Goal: Task Accomplishment & Management: Complete application form

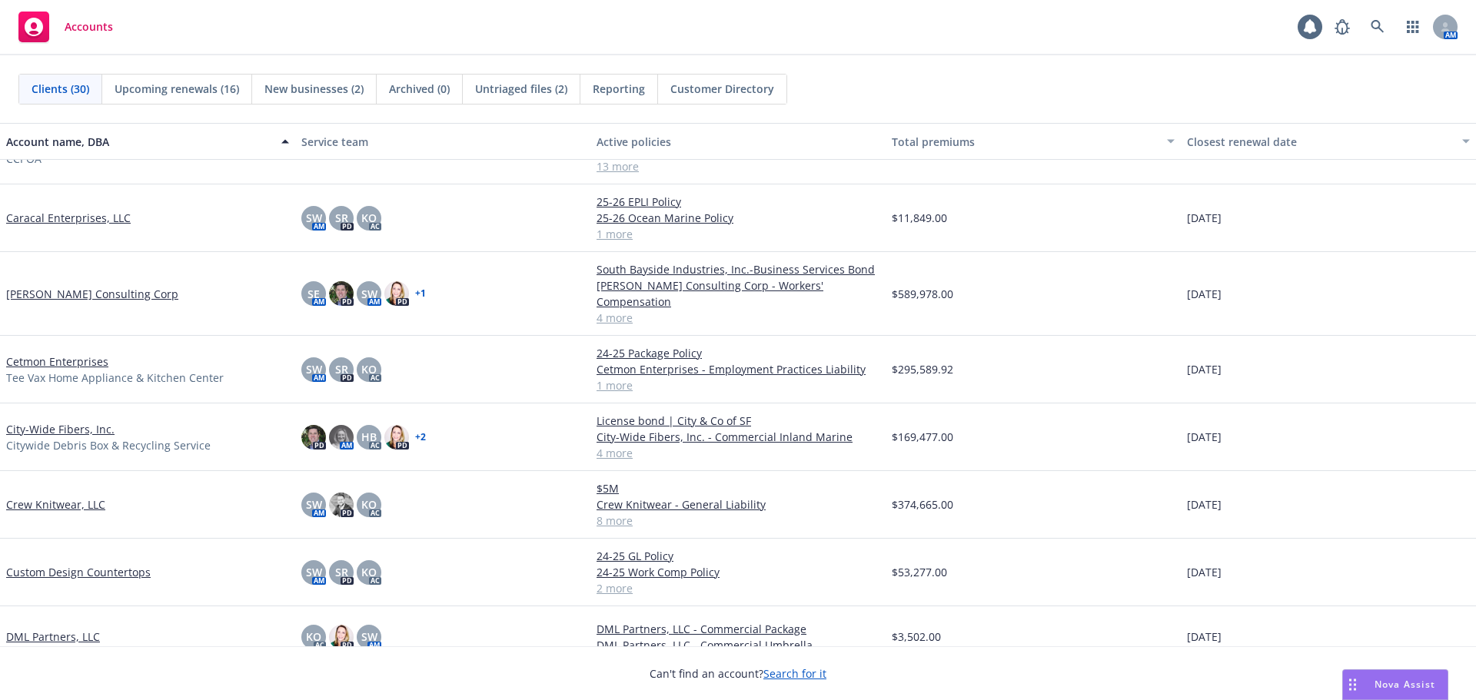
scroll to position [461, 0]
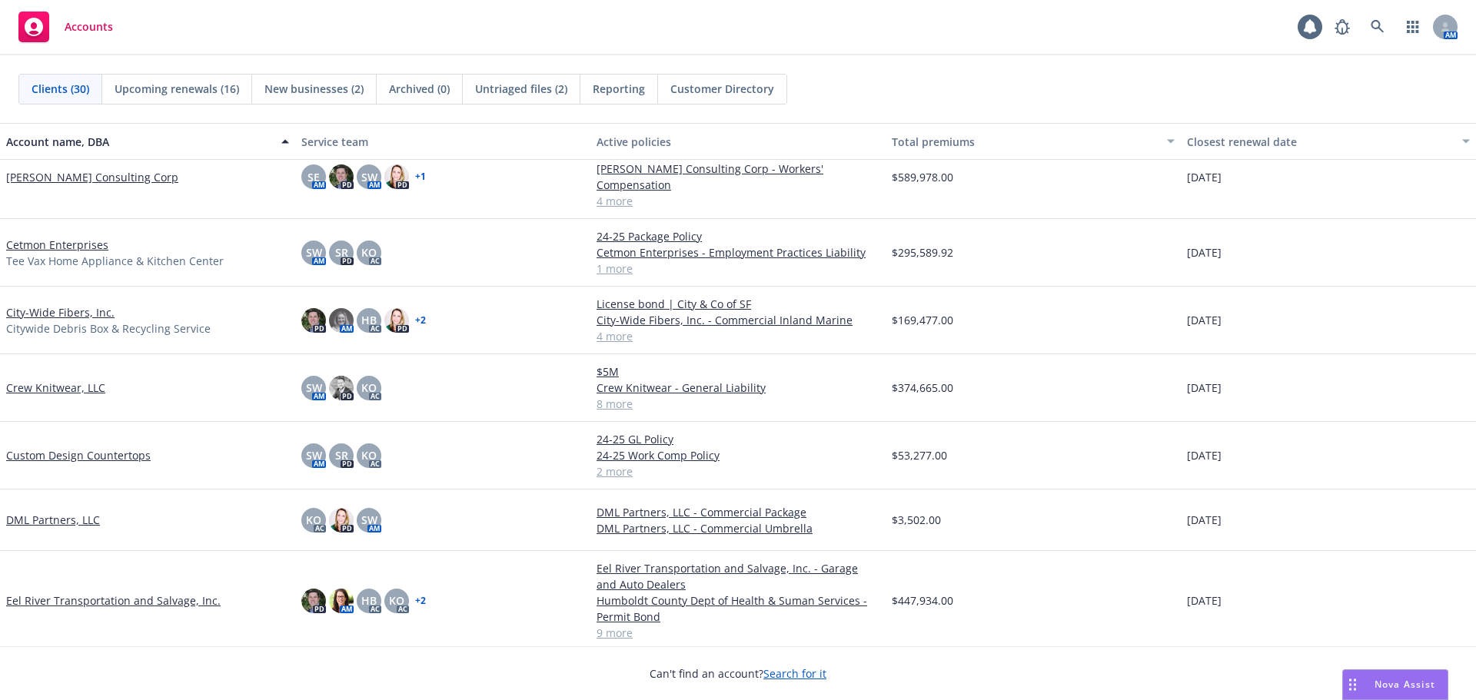
click at [65, 447] on link "Custom Design Countertops" at bounding box center [78, 455] width 145 height 16
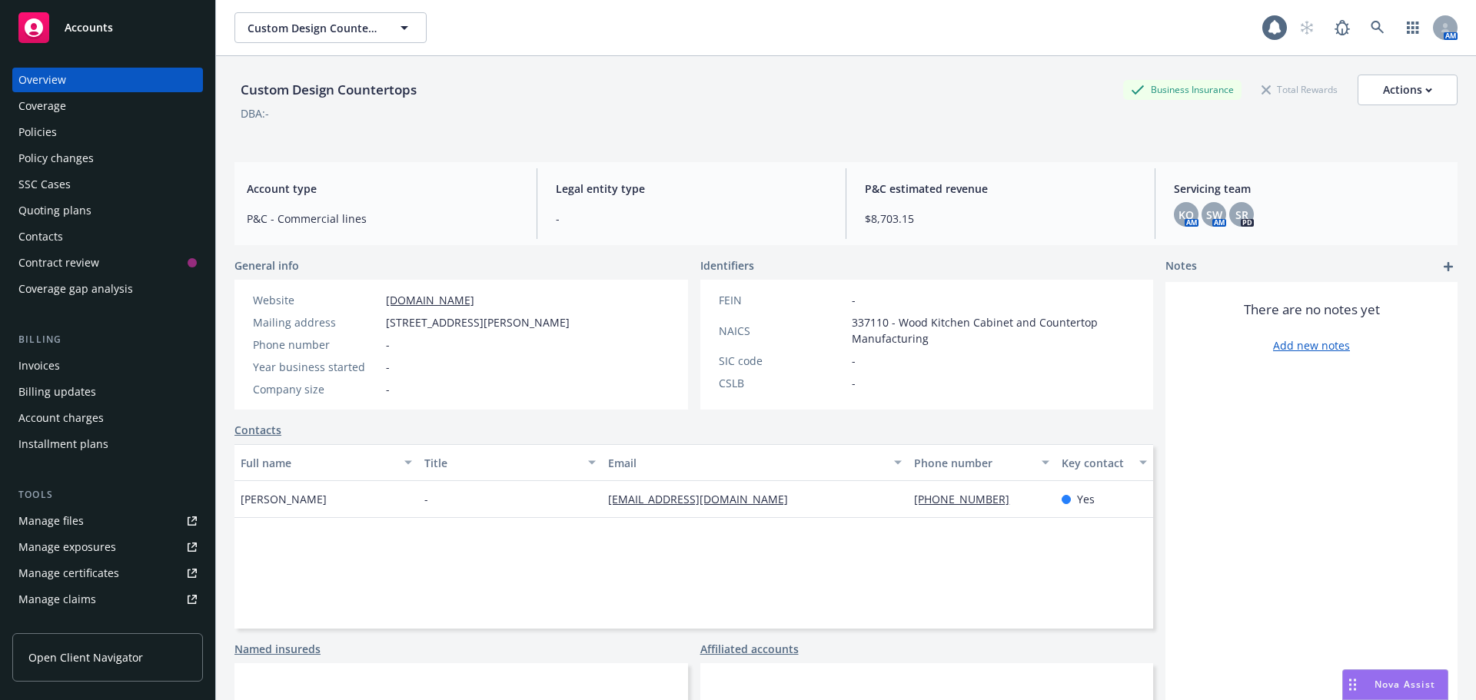
click at [58, 139] on div "Policies" at bounding box center [107, 132] width 178 height 25
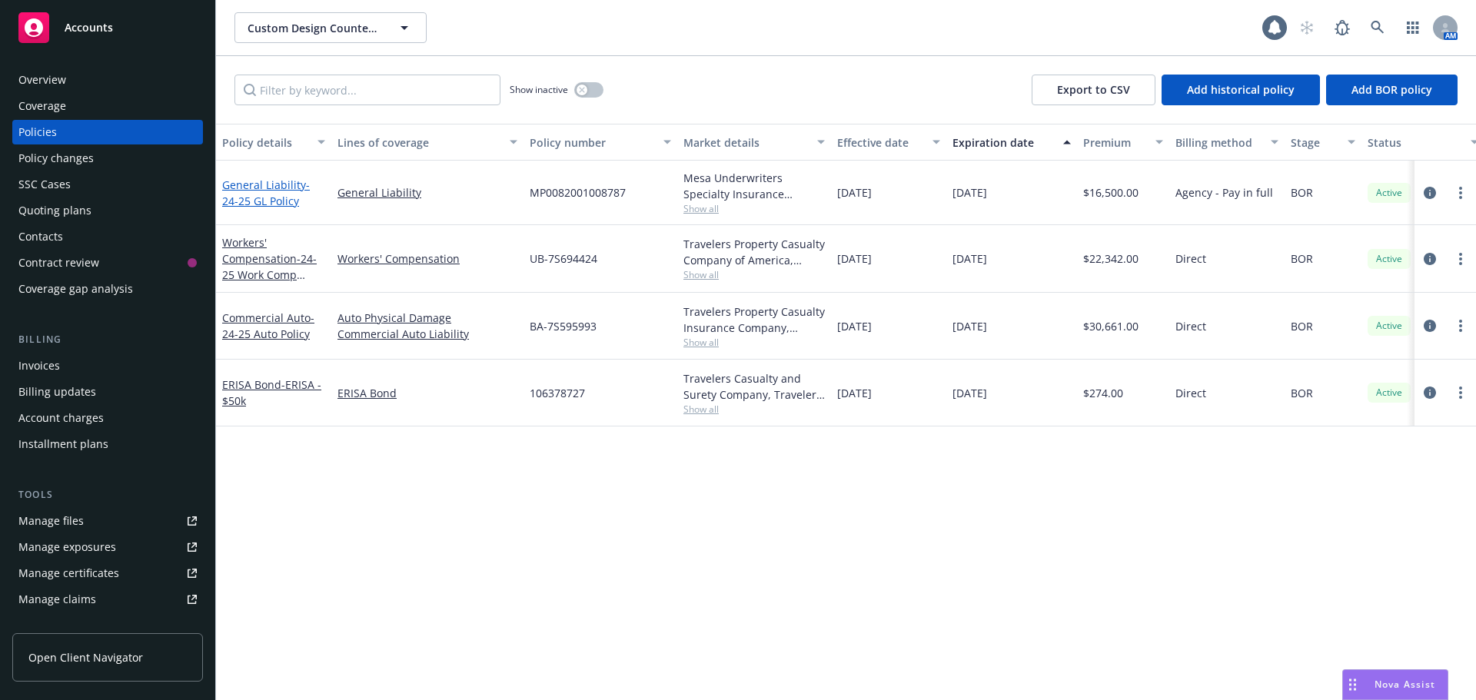
click at [240, 201] on span "- 24-25 GL Policy" at bounding box center [266, 193] width 88 height 31
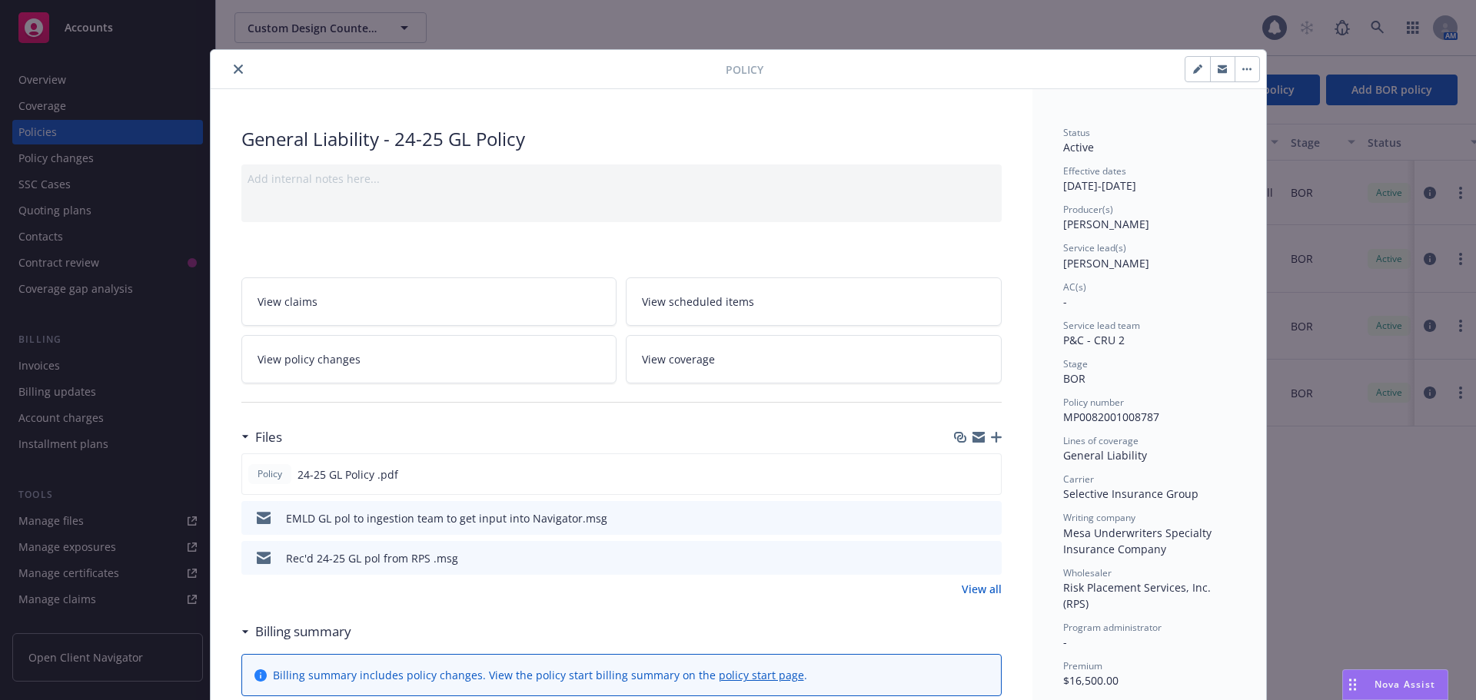
click at [1194, 59] on button "button" at bounding box center [1197, 69] width 25 height 25
select select "BOR"
select select "12"
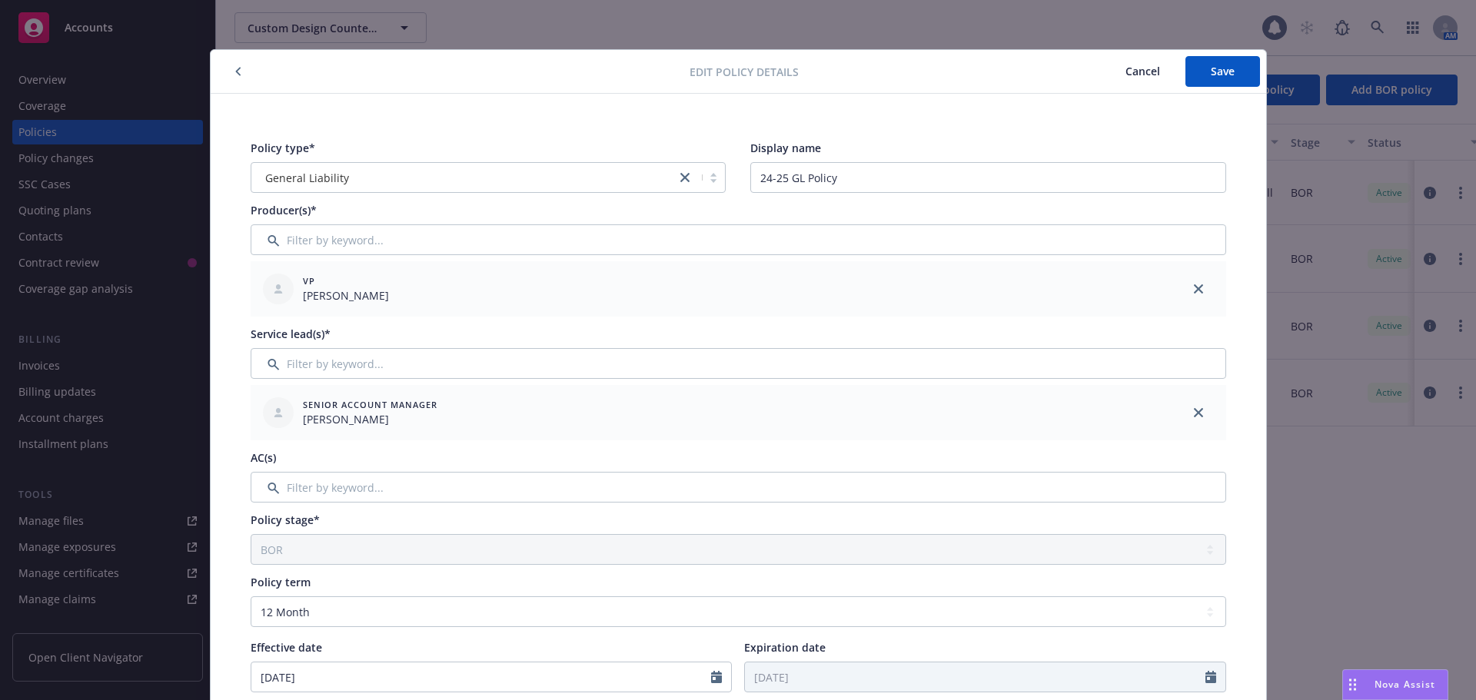
scroll to position [77, 0]
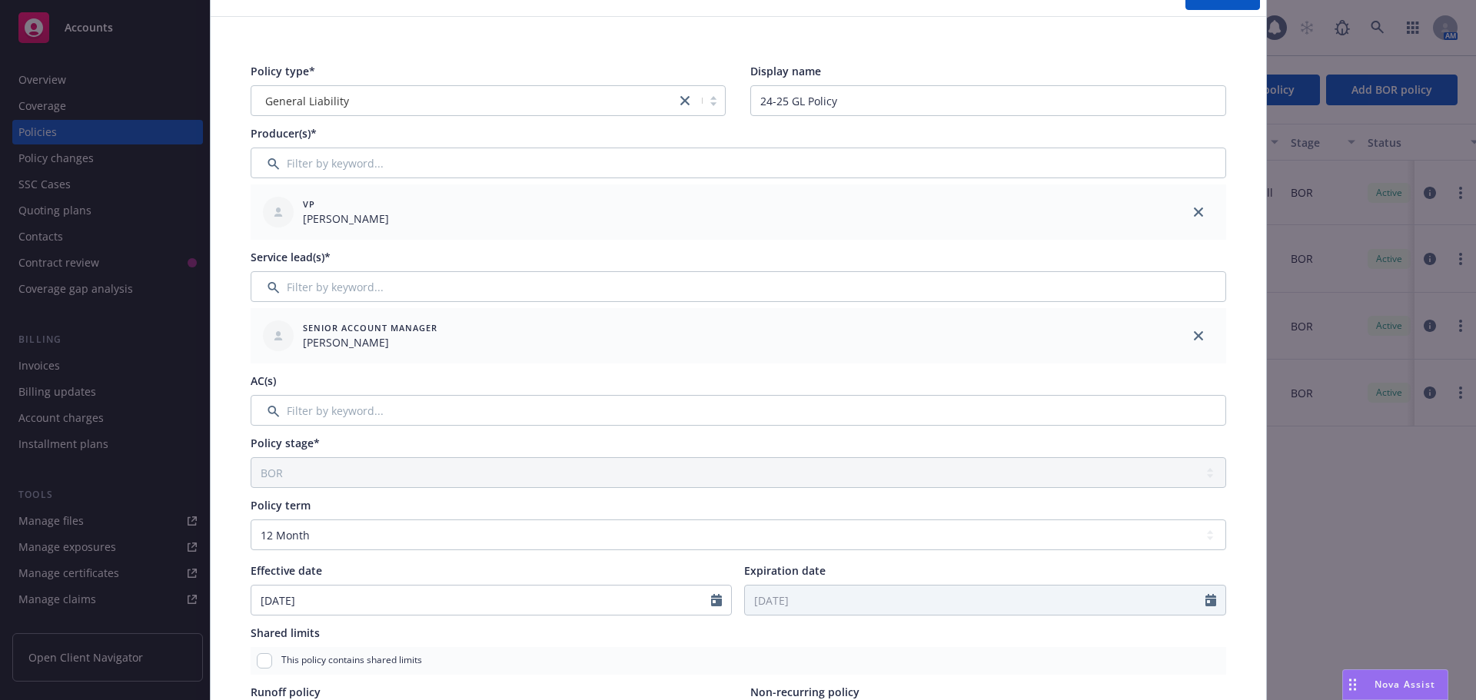
drag, startPoint x: 269, startPoint y: 269, endPoint x: 269, endPoint y: 284, distance: 14.6
click at [268, 269] on div "Service lead(s)* Senior Account Manager [PERSON_NAME]" at bounding box center [738, 306] width 975 height 115
click at [274, 287] on input "Filter by keyword..." at bounding box center [738, 286] width 975 height 31
click at [279, 413] on input "Filter by keyword..." at bounding box center [738, 410] width 975 height 31
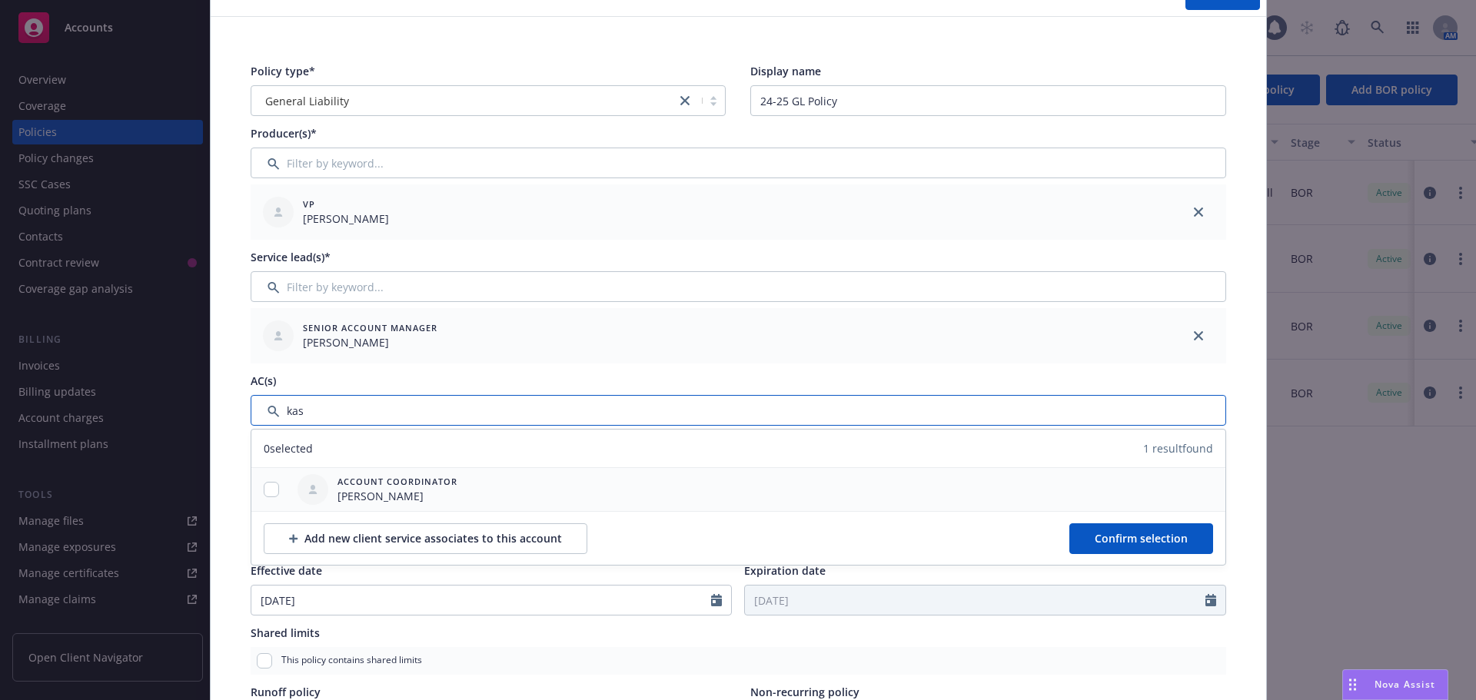
type input "kas"
click at [267, 483] on input "checkbox" at bounding box center [271, 489] width 15 height 15
checkbox input "true"
click at [1098, 543] on span "Confirm selection" at bounding box center [1141, 538] width 93 height 15
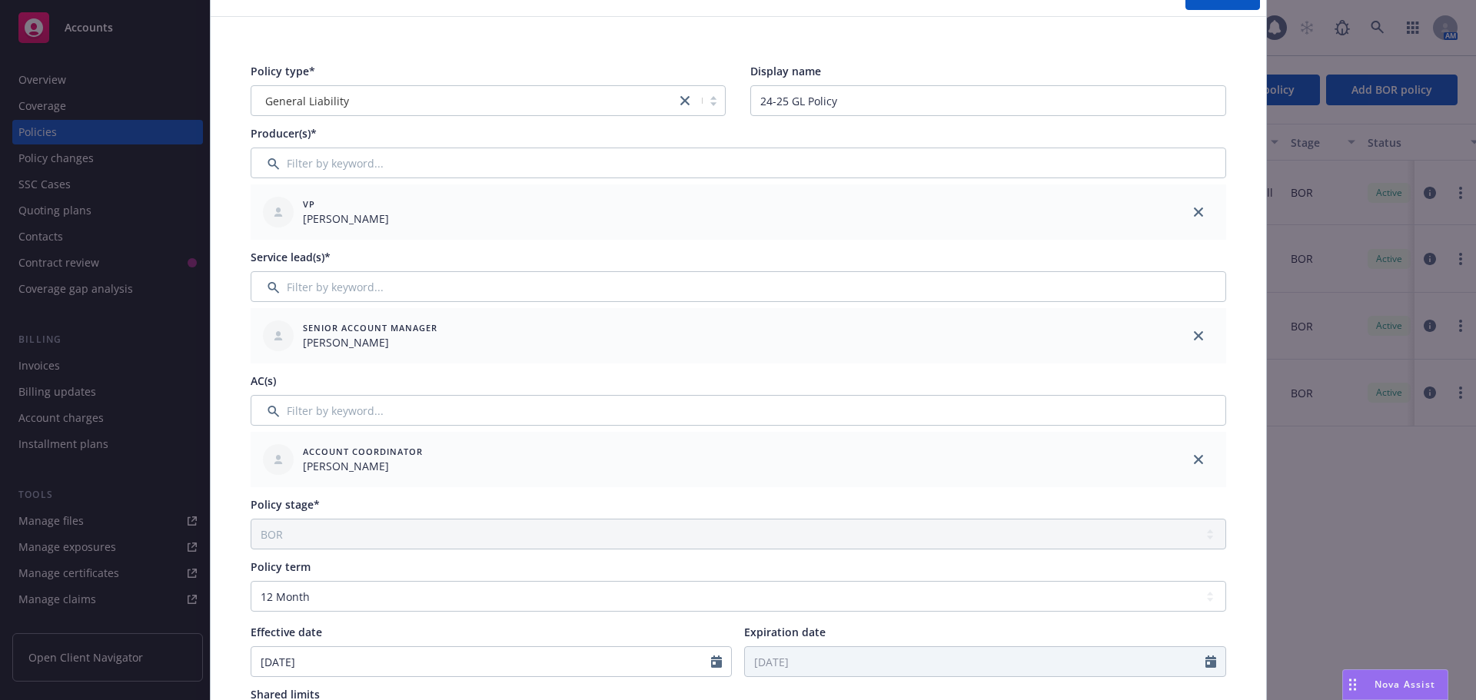
scroll to position [0, 0]
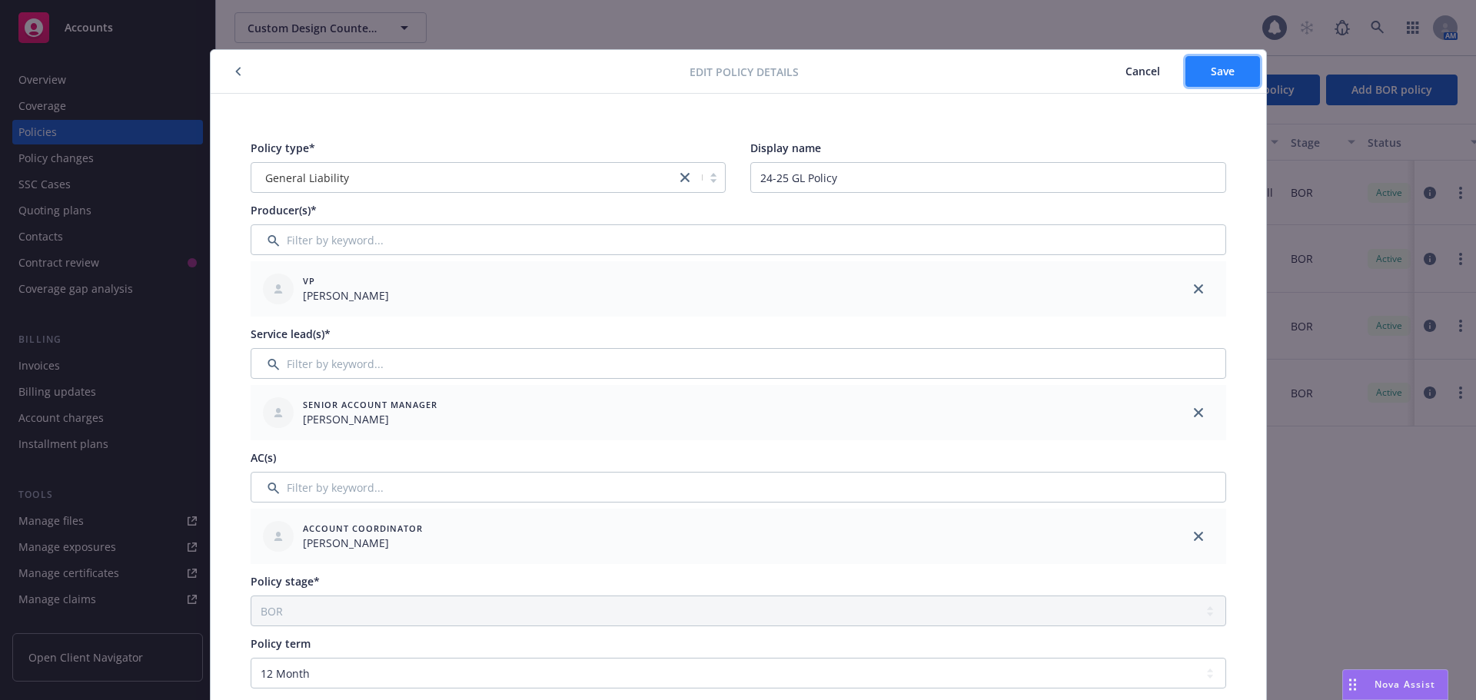
click at [1214, 71] on span "Save" at bounding box center [1223, 71] width 24 height 15
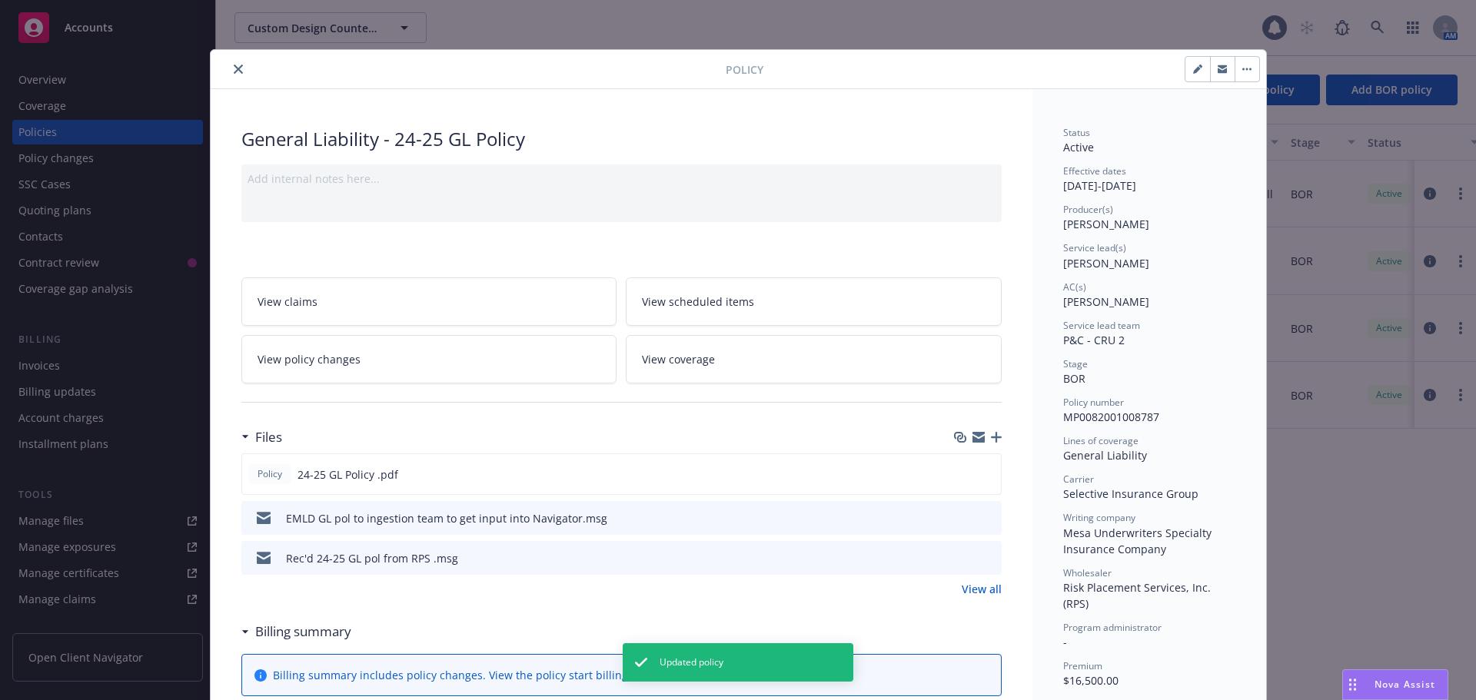
click at [234, 66] on icon "close" at bounding box center [238, 69] width 9 height 9
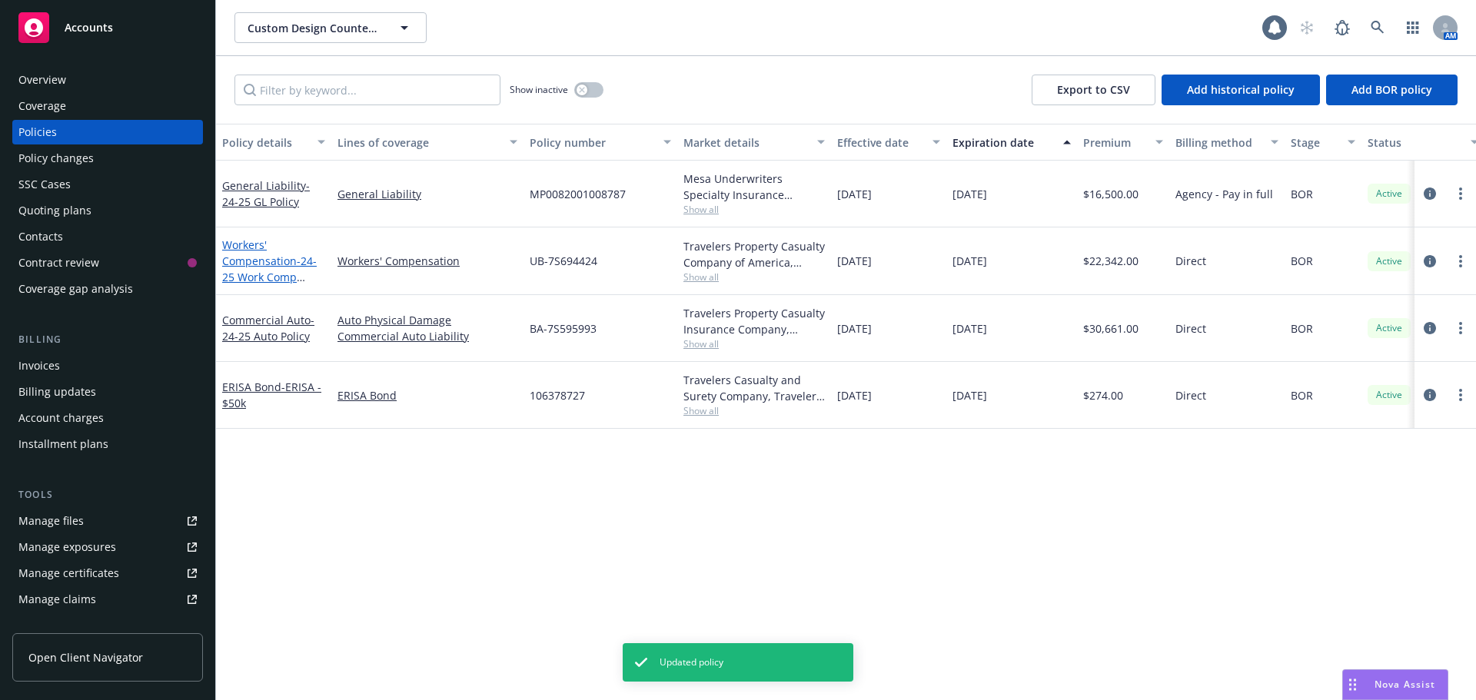
click at [249, 270] on span "- 24-25 Work Comp Policy" at bounding box center [269, 277] width 95 height 47
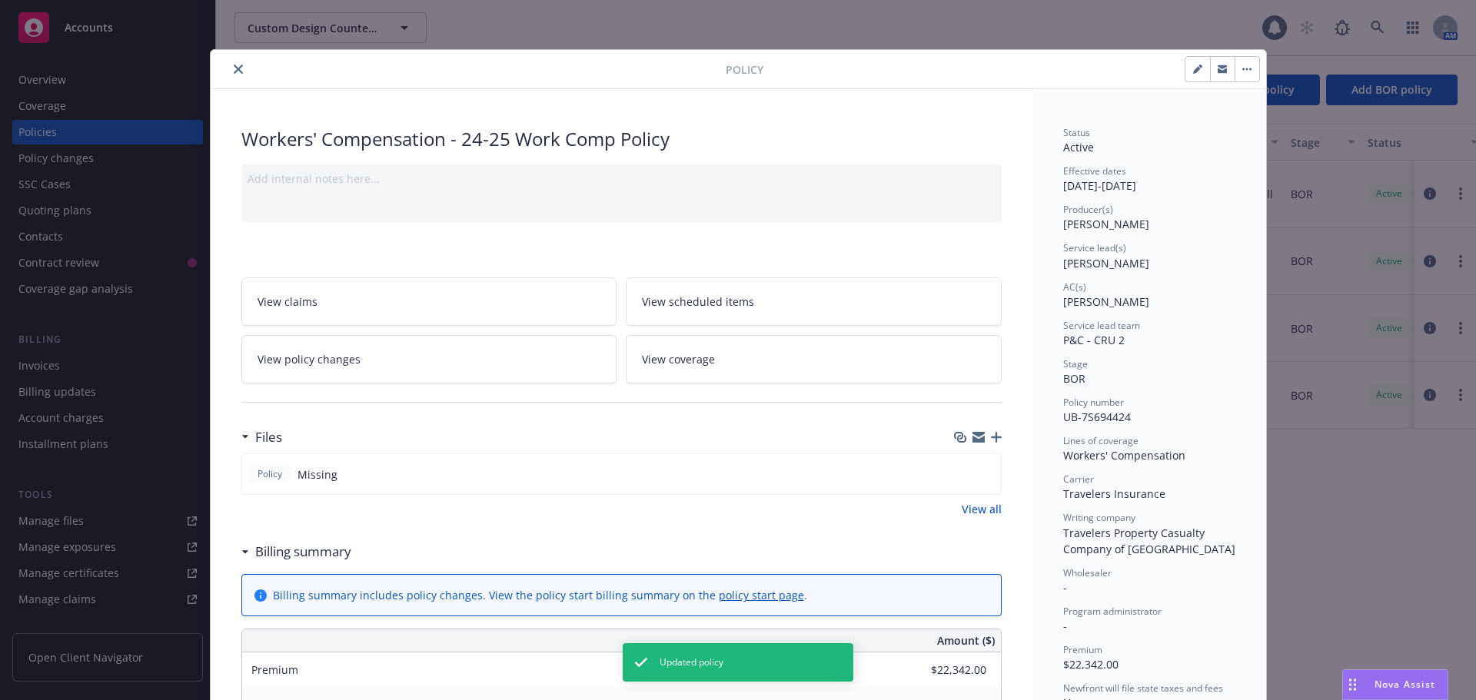
click at [231, 63] on button "close" at bounding box center [238, 69] width 18 height 18
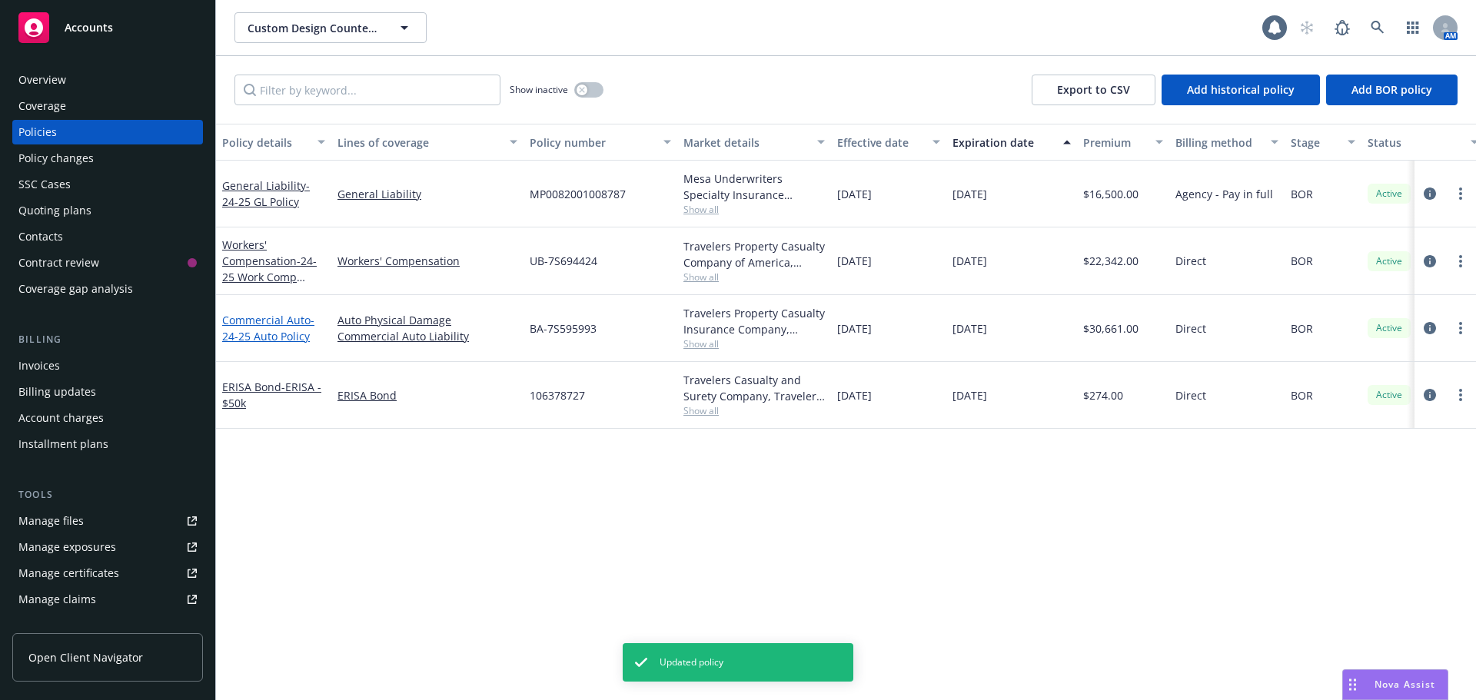
click at [263, 339] on span "- 24-25 Auto Policy" at bounding box center [268, 328] width 92 height 31
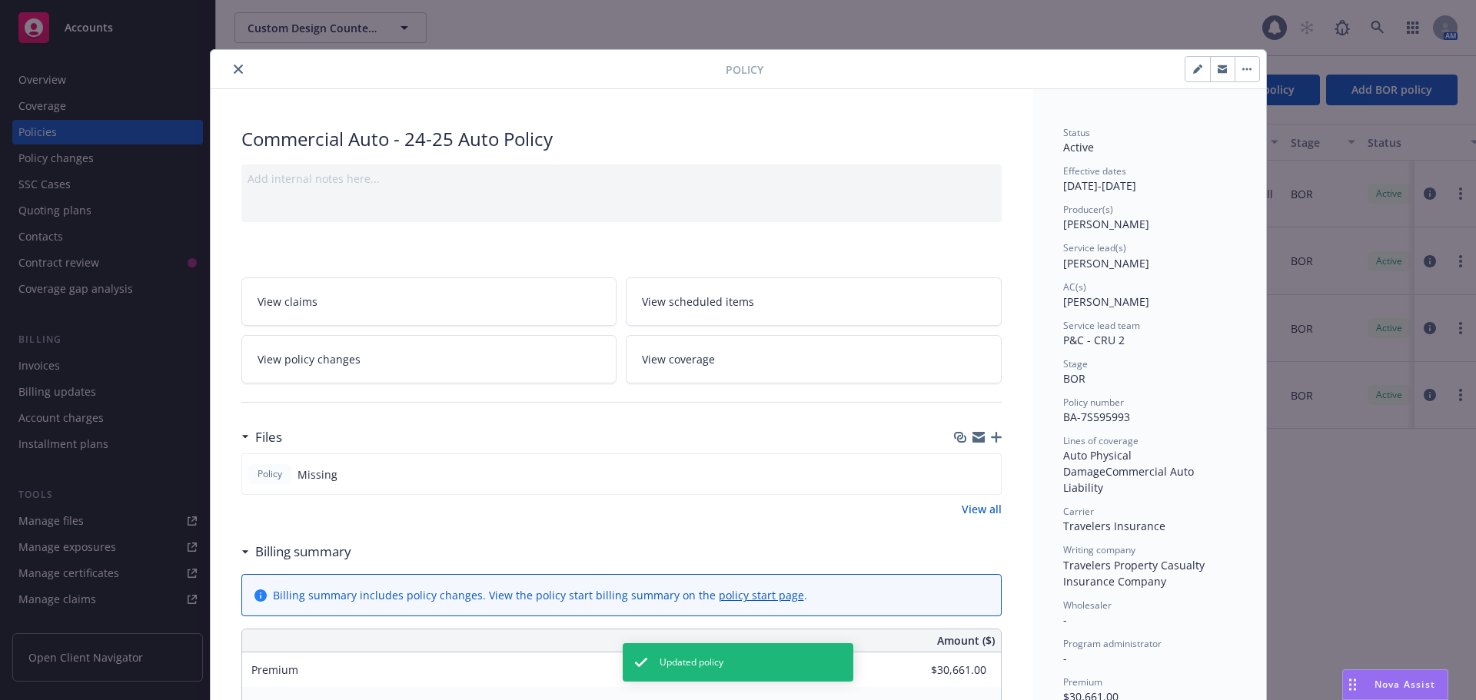
click at [217, 67] on div at bounding box center [471, 69] width 509 height 18
click at [222, 68] on div at bounding box center [471, 69] width 509 height 18
click at [241, 69] on button "close" at bounding box center [238, 69] width 18 height 18
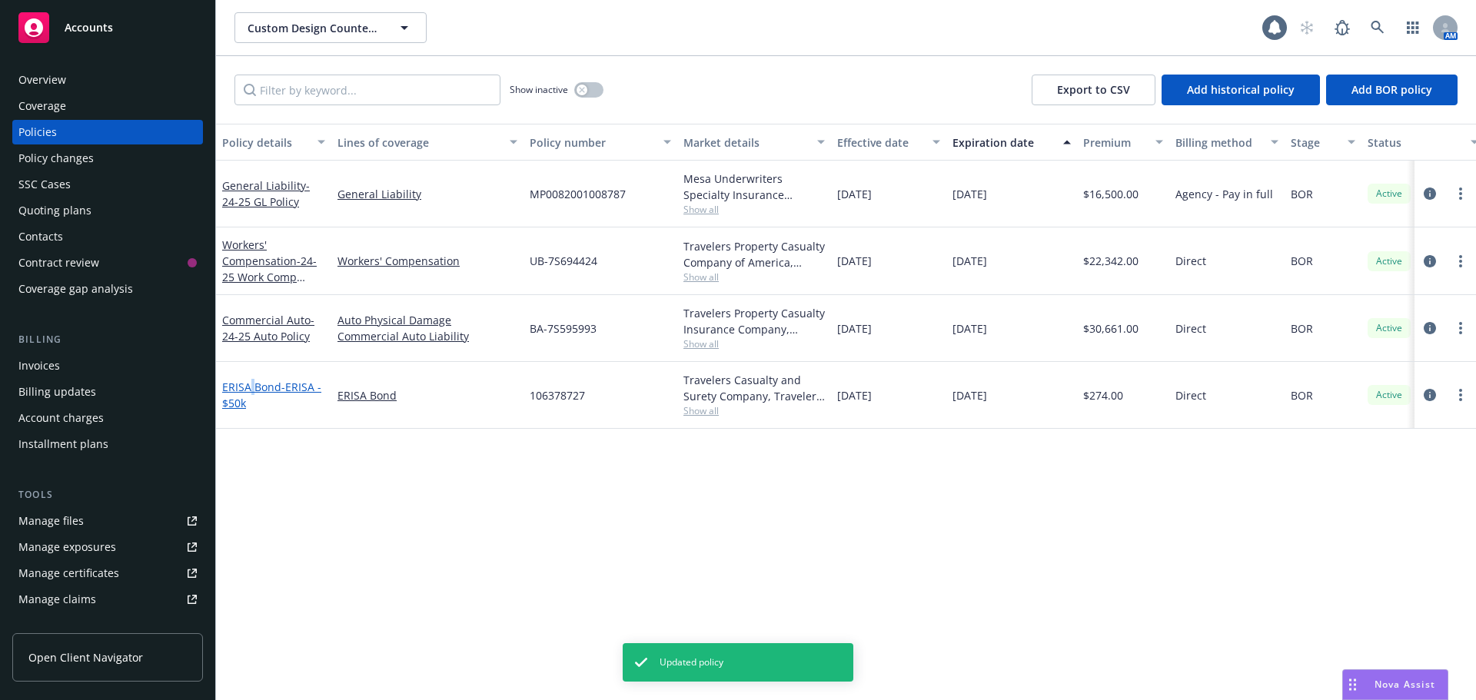
click at [252, 388] on link "ERISA Bond - ERISA - $50k" at bounding box center [271, 395] width 99 height 31
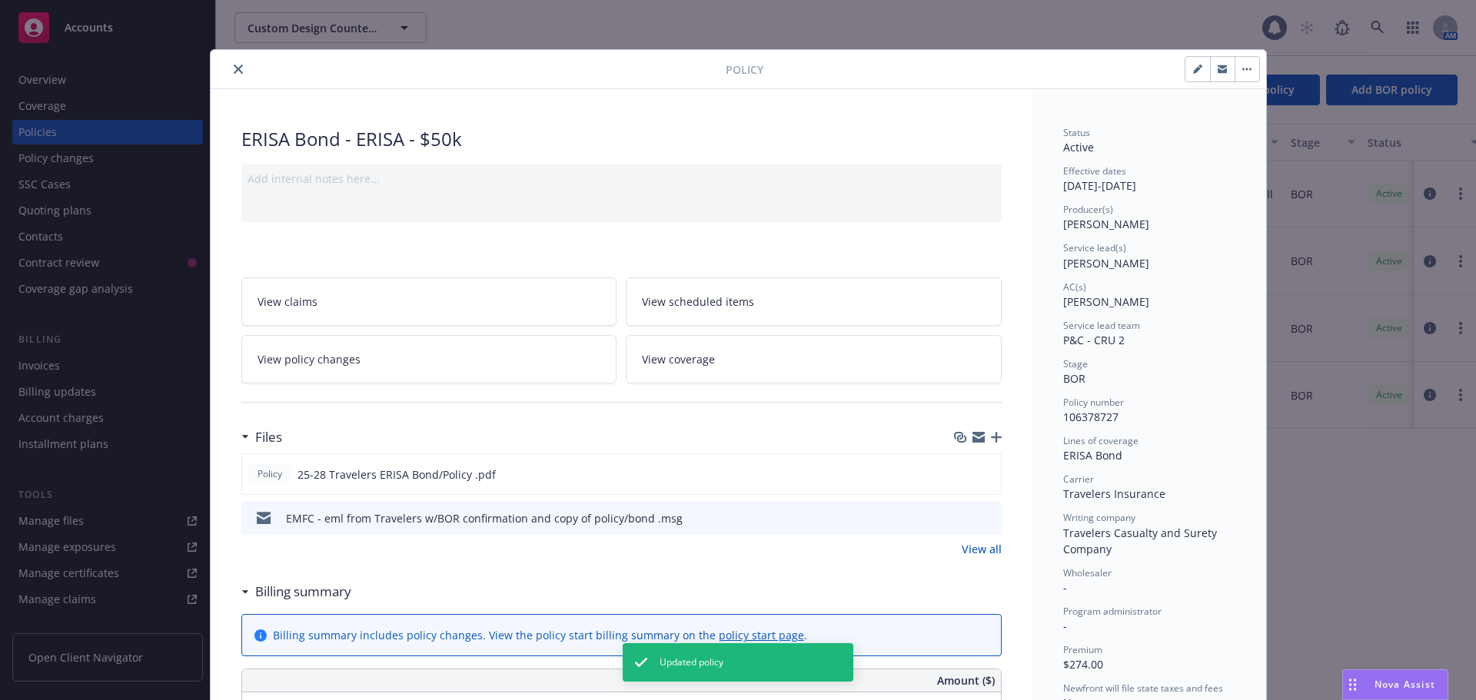
click at [229, 75] on button "close" at bounding box center [238, 69] width 18 height 18
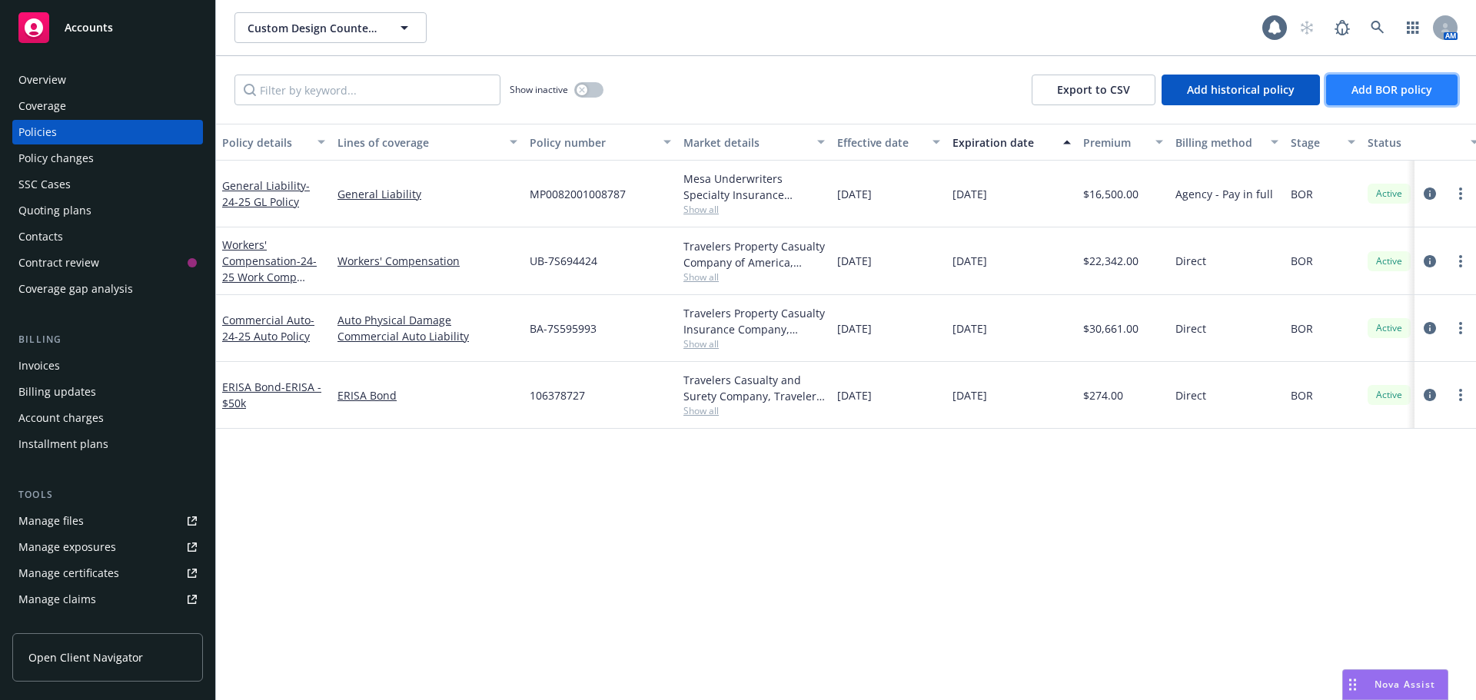
click at [1356, 95] on span "Add BOR policy" at bounding box center [1391, 89] width 81 height 15
select select "other"
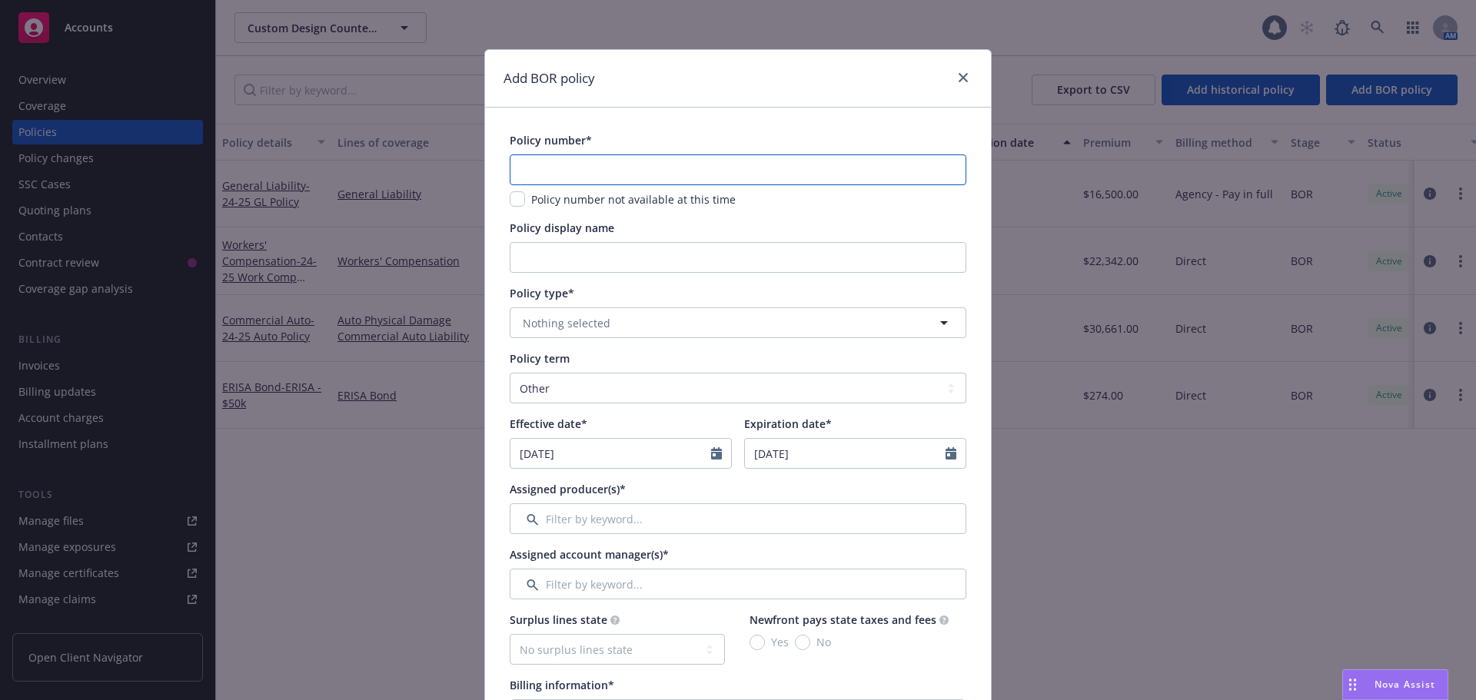
click at [627, 176] on input "text" at bounding box center [738, 169] width 457 height 31
type input "MCO1046537-53"
type input "3"
type input "25-25"
click at [757, 322] on button "Nothing selected" at bounding box center [738, 322] width 457 height 31
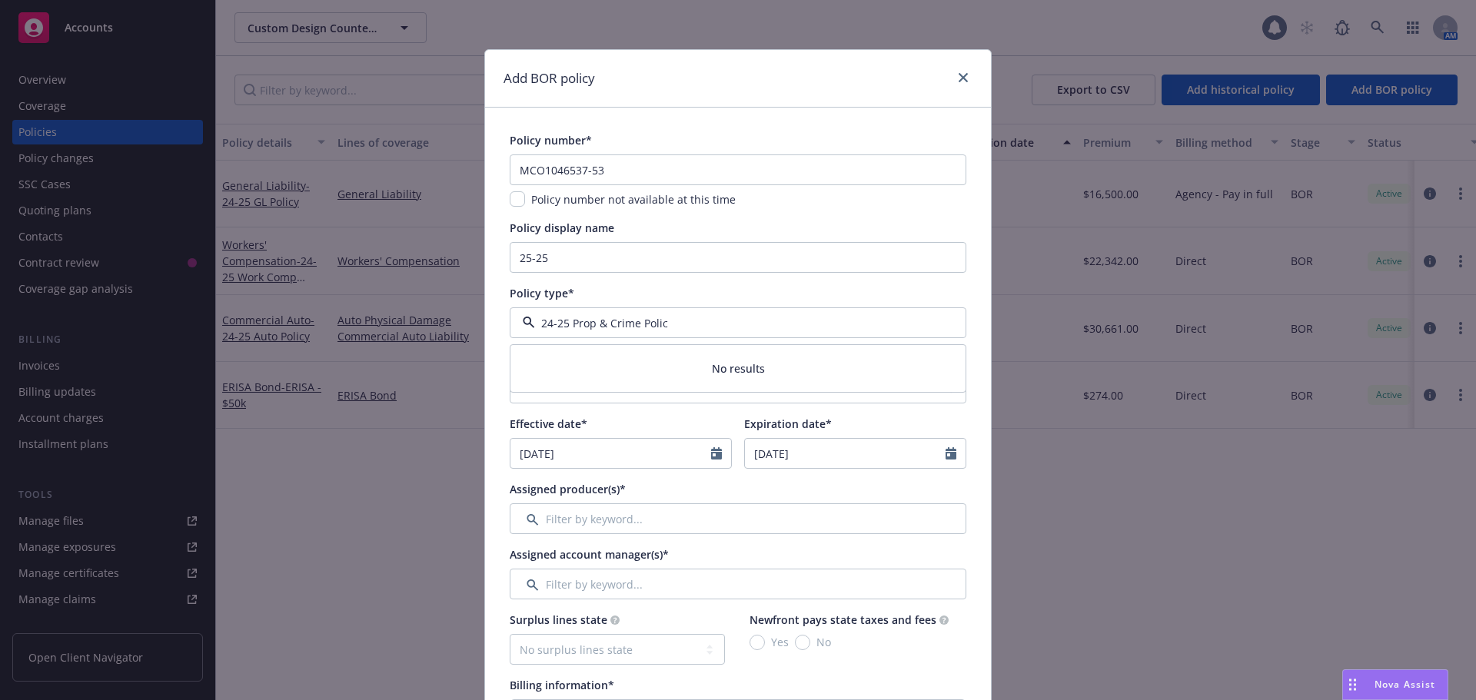
type input "24-25 Prop & Crime Policy"
click at [646, 387] on select "Select policy term 12 Month 6 Month 4 Month 3 Month 2 Month 1 Month 36 Month (3…" at bounding box center [738, 388] width 457 height 31
select select "12"
click at [510, 373] on select "Select policy term 12 Month 6 Month 4 Month 3 Month 2 Month 1 Month 36 Month (3…" at bounding box center [738, 388] width 457 height 31
click at [598, 317] on span "Nothing selected" at bounding box center [567, 323] width 88 height 16
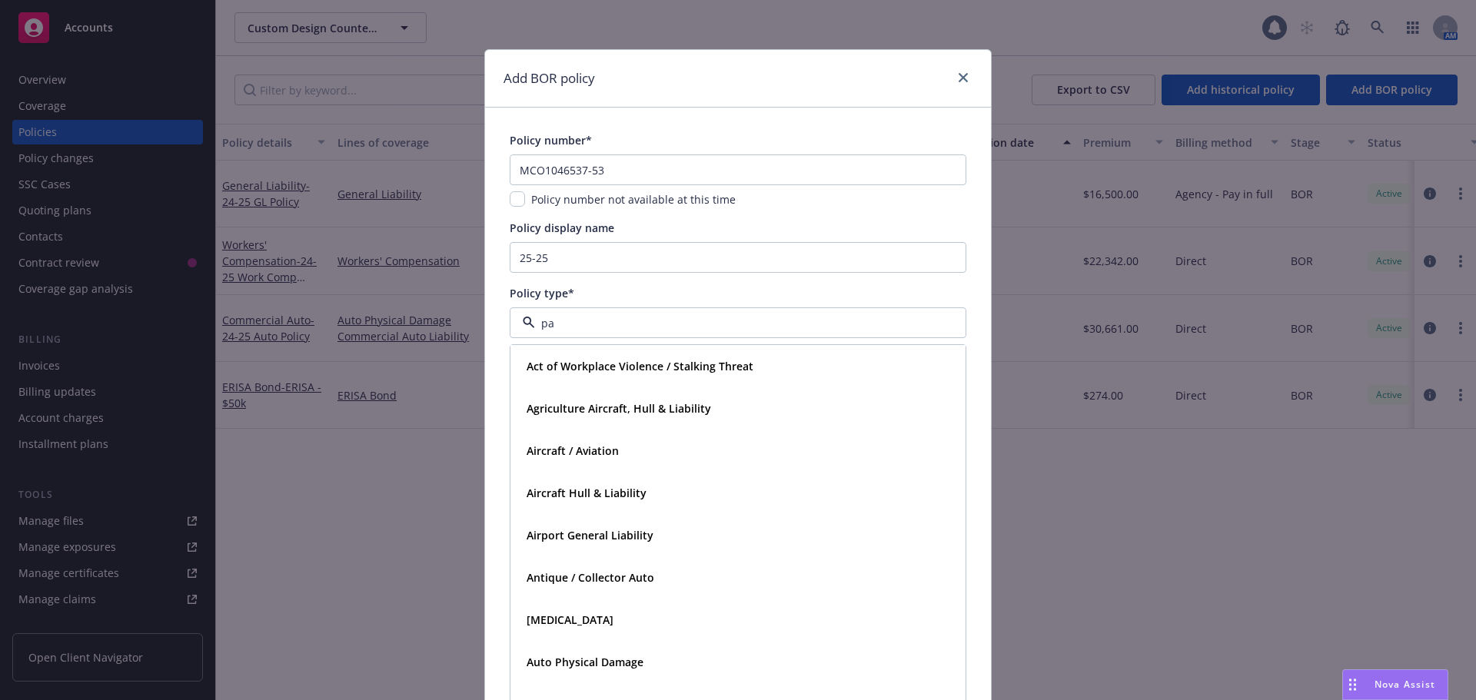
type input "pac"
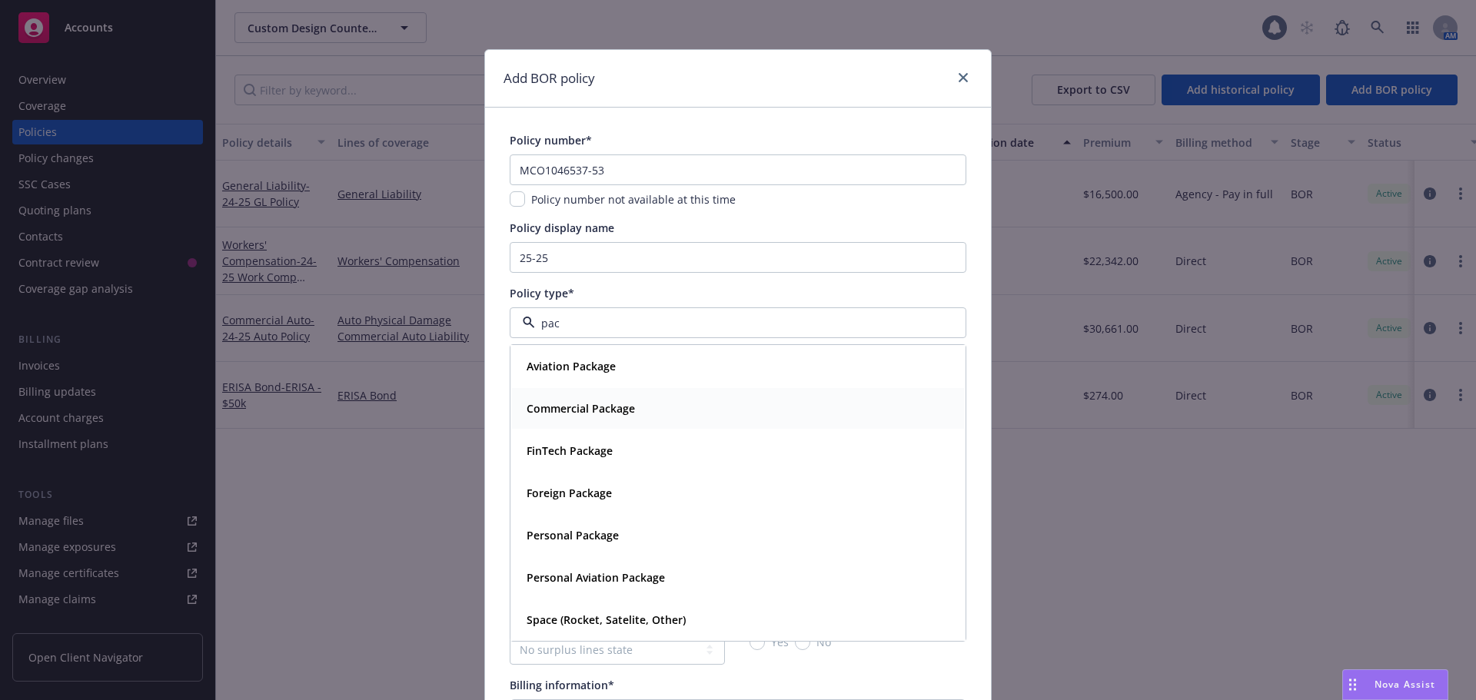
click at [599, 418] on div "Commercial Package" at bounding box center [579, 408] width 118 height 22
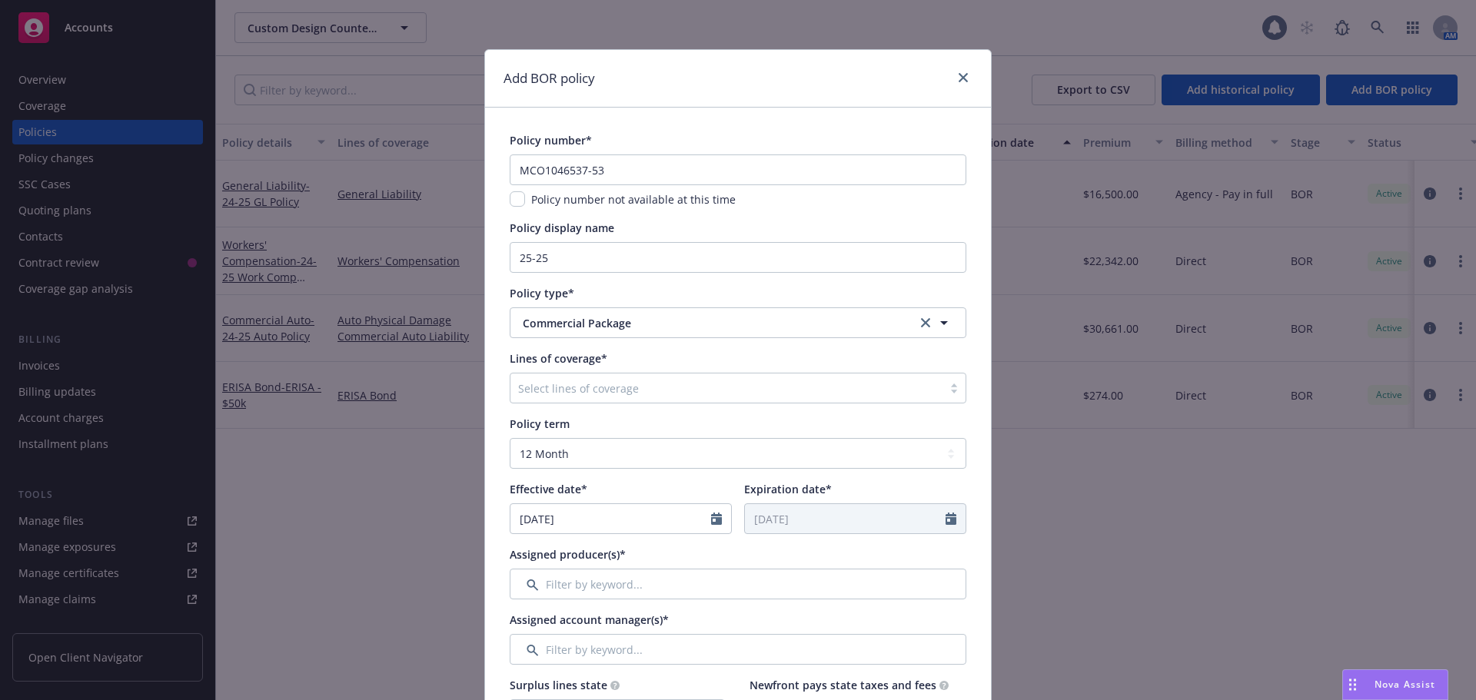
click at [596, 390] on div at bounding box center [726, 388] width 417 height 18
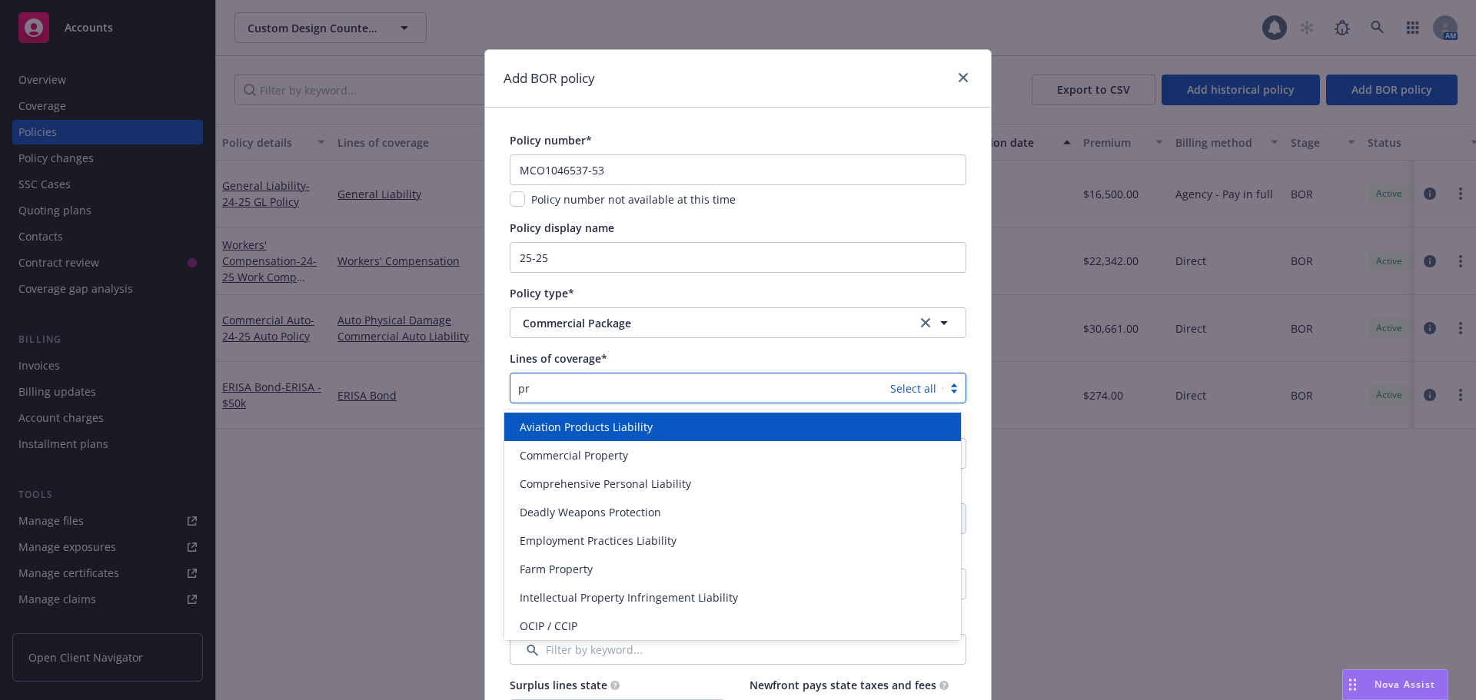
type input "pro"
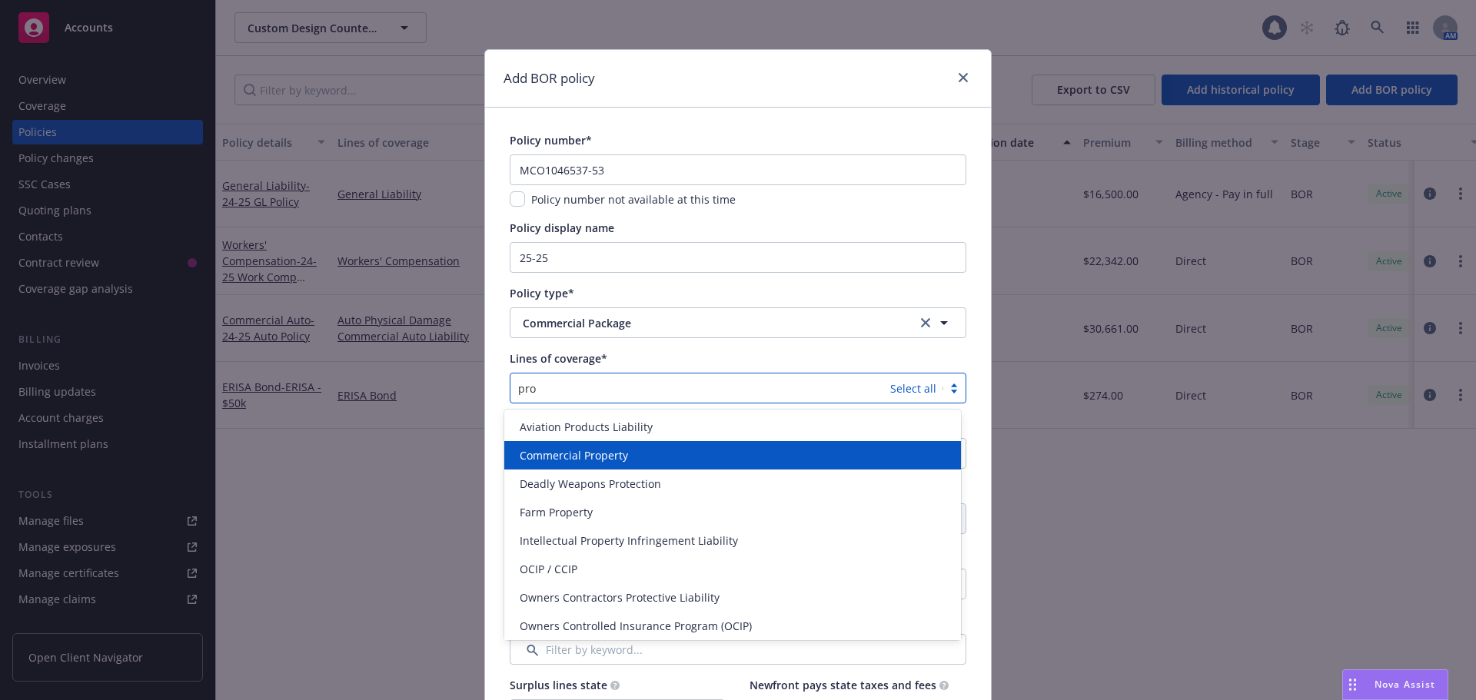
click at [593, 453] on span "Commercial Property" at bounding box center [574, 455] width 108 height 16
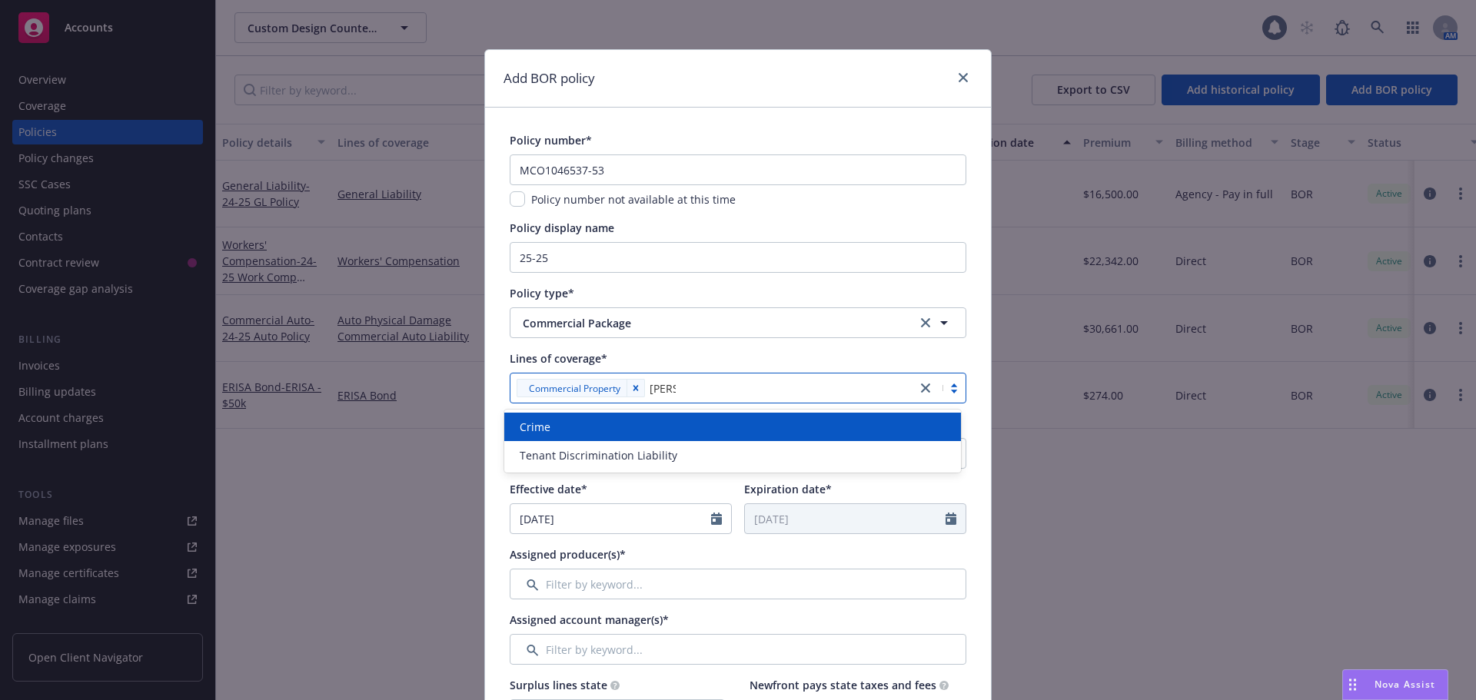
type input "crime"
click at [593, 424] on div "Crime" at bounding box center [732, 427] width 438 height 16
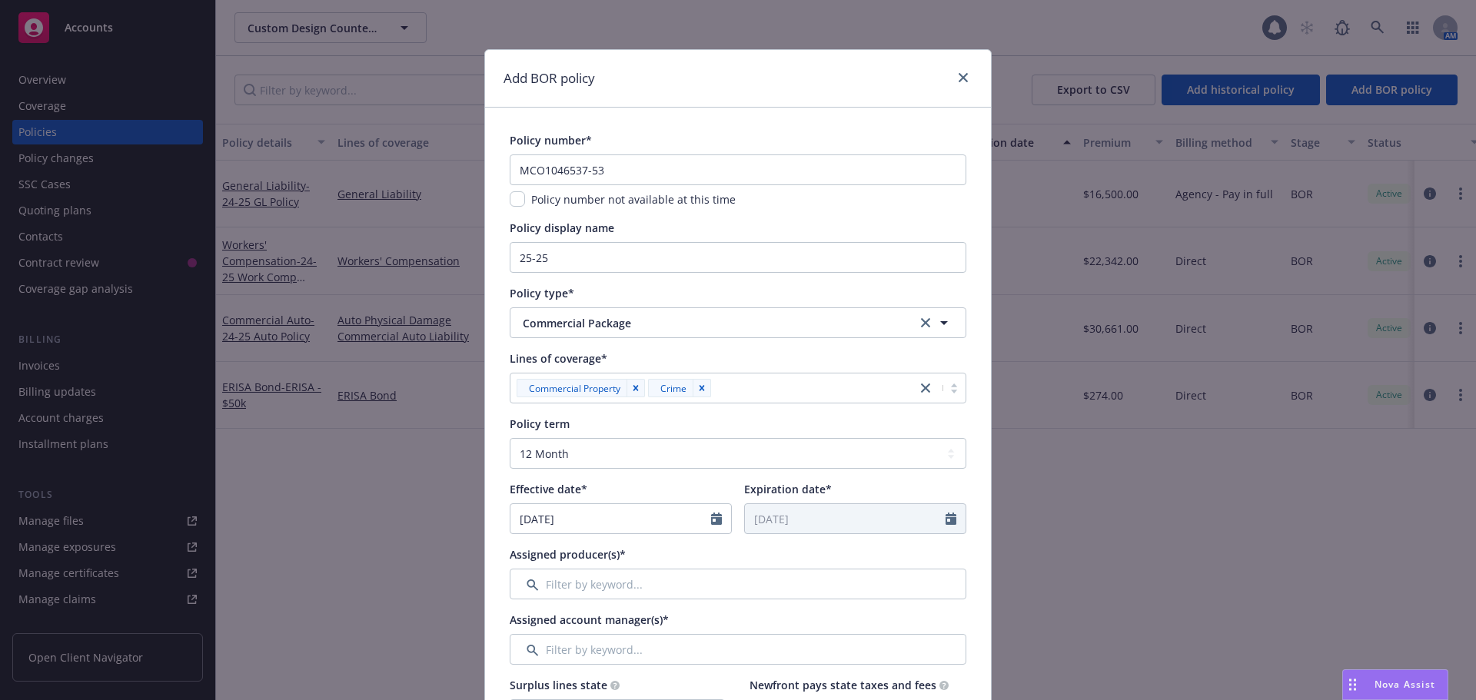
click at [721, 518] on div at bounding box center [721, 518] width 20 height 29
click at [711, 521] on icon "Calendar" at bounding box center [716, 519] width 11 height 12
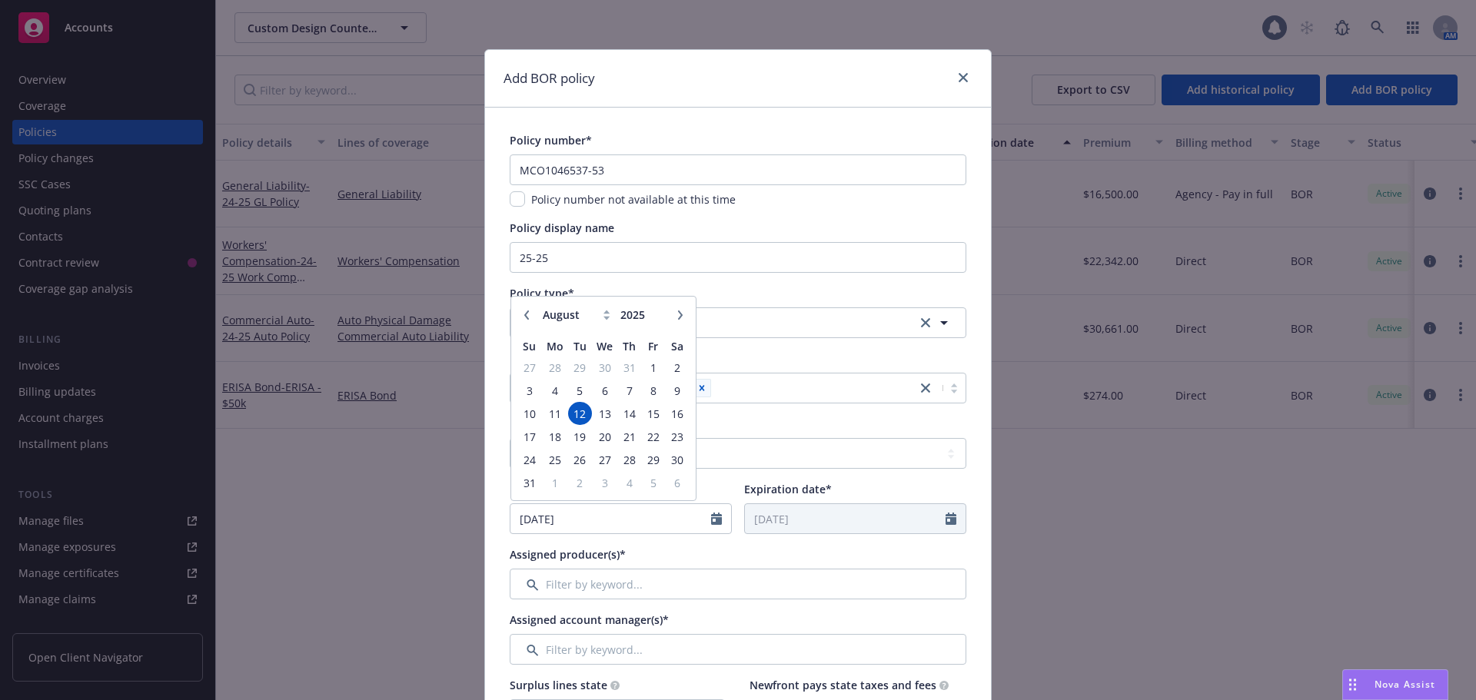
click at [524, 318] on icon "button" at bounding box center [526, 315] width 9 height 9
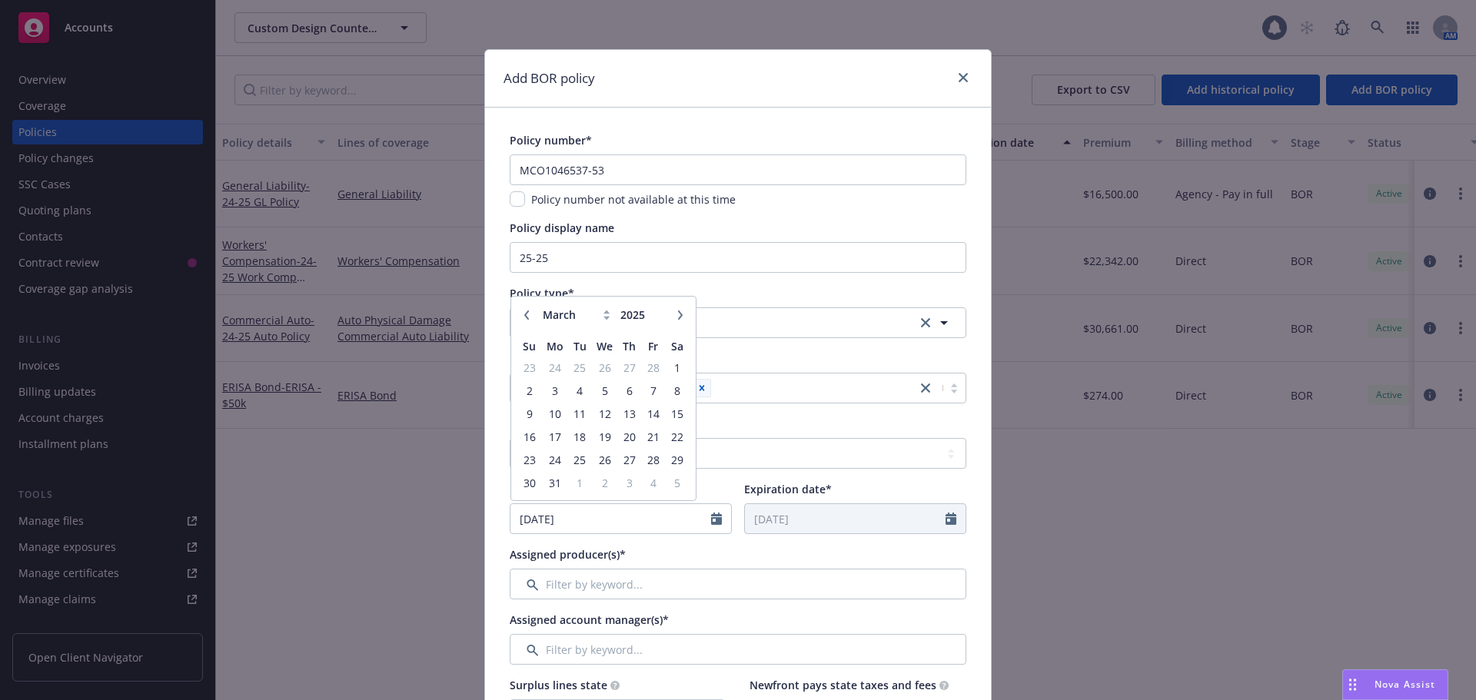
click at [524, 318] on icon "button" at bounding box center [526, 315] width 9 height 9
select select "12"
type input "2024"
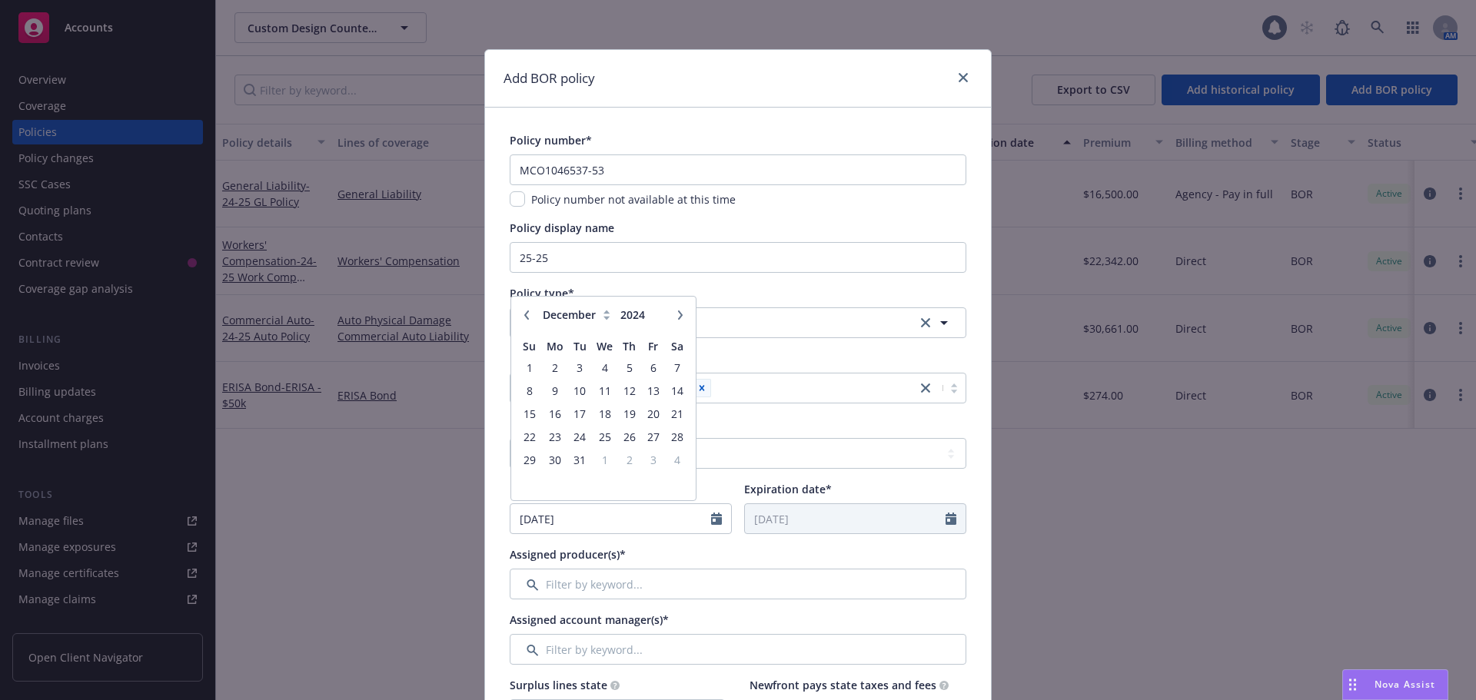
click at [524, 318] on icon "button" at bounding box center [526, 315] width 9 height 9
select select "10"
click at [577, 370] on span "1" at bounding box center [580, 367] width 21 height 19
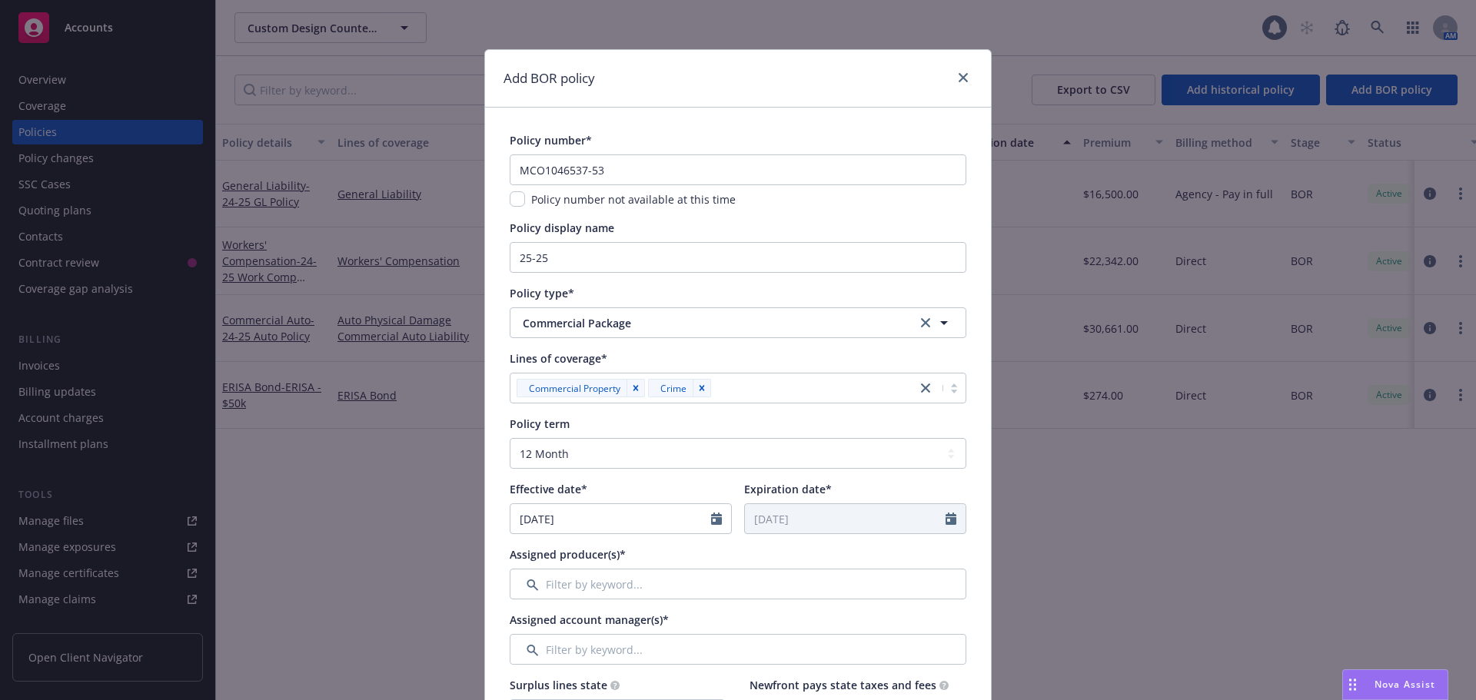
type input "[DATE]"
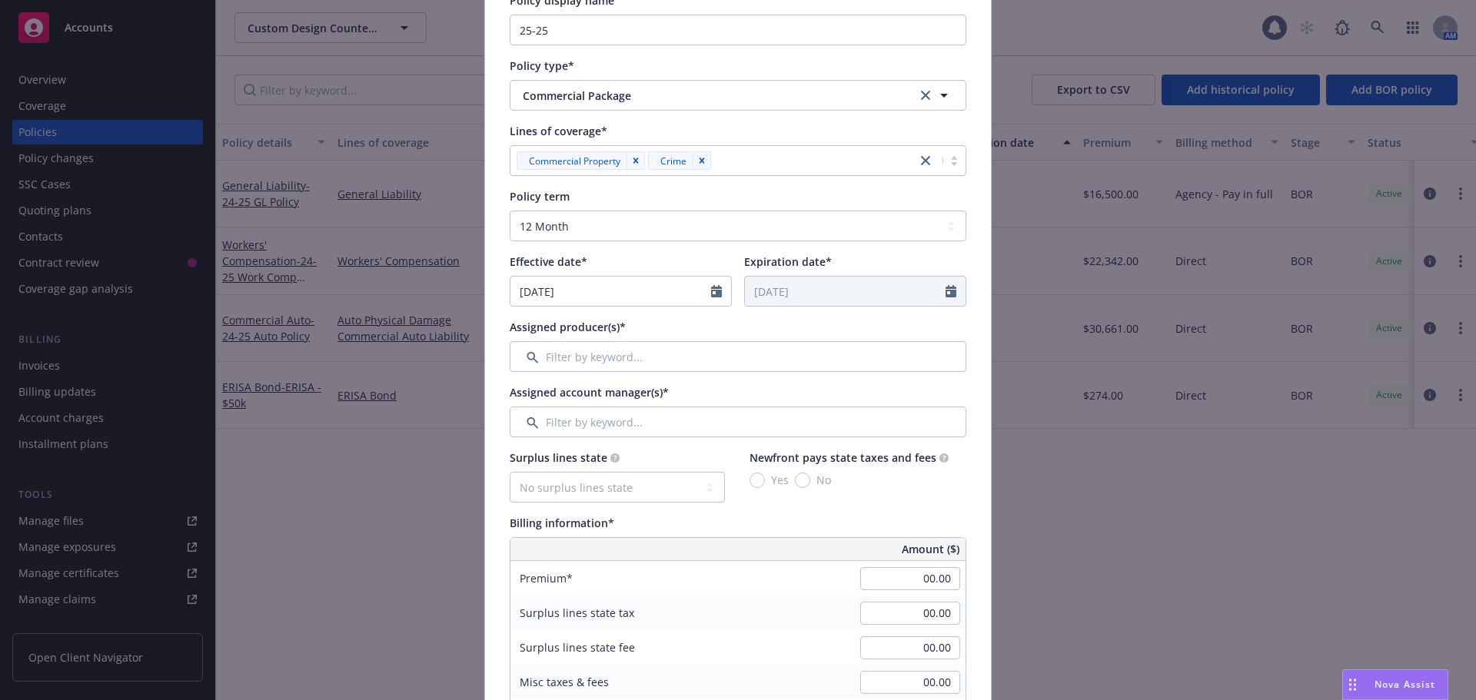
scroll to position [231, 0]
click at [578, 347] on input "Filter by keyword..." at bounding box center [738, 353] width 457 height 31
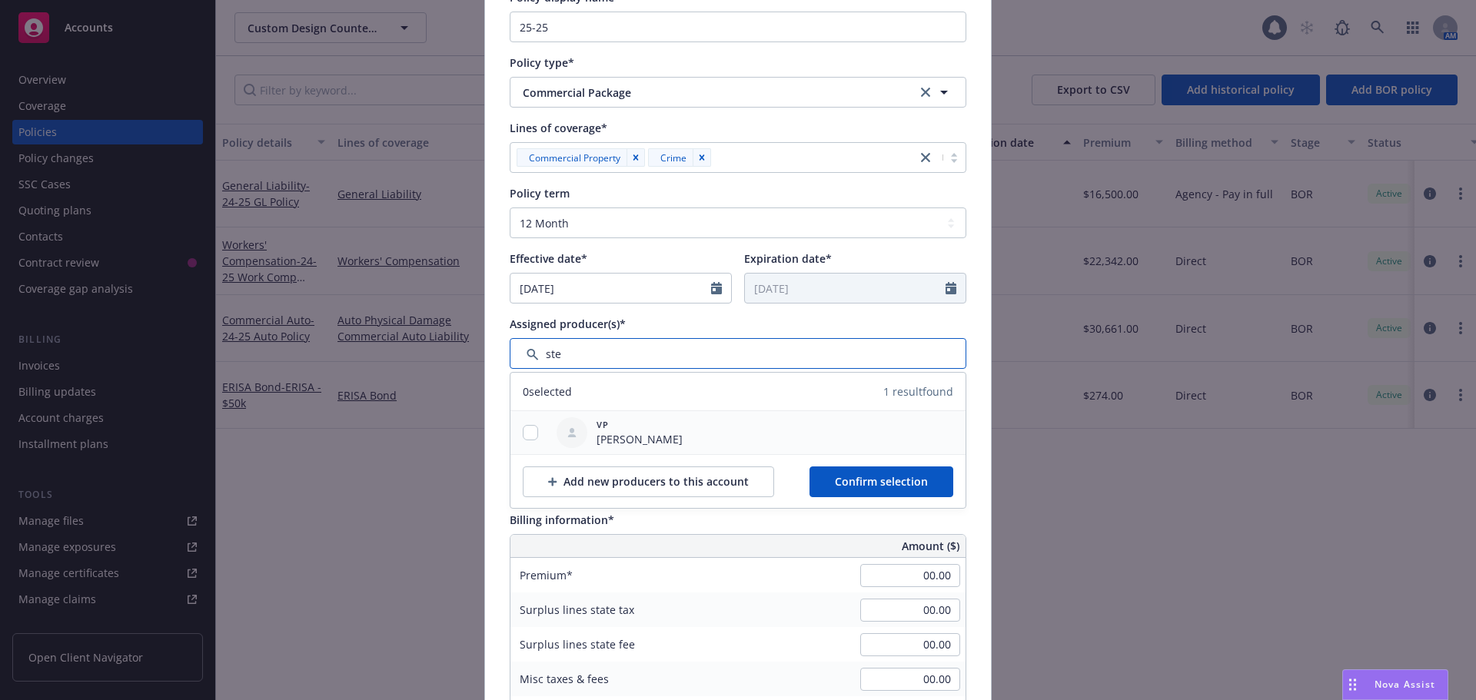
type input "ste"
click at [536, 431] on div at bounding box center [530, 433] width 40 height 16
click at [524, 436] on input "checkbox" at bounding box center [530, 432] width 15 height 15
checkbox input "true"
click at [853, 490] on button "Confirm selection" at bounding box center [881, 482] width 144 height 31
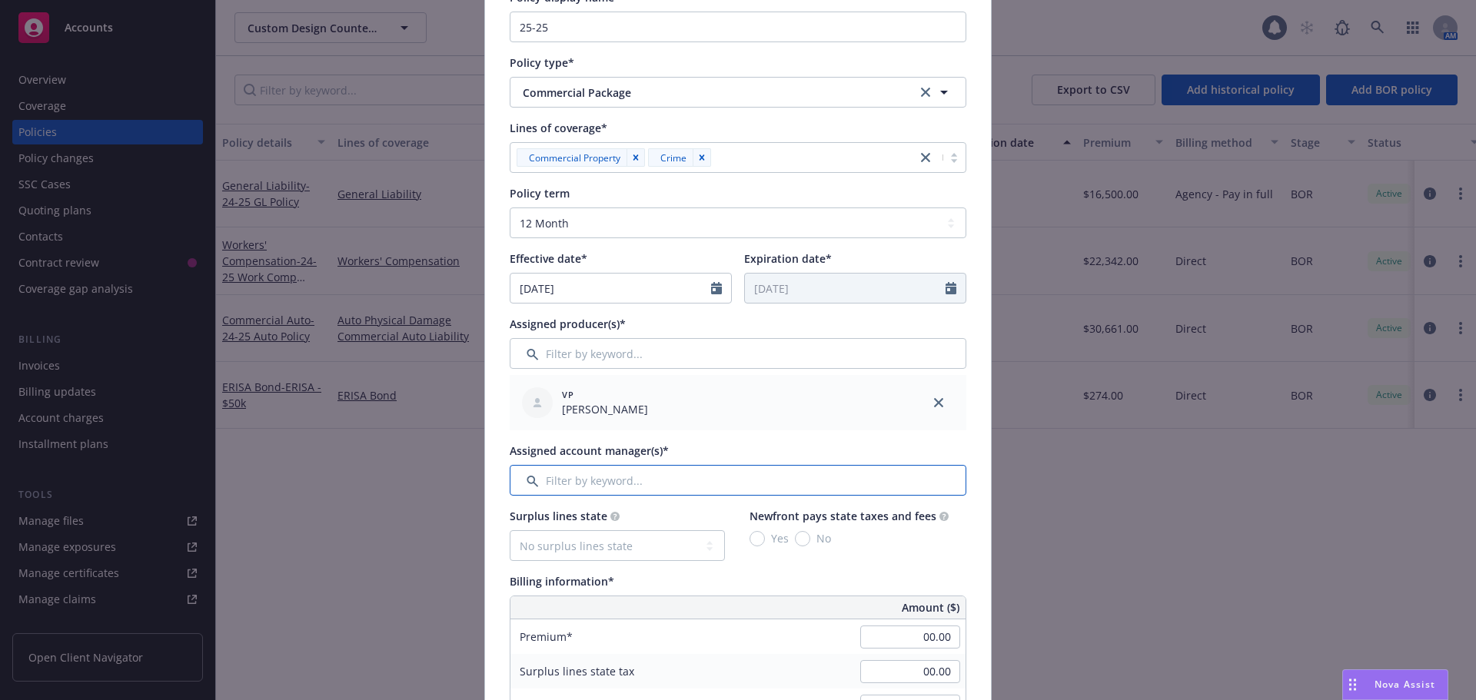
click at [630, 482] on input "Filter by keyword..." at bounding box center [738, 480] width 457 height 31
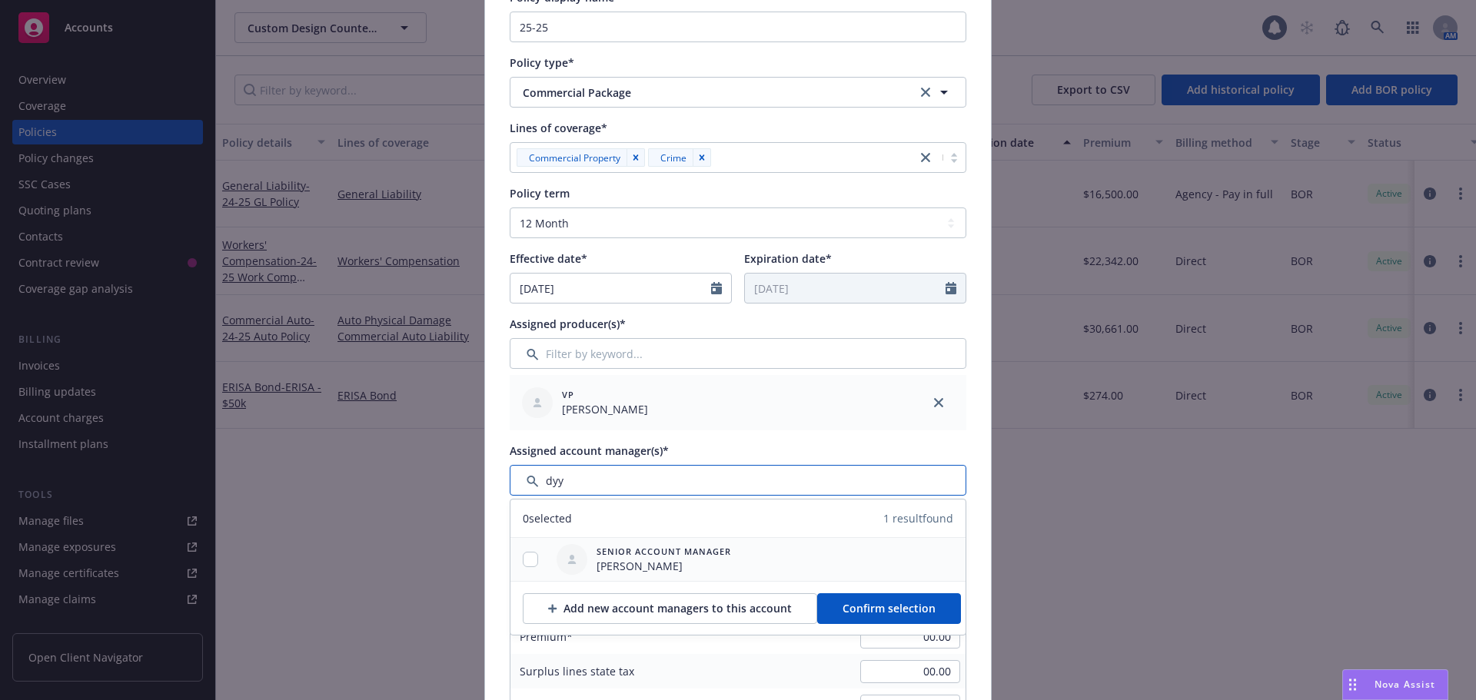
type input "dyy"
click at [530, 561] on input "checkbox" at bounding box center [530, 559] width 15 height 15
checkbox input "true"
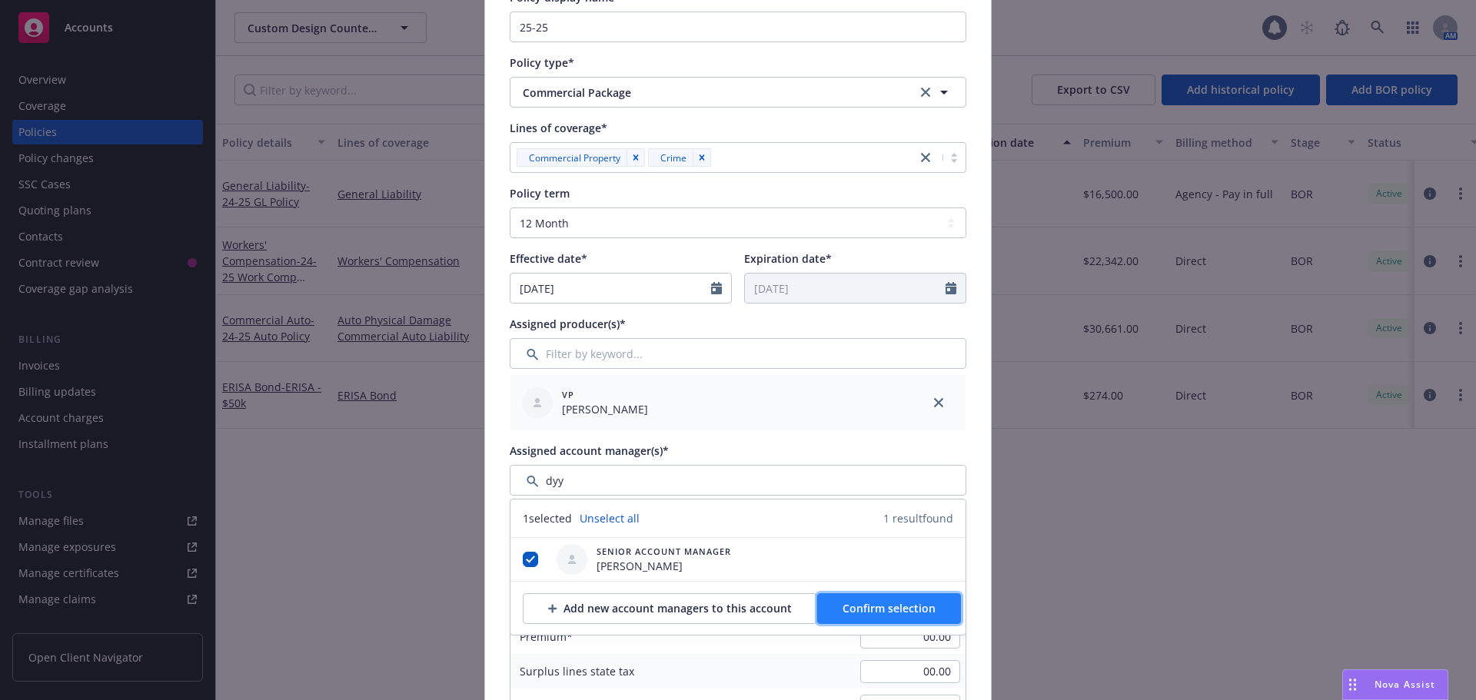
click at [859, 606] on span "Confirm selection" at bounding box center [888, 608] width 93 height 15
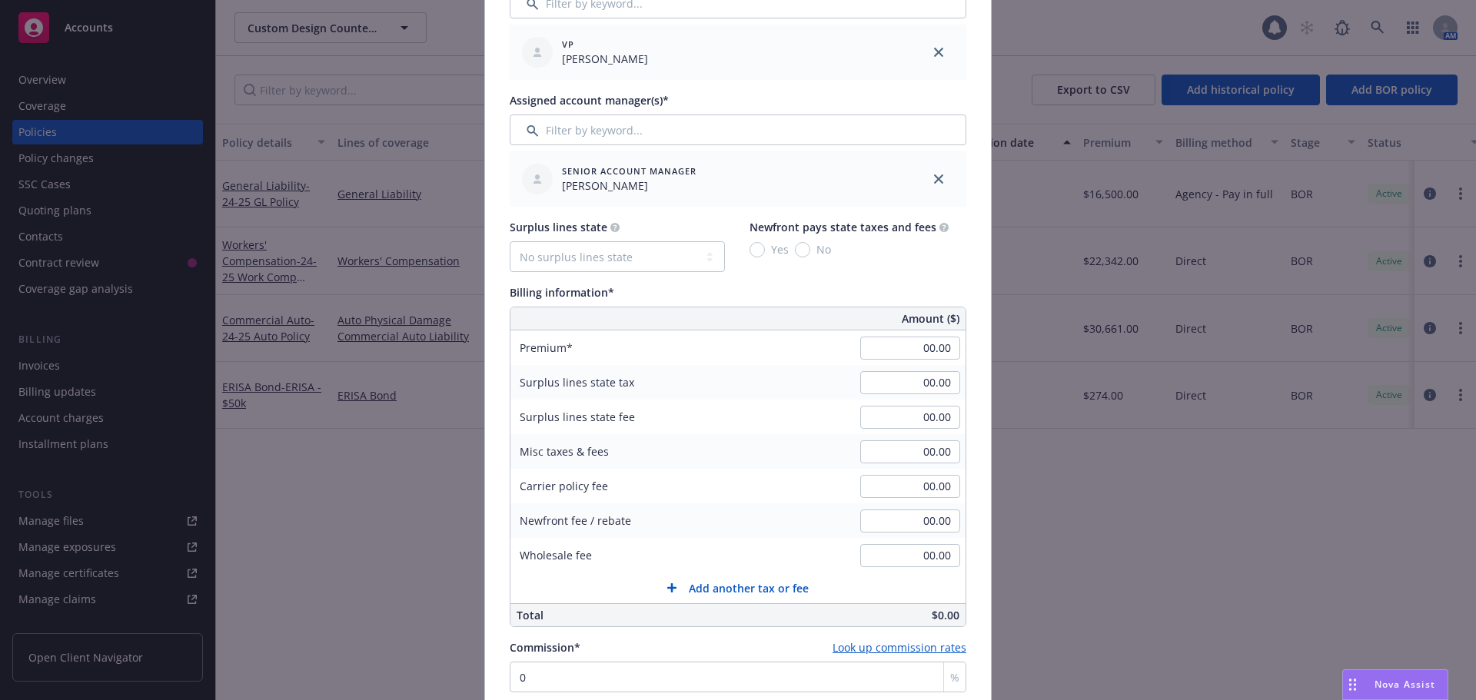
scroll to position [615, 0]
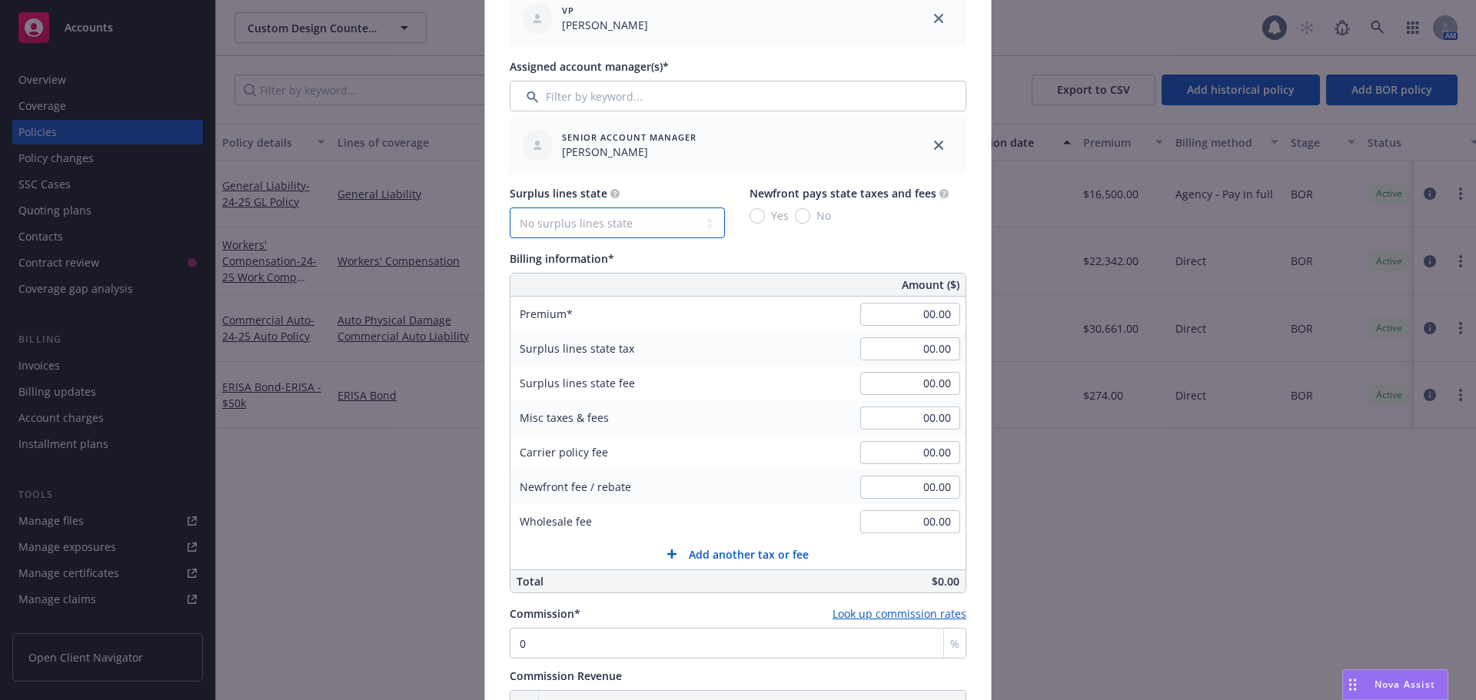
click at [705, 229] on select "No surplus lines state [US_STATE] [US_STATE] [US_STATE] [US_STATE] [US_STATE] […" at bounding box center [617, 223] width 215 height 31
select select "CA"
click at [510, 208] on select "No surplus lines state [US_STATE] [US_STATE] [US_STATE] [US_STATE] [US_STATE] […" at bounding box center [617, 223] width 215 height 31
click at [752, 220] on input "Yes" at bounding box center [756, 215] width 15 height 15
radio input "true"
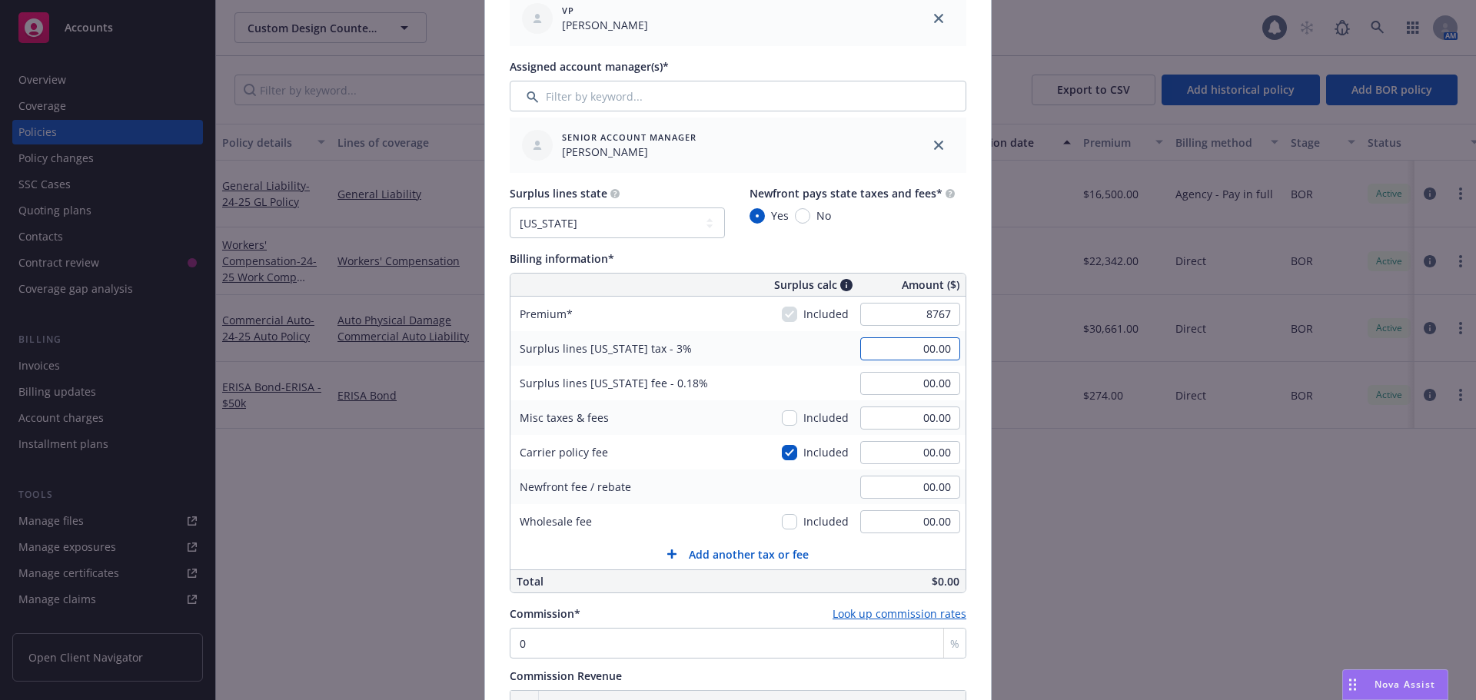
type input "8,767.00"
type input "263.01"
type input "15.78"
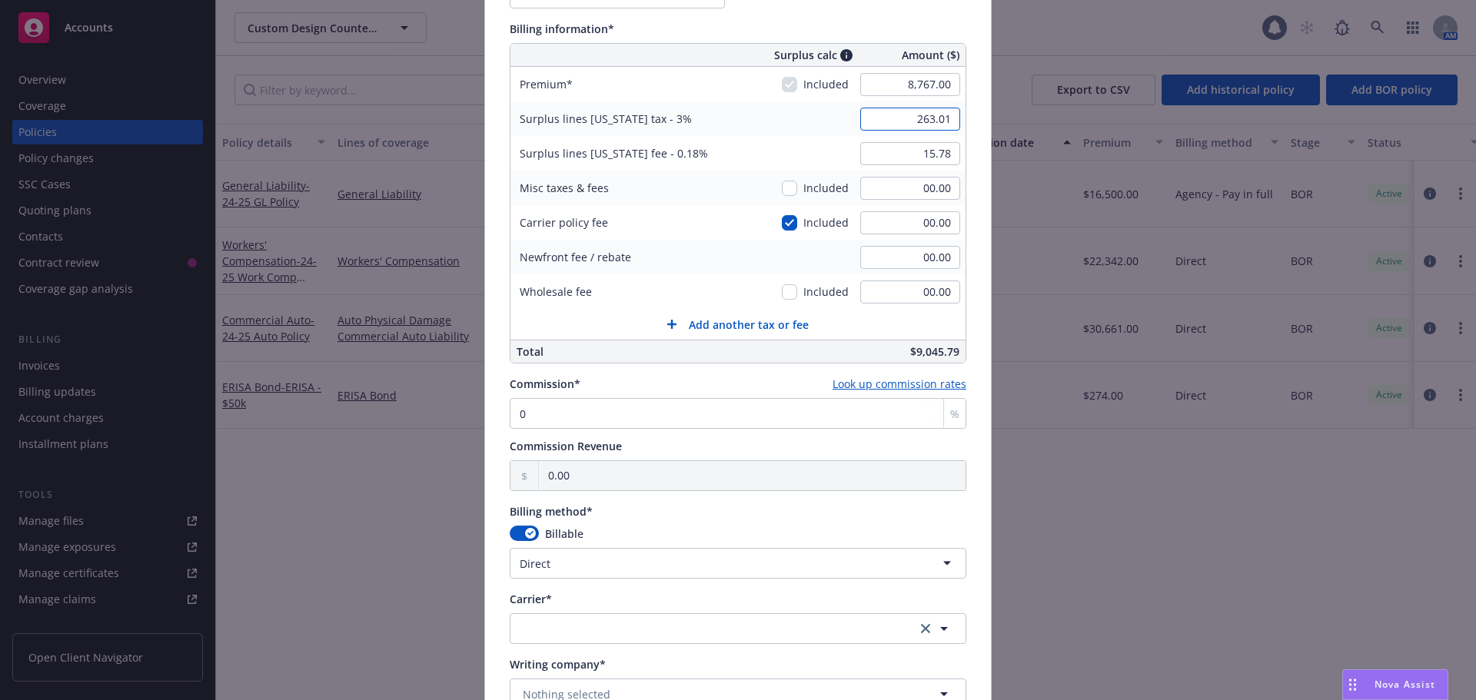
scroll to position [922, 0]
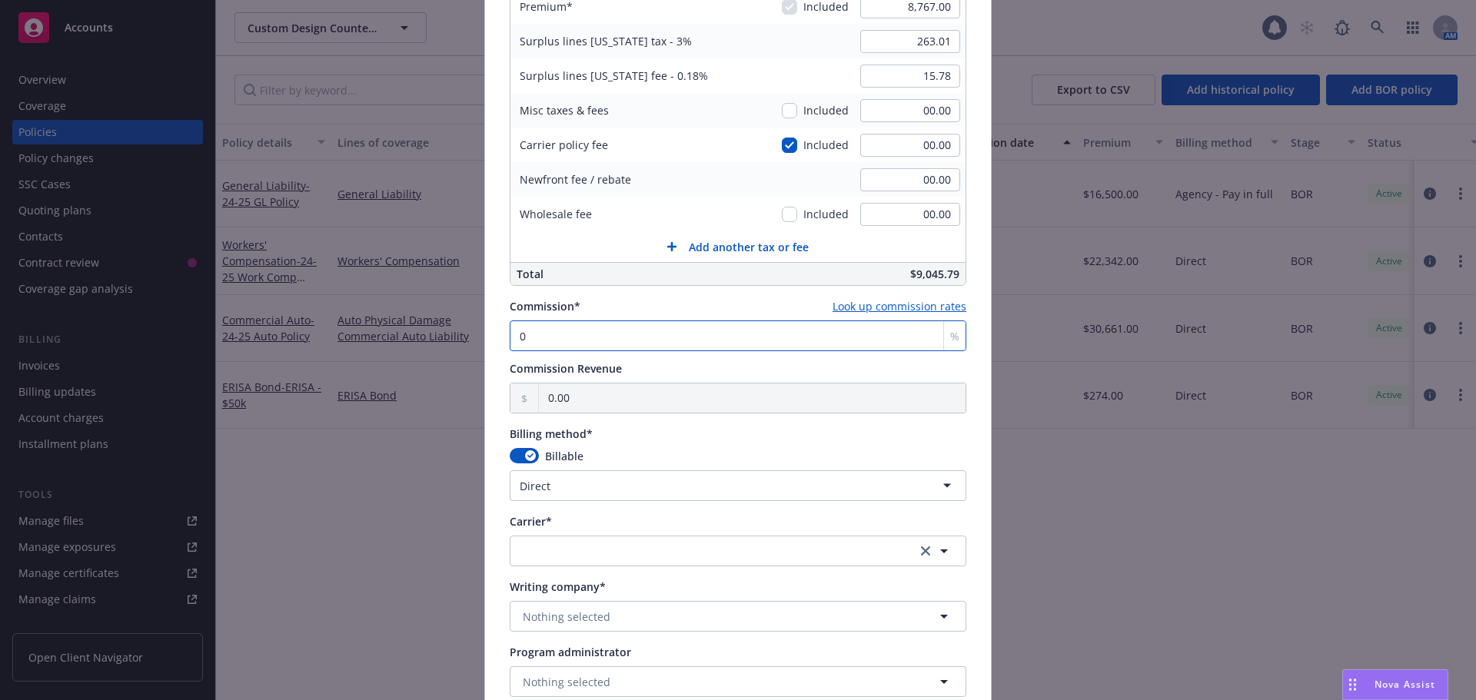
click at [591, 337] on input "0" at bounding box center [738, 336] width 457 height 31
type input "1"
type input "87.67"
type input "10"
type input "876.70"
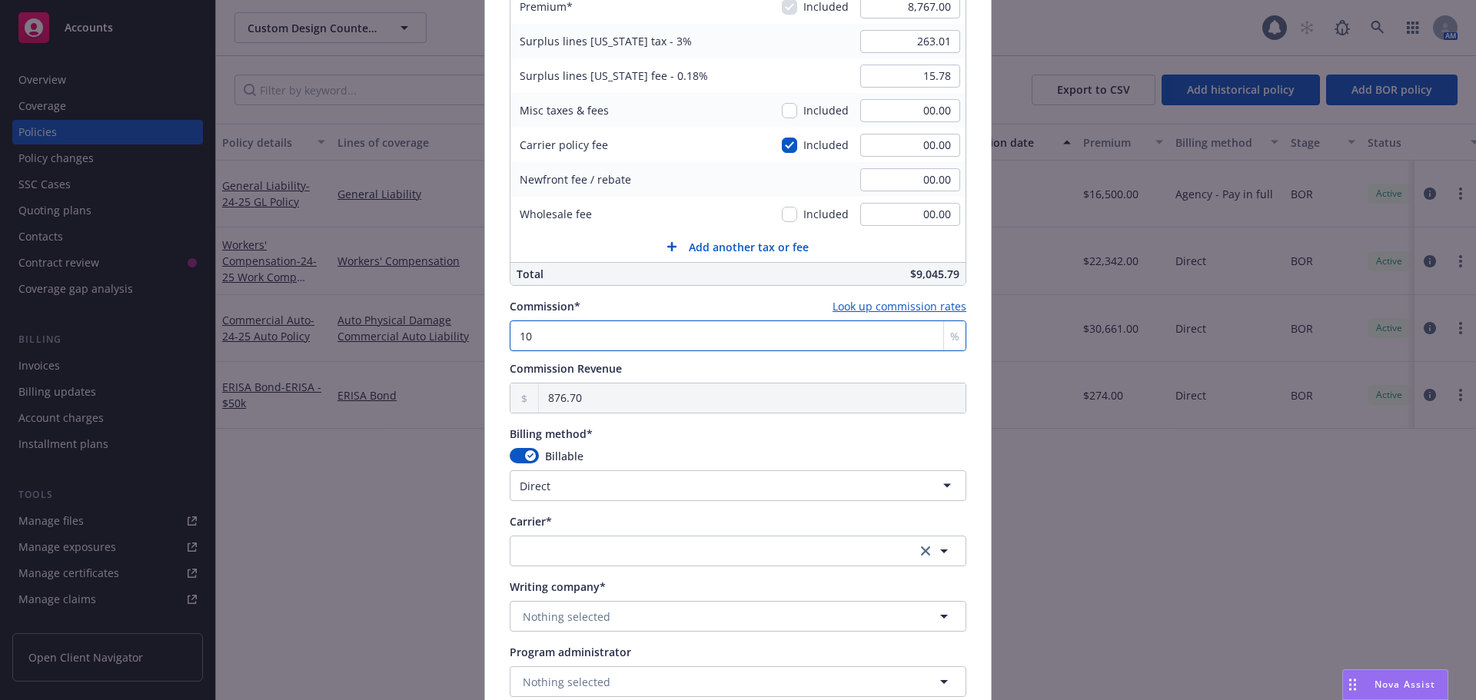
type input "10"
click at [567, 487] on html "Accounts Overview Coverage Policies Policy changes SSC Cases Quoting plans Cont…" at bounding box center [738, 350] width 1476 height 700
select select "AGENCY_PAY_IN_FULL"
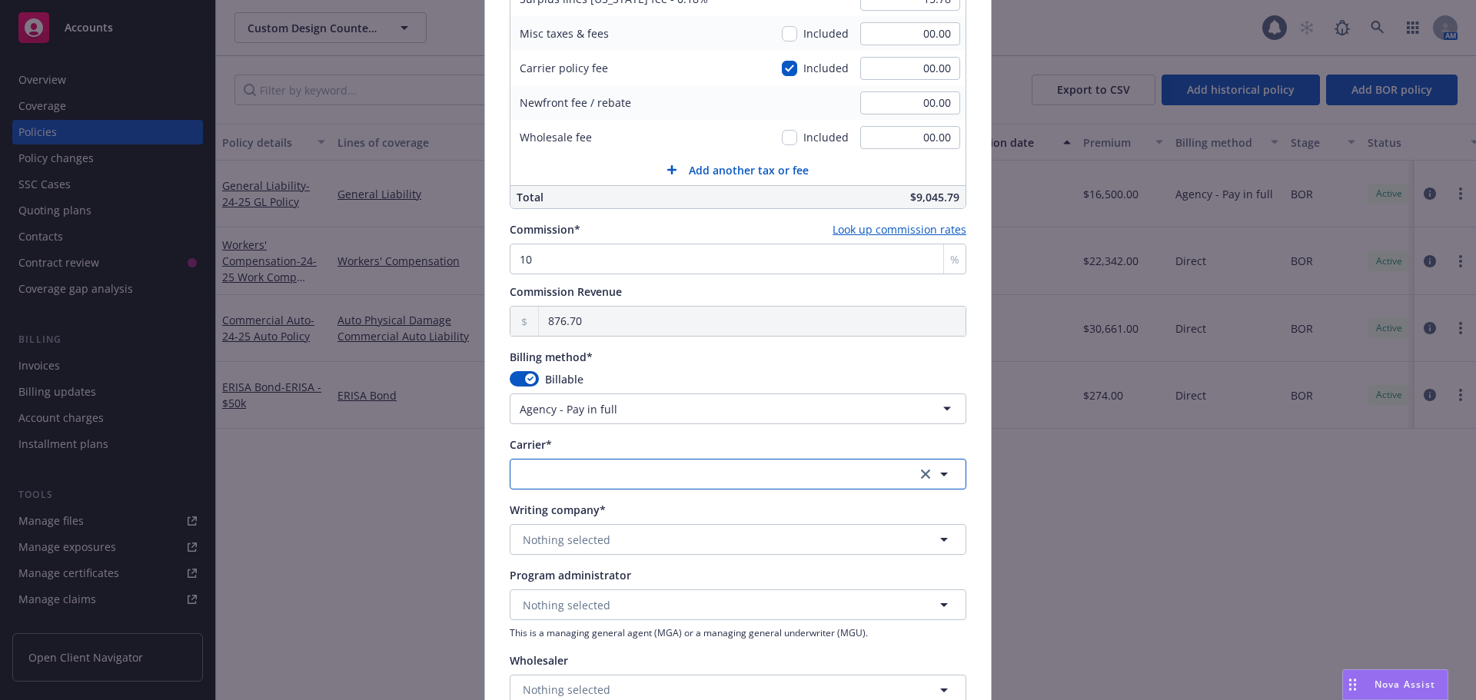
click at [561, 473] on button "button" at bounding box center [738, 474] width 457 height 31
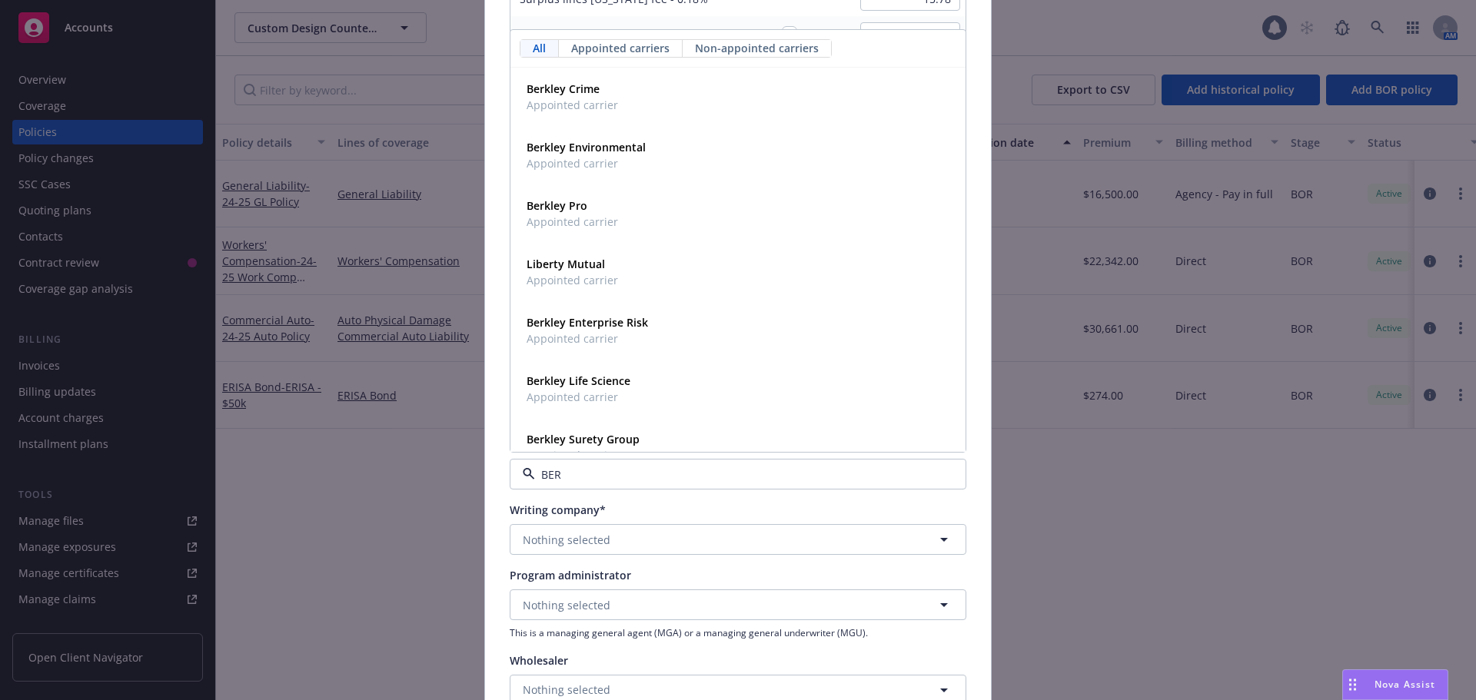
type input "[PERSON_NAME]"
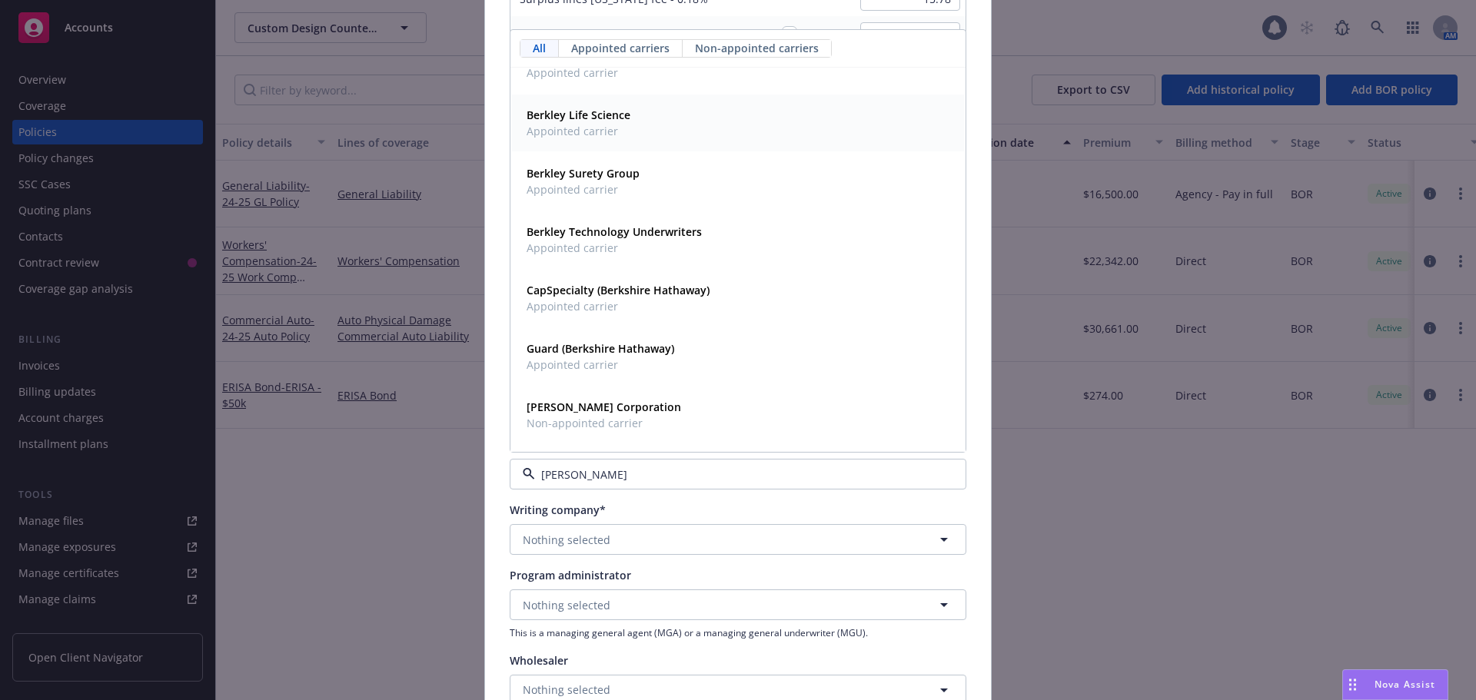
scroll to position [231, 0]
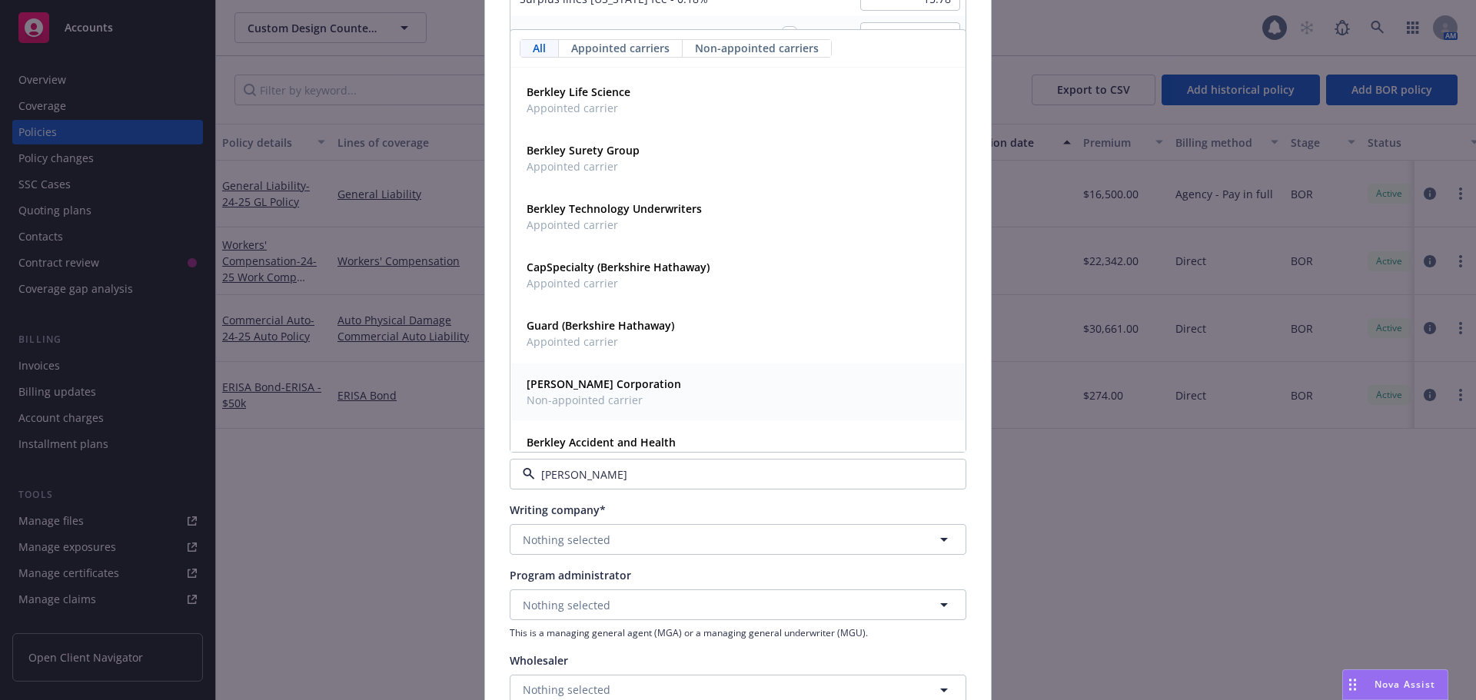
click at [612, 395] on span "Non-appointed carrier" at bounding box center [604, 400] width 154 height 16
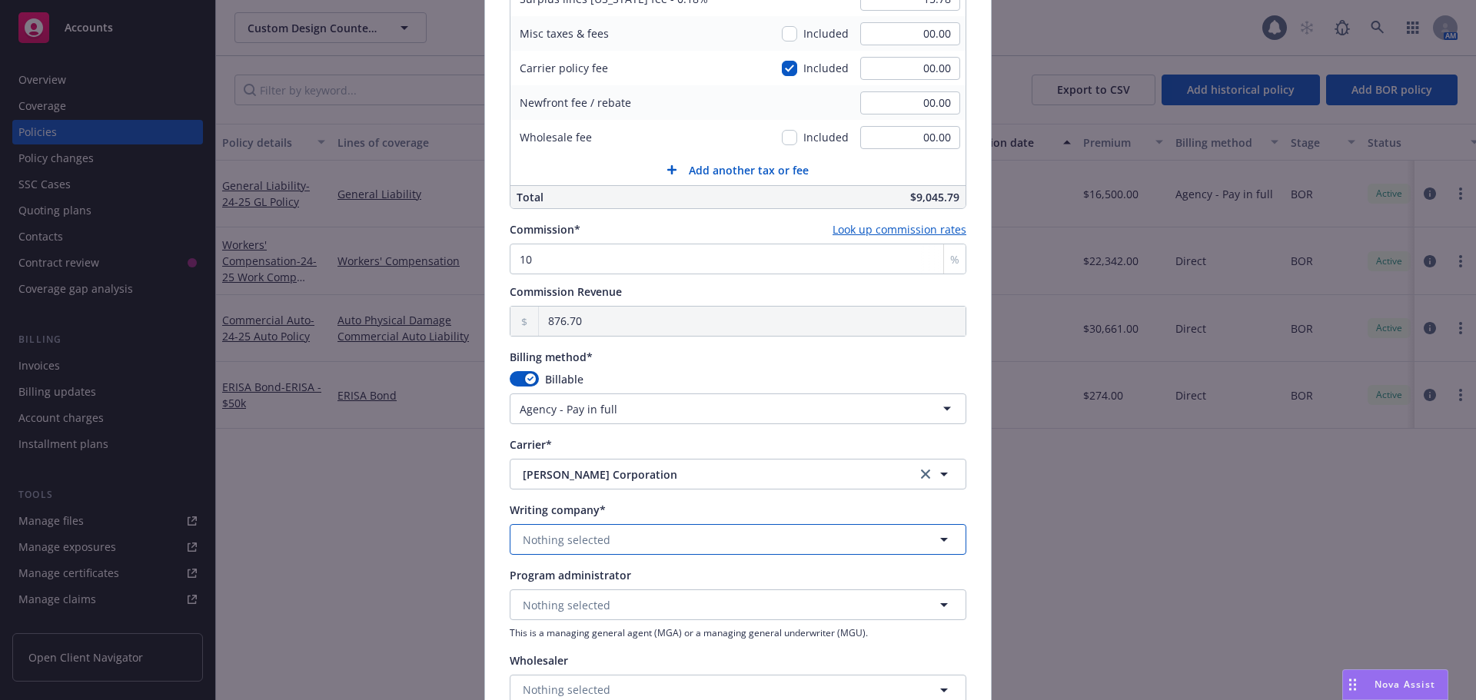
click at [623, 543] on button "Nothing selected" at bounding box center [738, 539] width 457 height 31
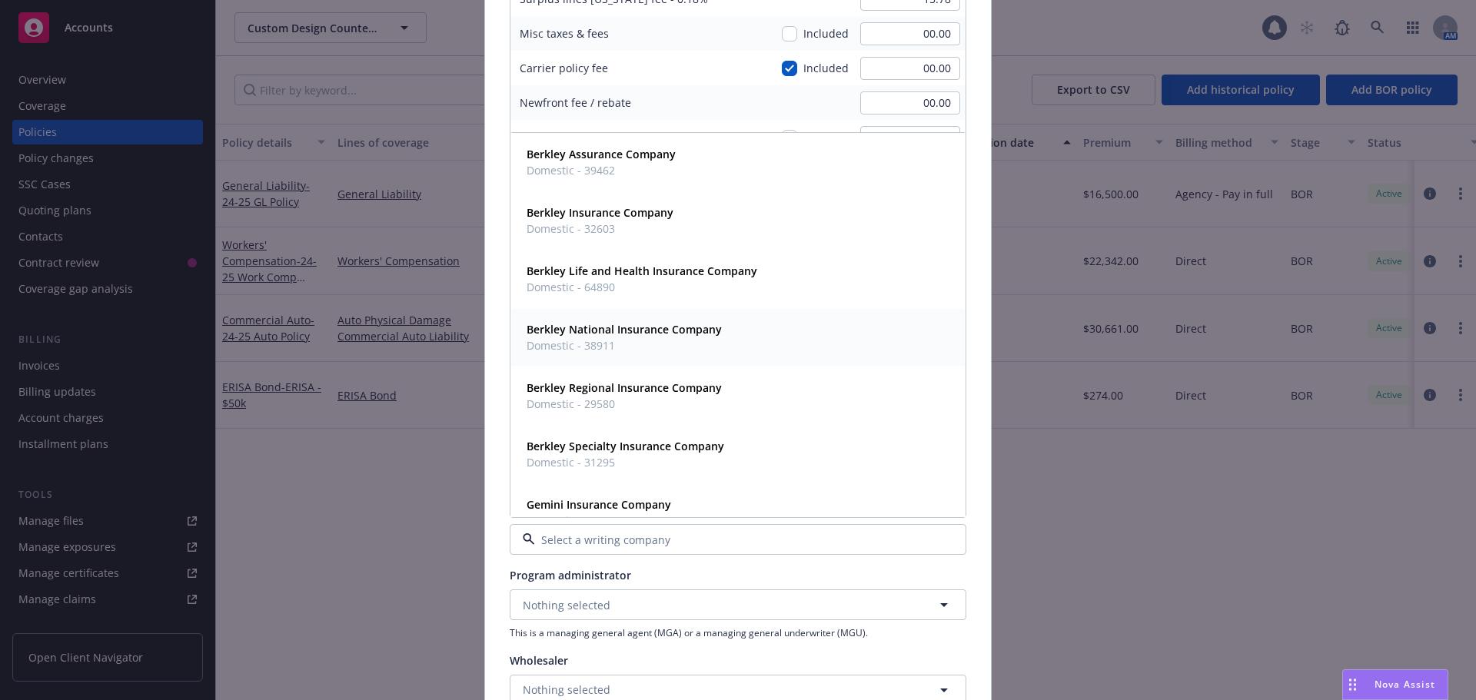
click at [593, 330] on strong "Berkley National Insurance Company" at bounding box center [624, 329] width 195 height 15
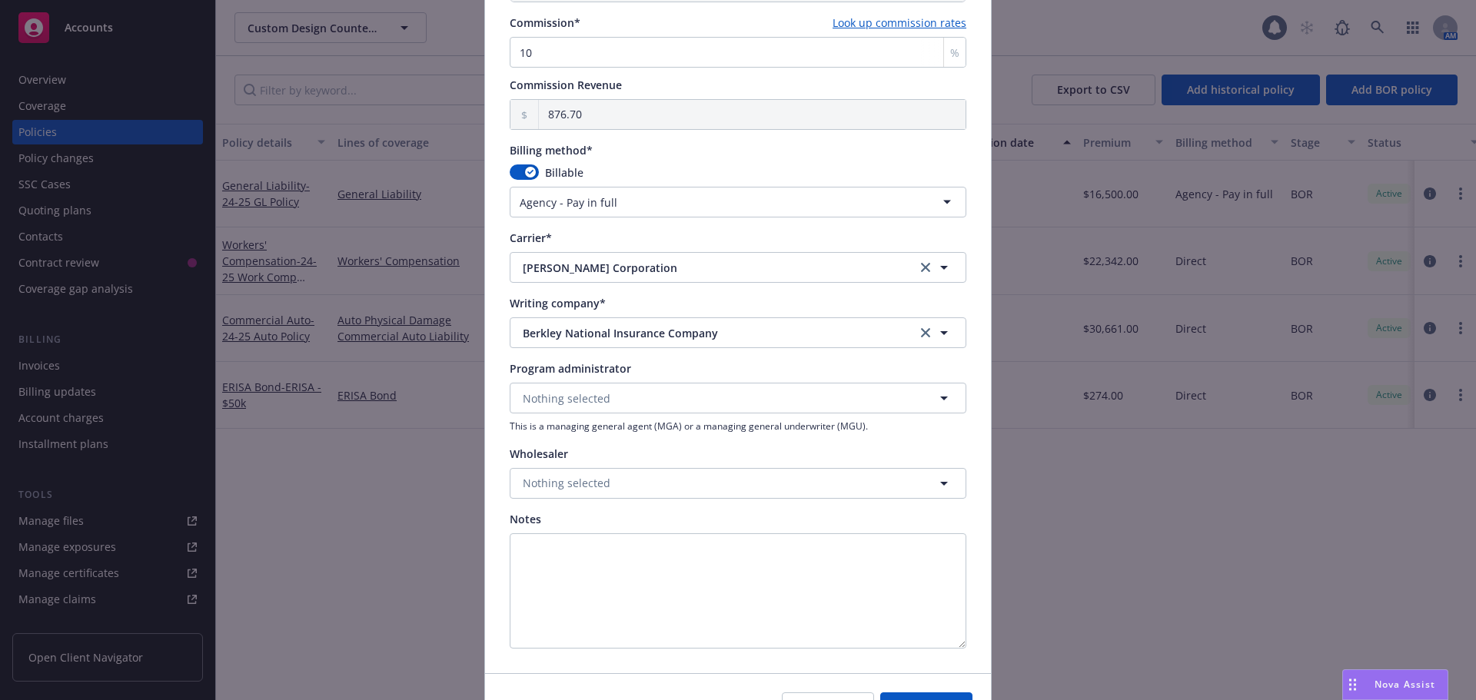
scroll to position [1230, 0]
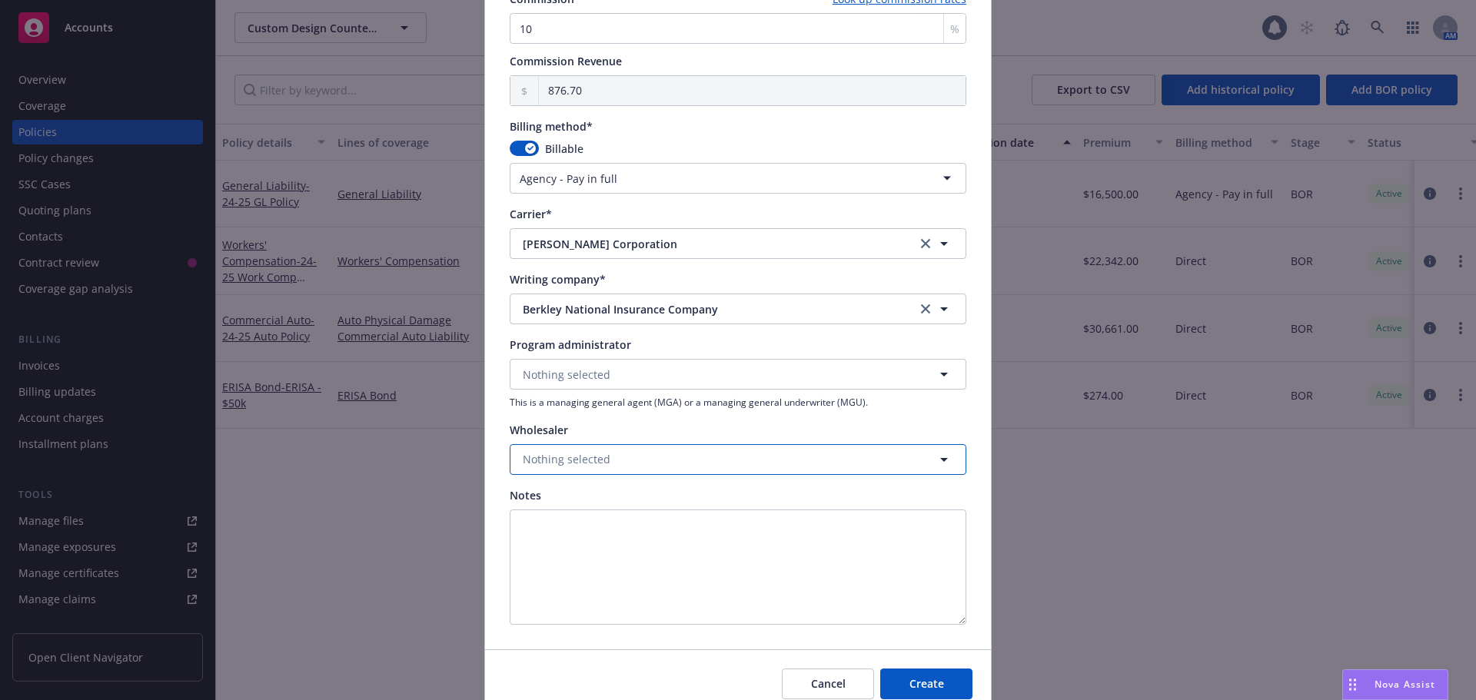
click at [669, 471] on button "Nothing selected" at bounding box center [738, 459] width 457 height 31
type input "AMWIN"
click at [634, 350] on div "Amwins Wholesaler" at bounding box center [737, 350] width 435 height 38
click at [918, 684] on span "Create" at bounding box center [926, 683] width 35 height 15
select select "DIRECT"
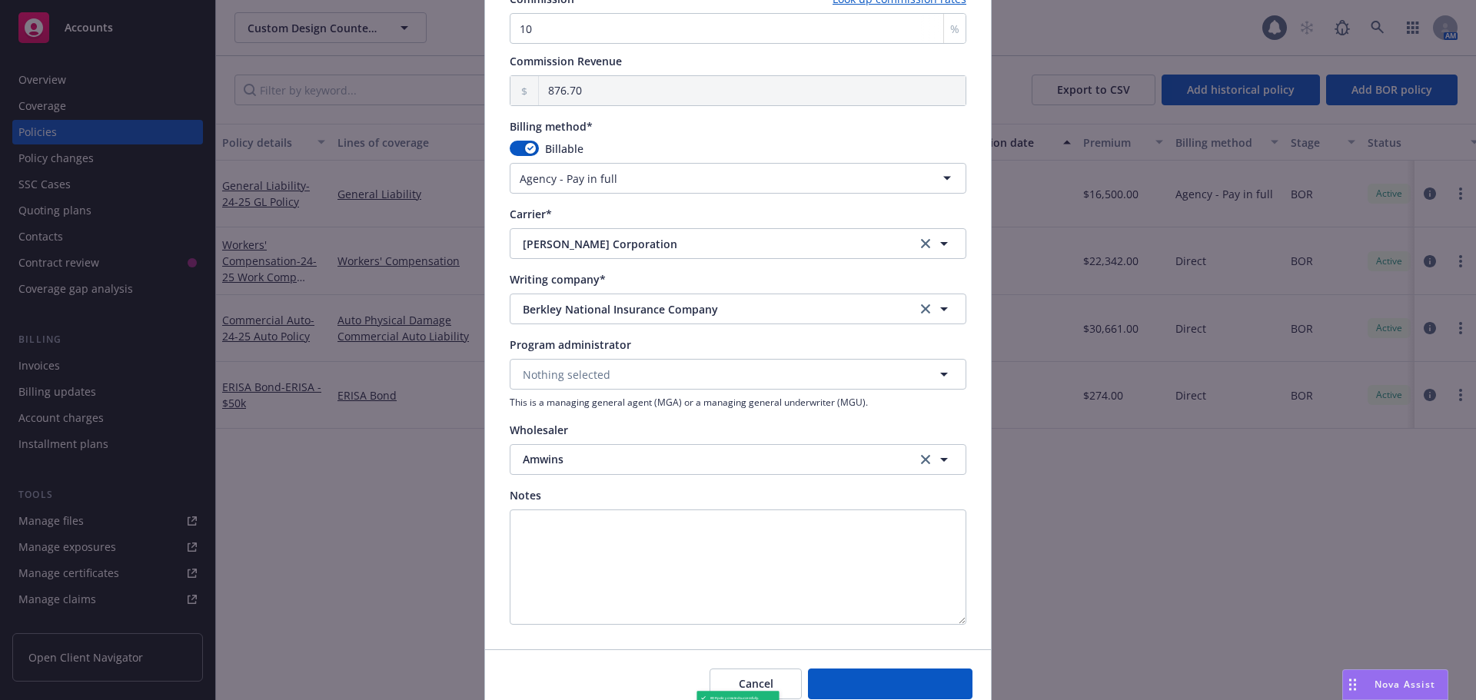
select select "other"
type input "[DATE]"
select select "NONE"
type input "00.00"
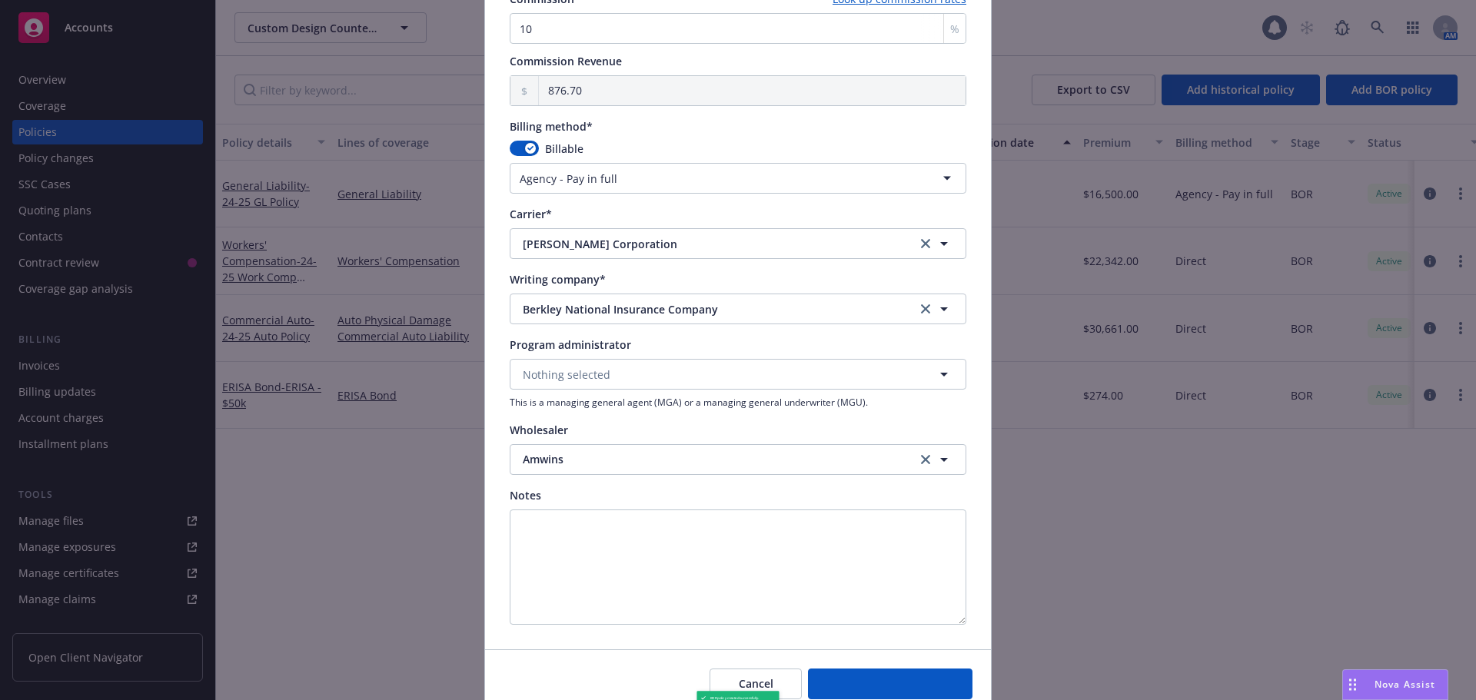
type input "00.00"
type input "0"
type input "0.00"
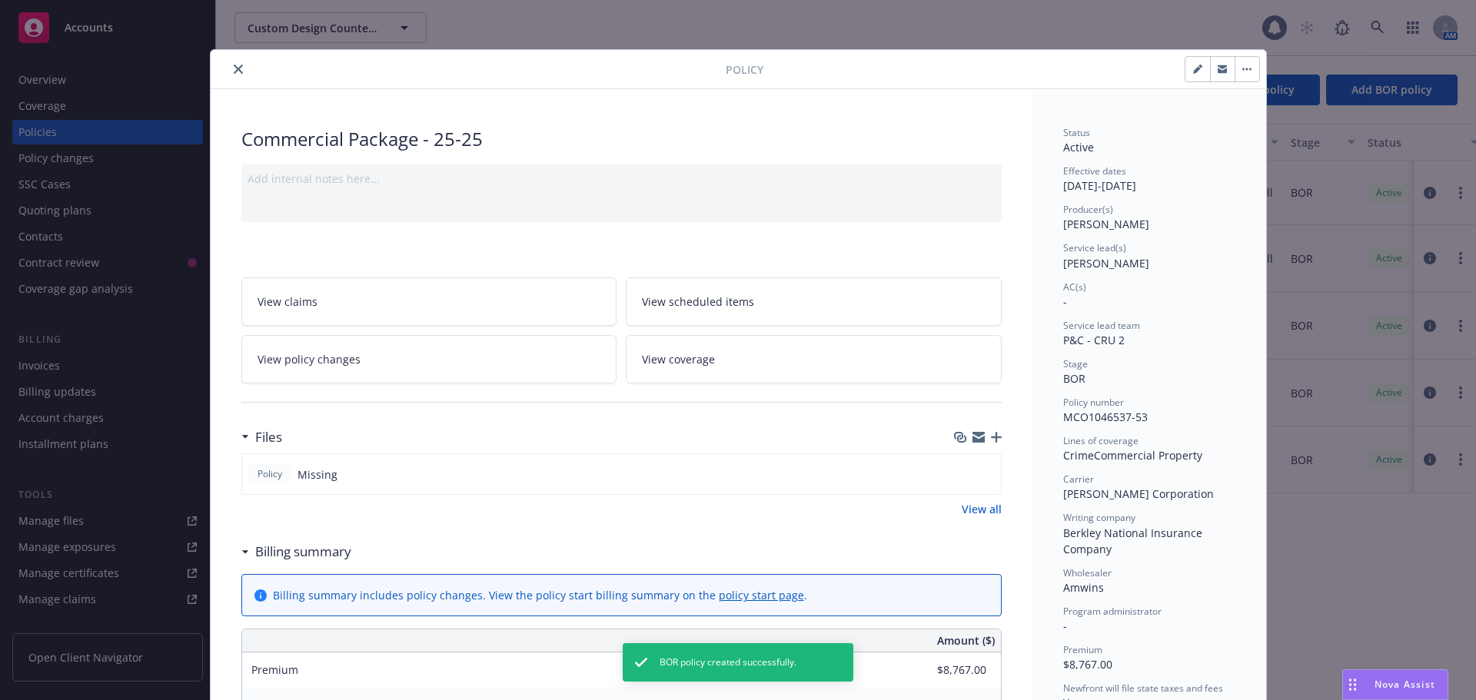
click at [1194, 68] on icon "button" at bounding box center [1197, 70] width 8 height 8
select select "BOR"
select select "12"
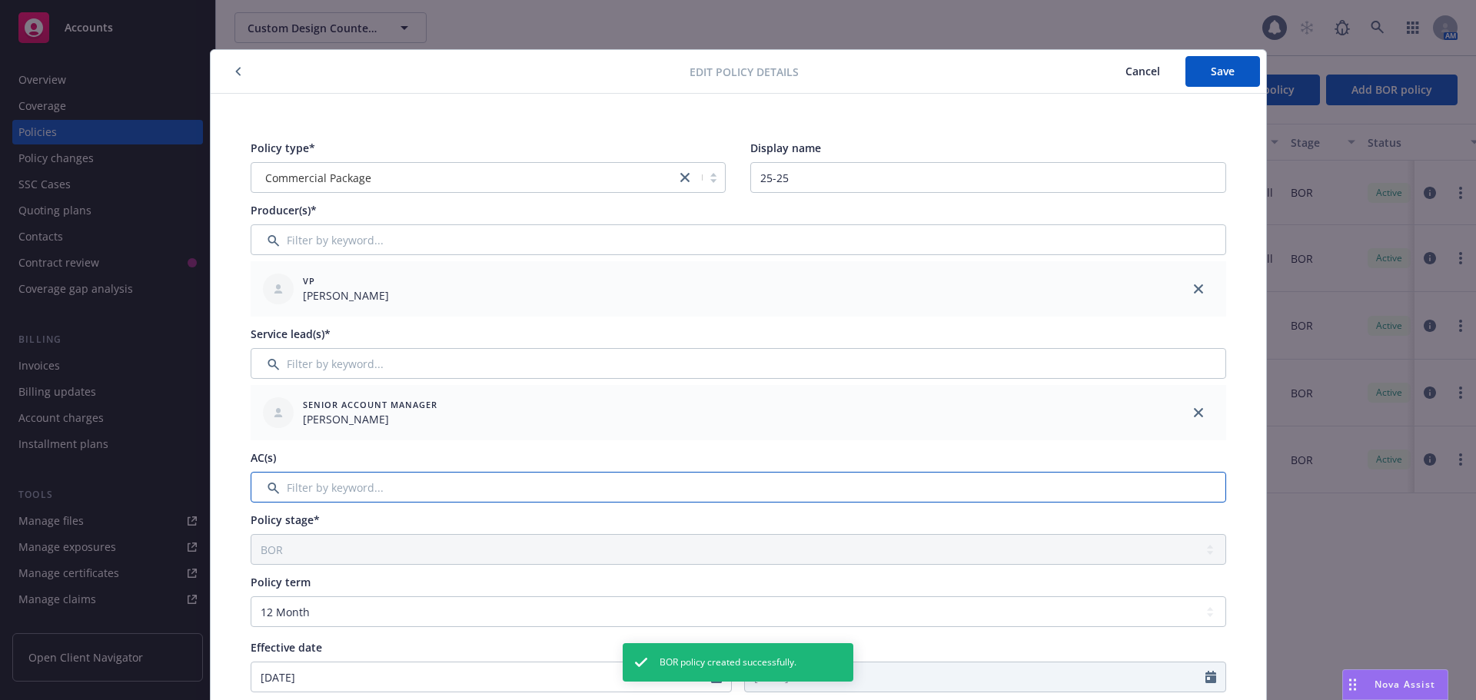
click at [352, 479] on input "Filter by keyword..." at bounding box center [738, 487] width 975 height 31
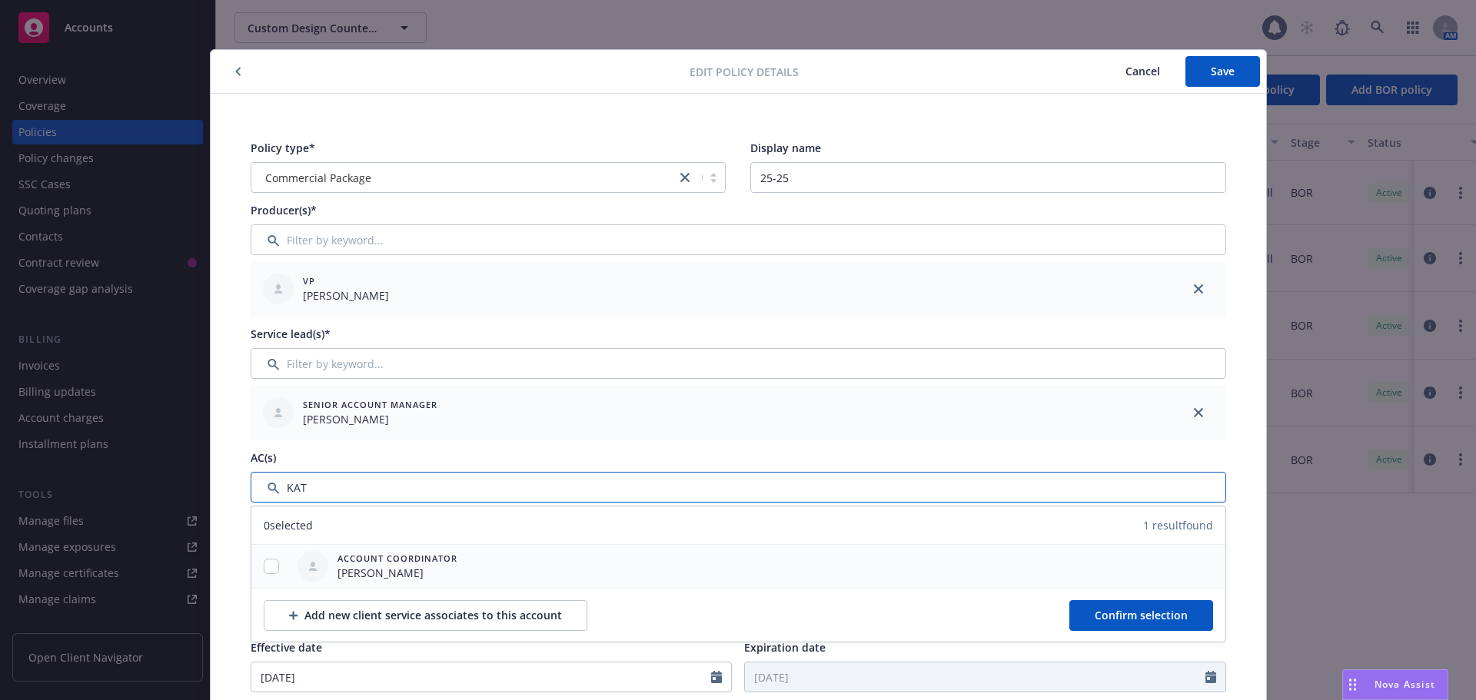
type input "KAT"
click at [271, 563] on input "checkbox" at bounding box center [271, 566] width 15 height 15
checkbox input "true"
click at [1116, 616] on span "Confirm selection" at bounding box center [1141, 615] width 93 height 15
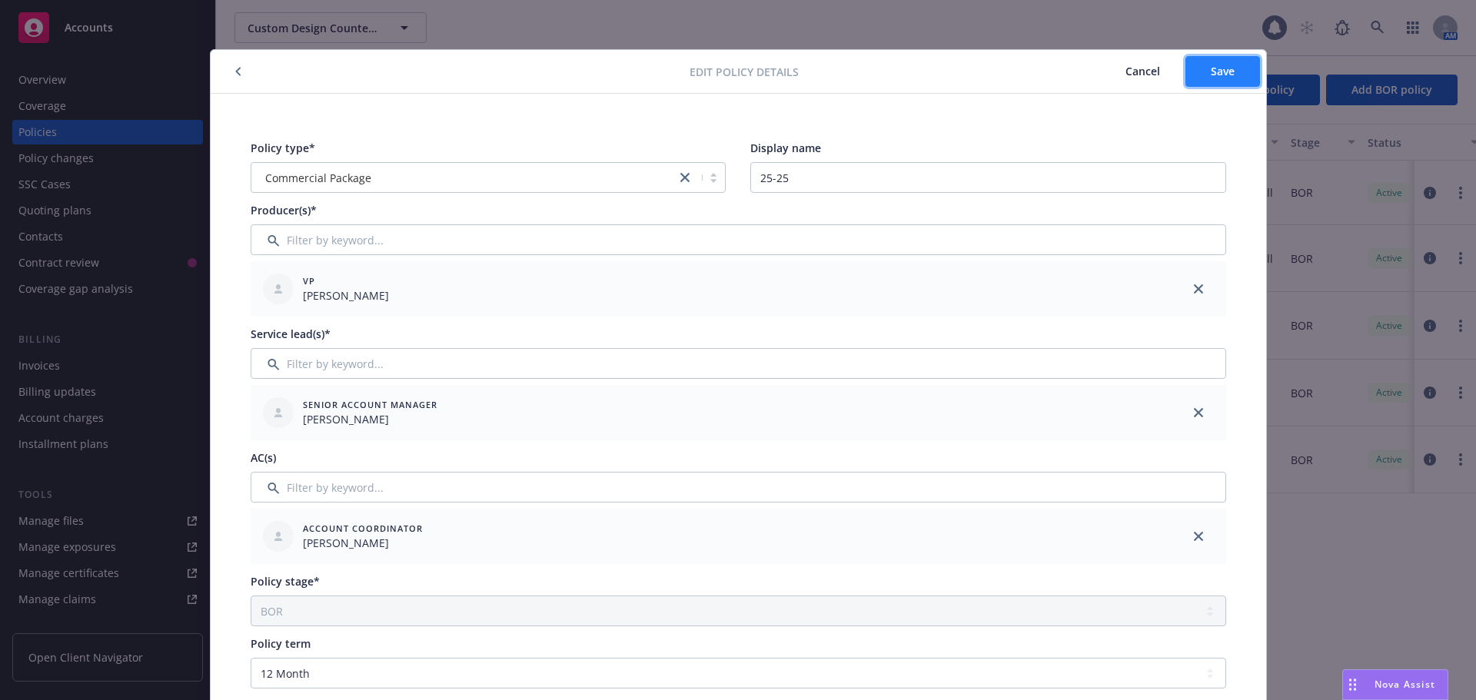
click at [1232, 85] on button "Save" at bounding box center [1222, 71] width 75 height 31
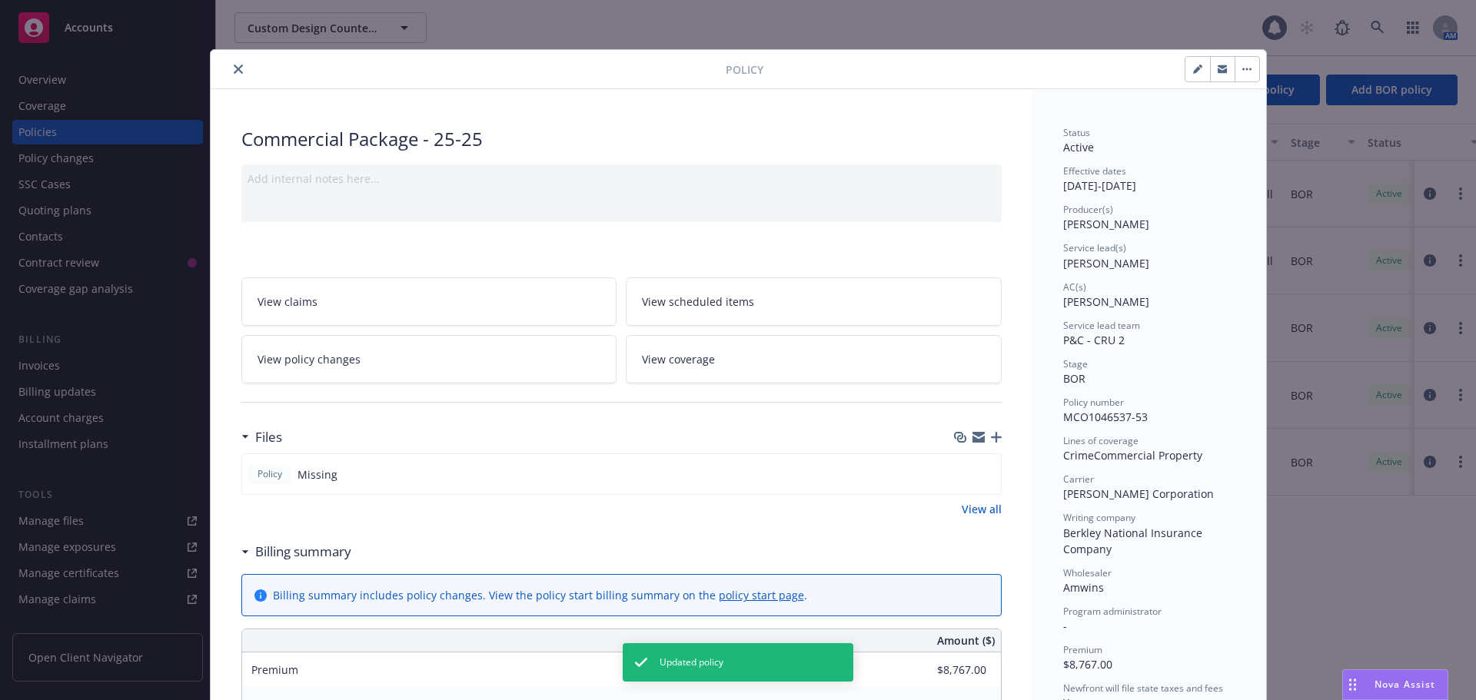
click at [991, 442] on icon "button" at bounding box center [996, 437] width 11 height 11
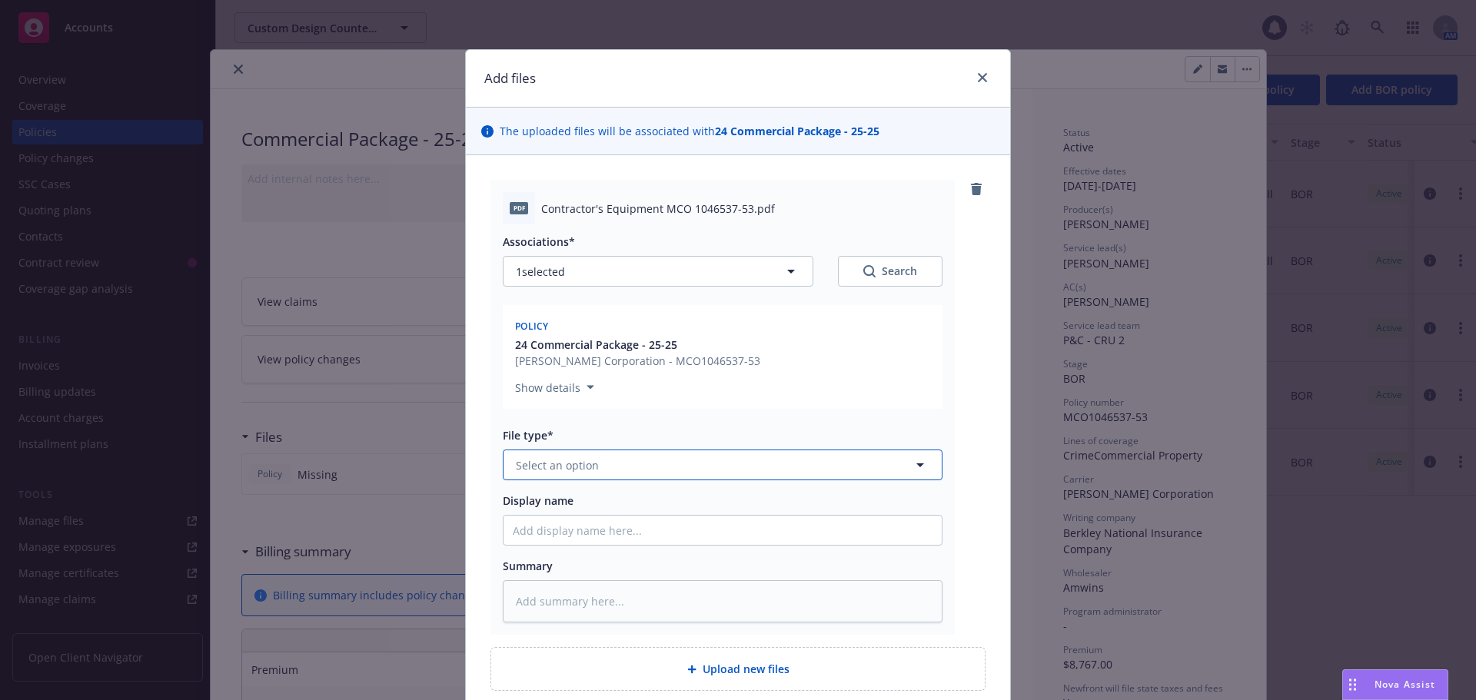
click at [595, 467] on button "Select an option" at bounding box center [723, 465] width 440 height 31
type input "POL"
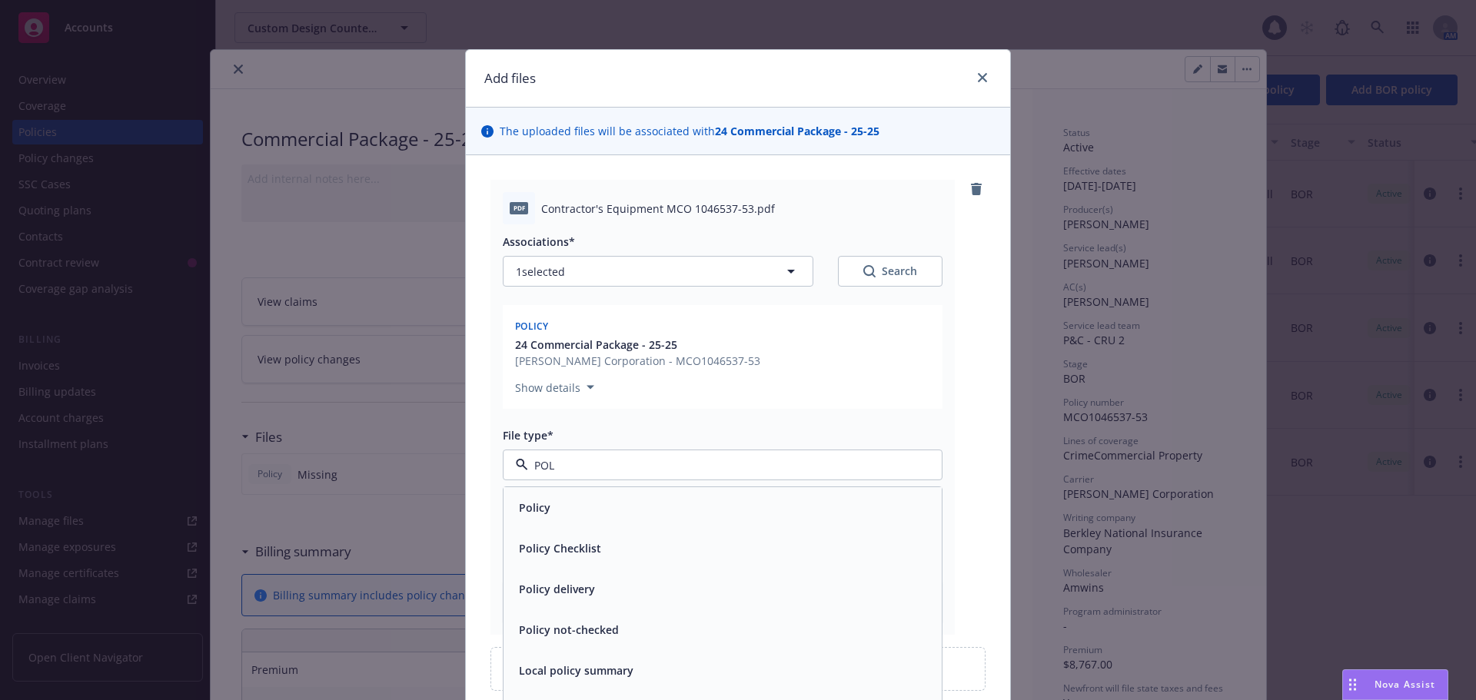
click at [560, 493] on div "Policy" at bounding box center [722, 507] width 438 height 41
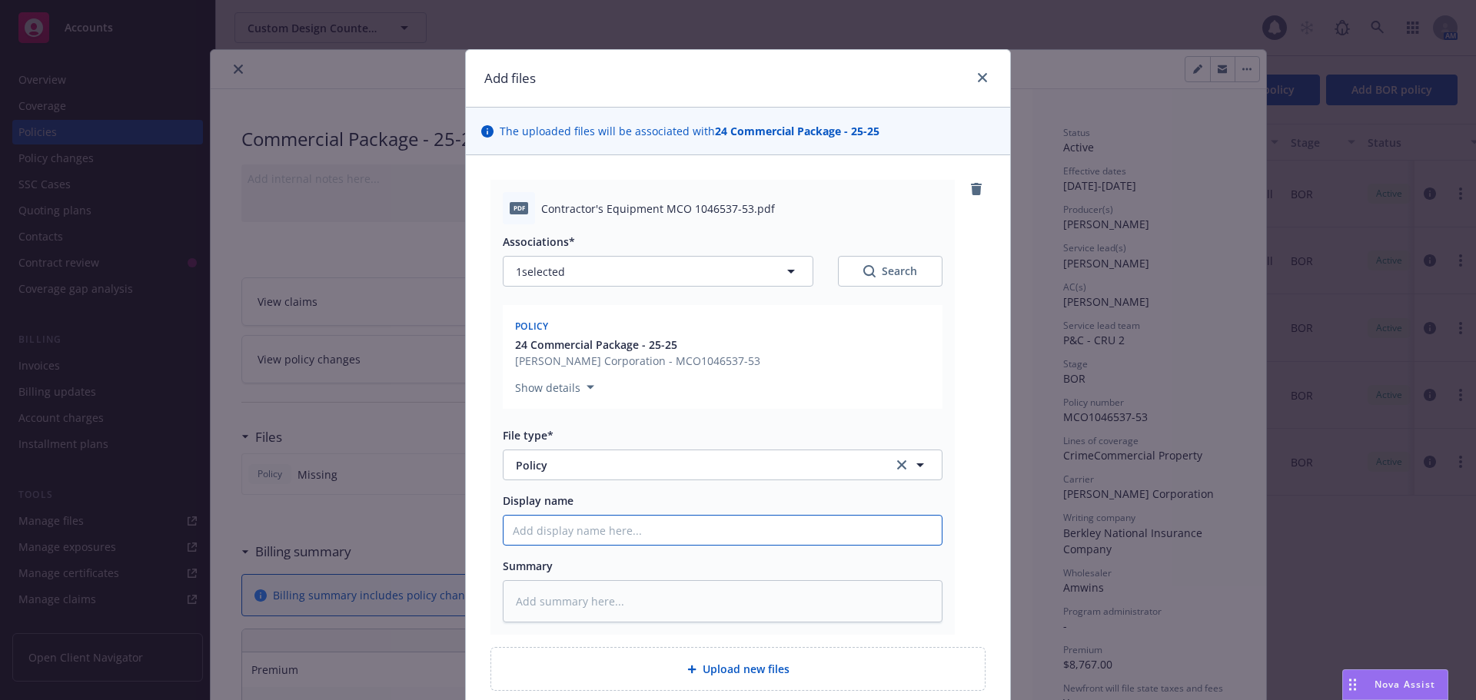
click at [553, 541] on input "Display name" at bounding box center [722, 530] width 438 height 29
type textarea "x"
type input "2"
type textarea "x"
type input "24"
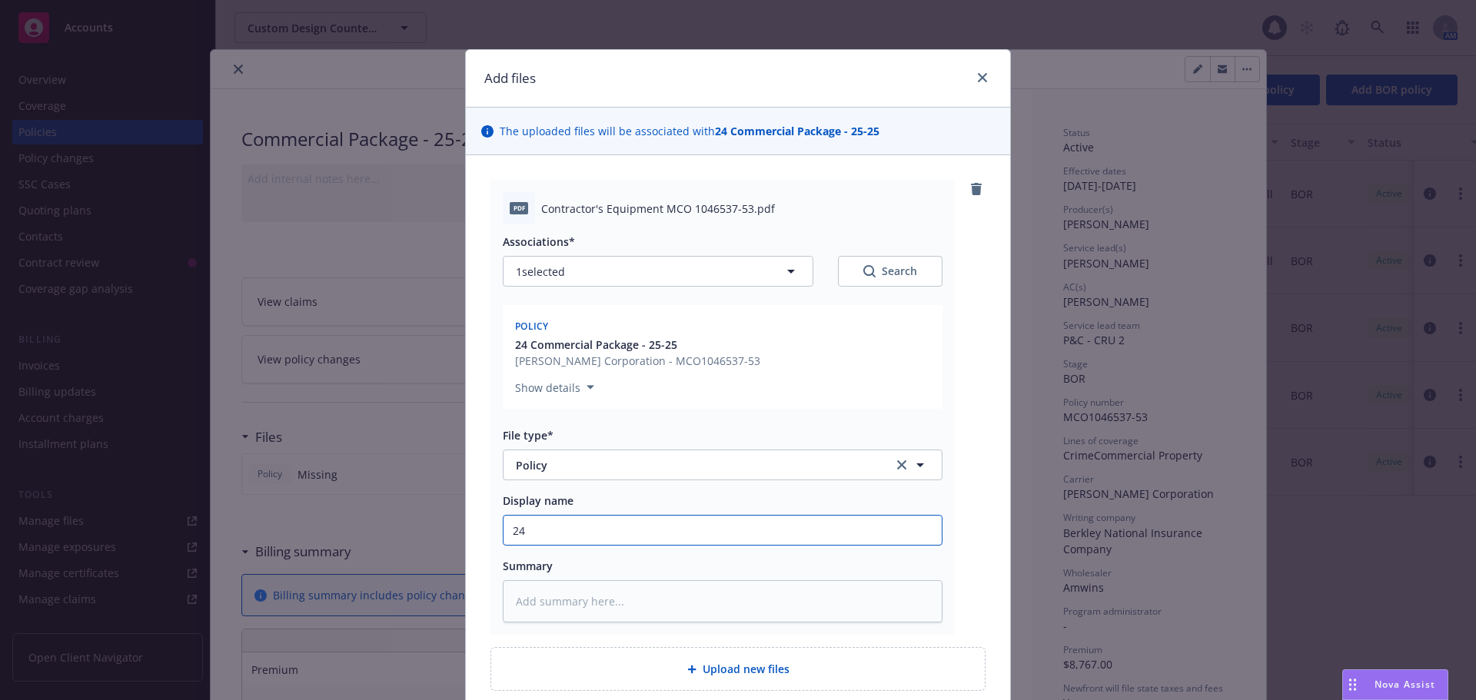
type textarea "x"
type input "24-"
type textarea "x"
type input "24-2"
type textarea "x"
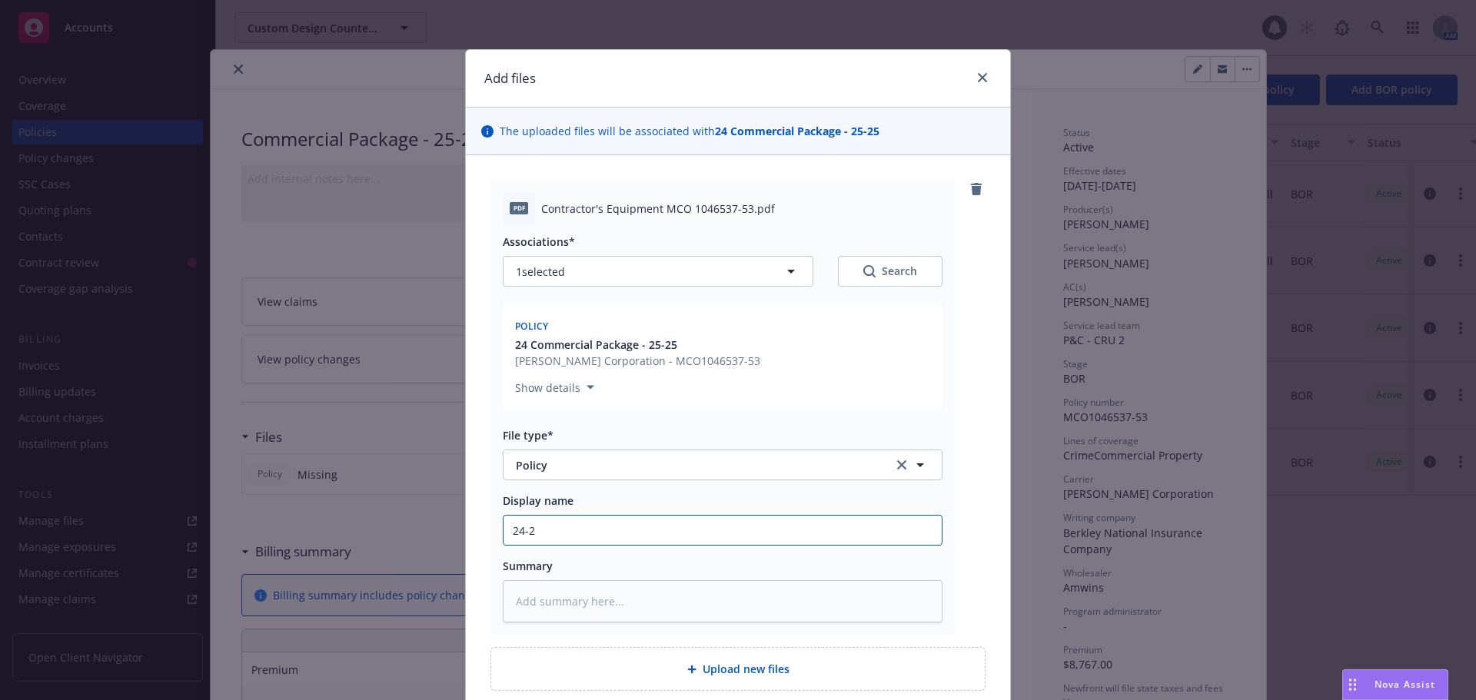
type input "24-25"
type textarea "x"
type input "24-25"
type textarea "x"
type input "24-25 p"
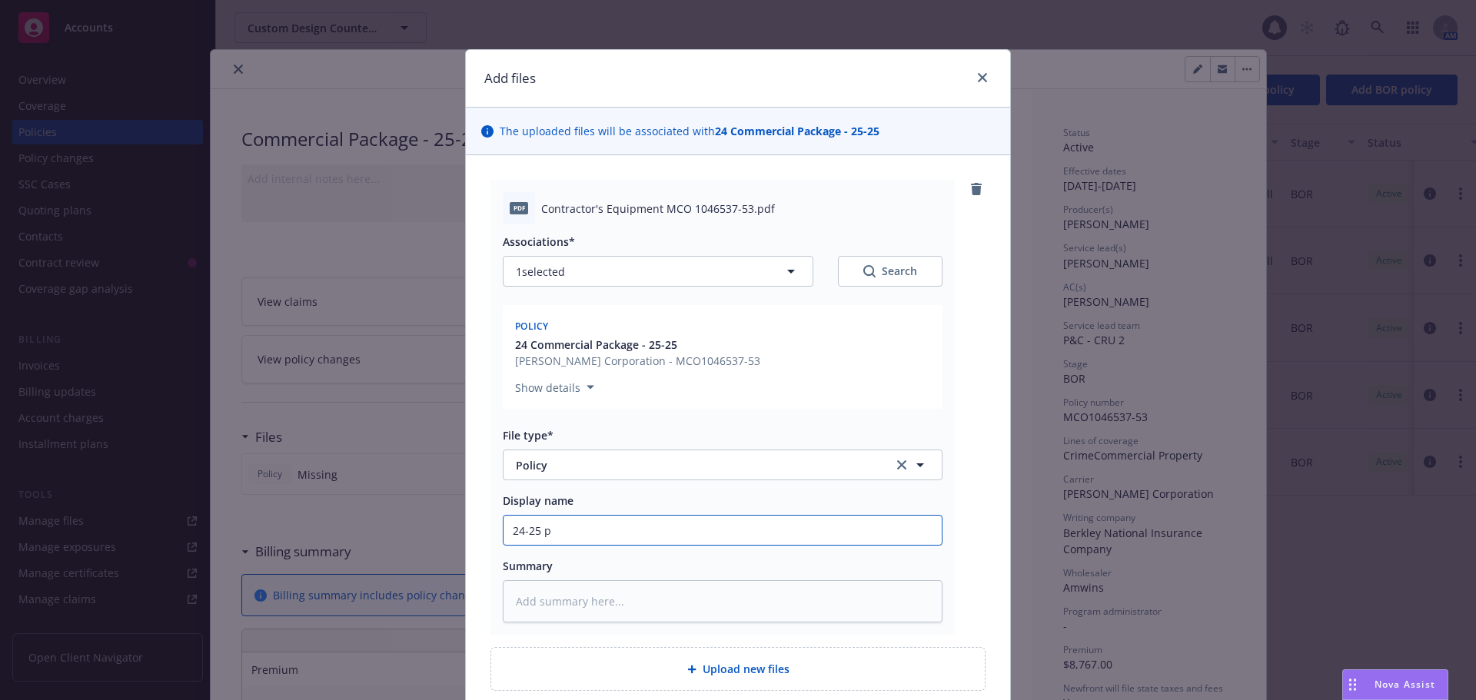
type textarea "x"
type input "24-25 pR"
type textarea "x"
type input "24-25 pRO"
type textarea "x"
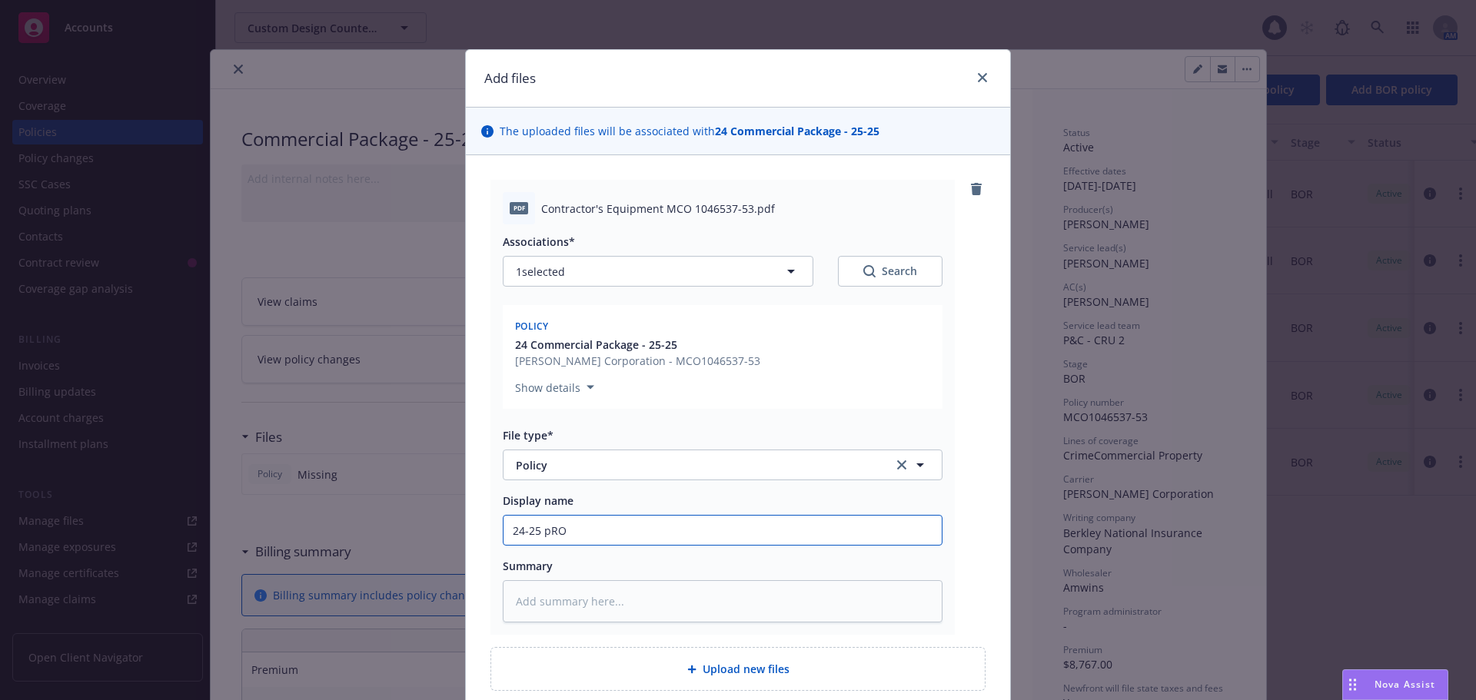
type input "24-25 pROP"
type textarea "x"
type input "24-25 pRO"
type textarea "x"
type input "24-25 pR"
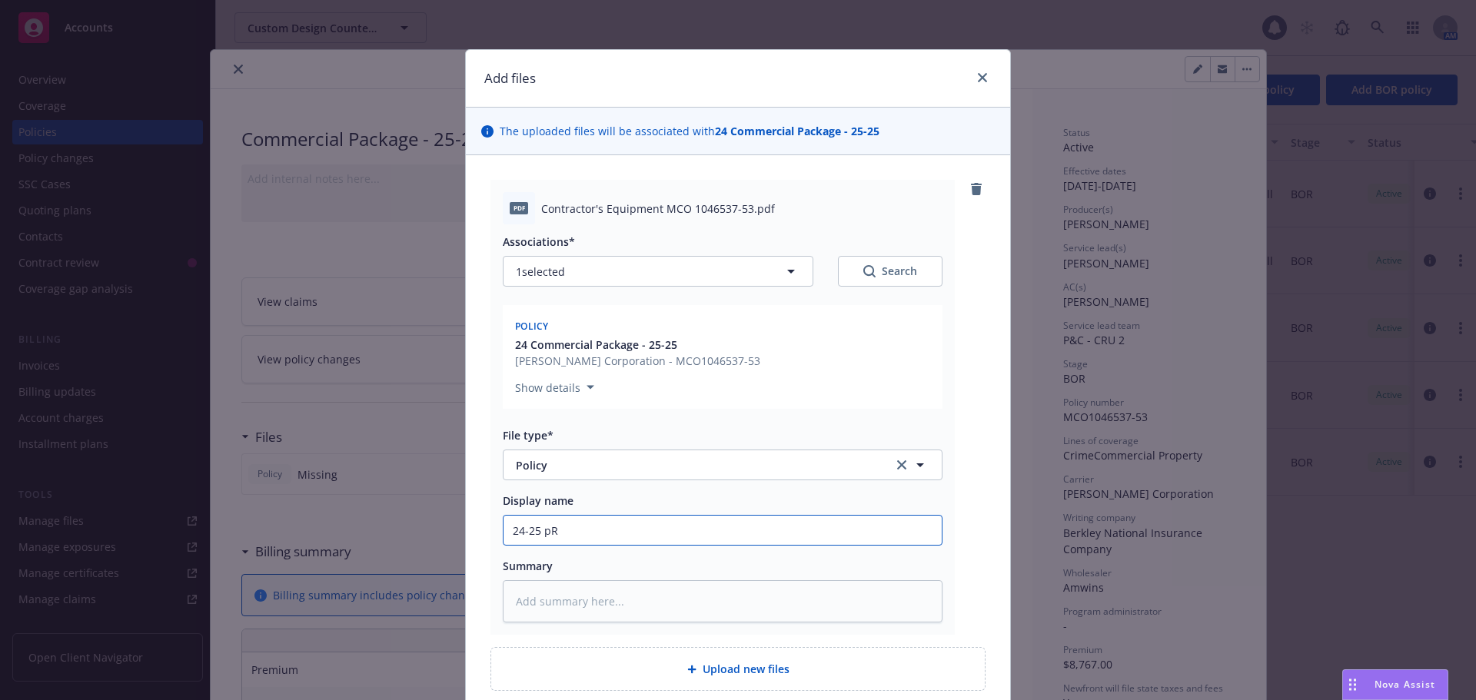
type textarea "x"
type input "24-25 p"
type textarea "x"
type input "24-25"
type textarea "x"
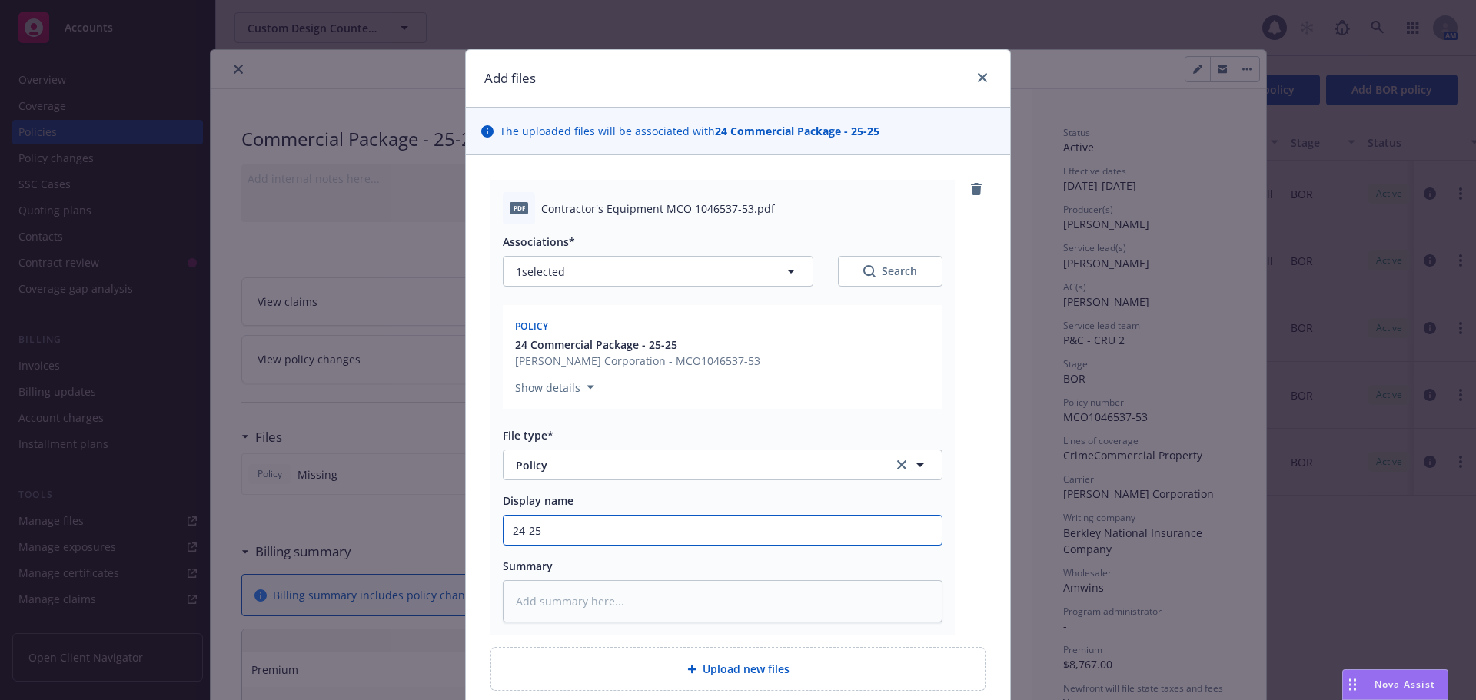
type input "24-25 P"
type textarea "x"
type input "24-25 Pr"
type textarea "x"
type input "24-25 Pro"
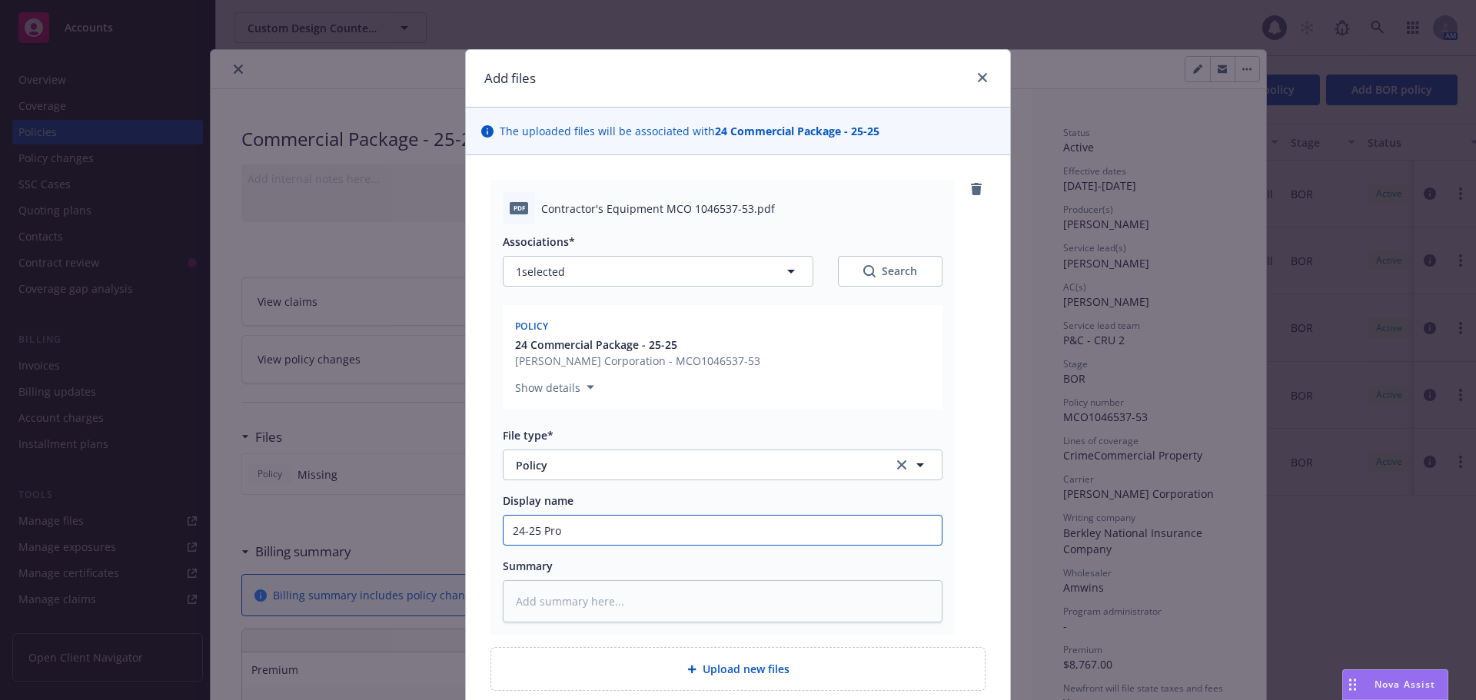
type textarea "x"
type input "24-25 Prop"
type textarea "x"
type input "24-25 Prope"
type textarea "x"
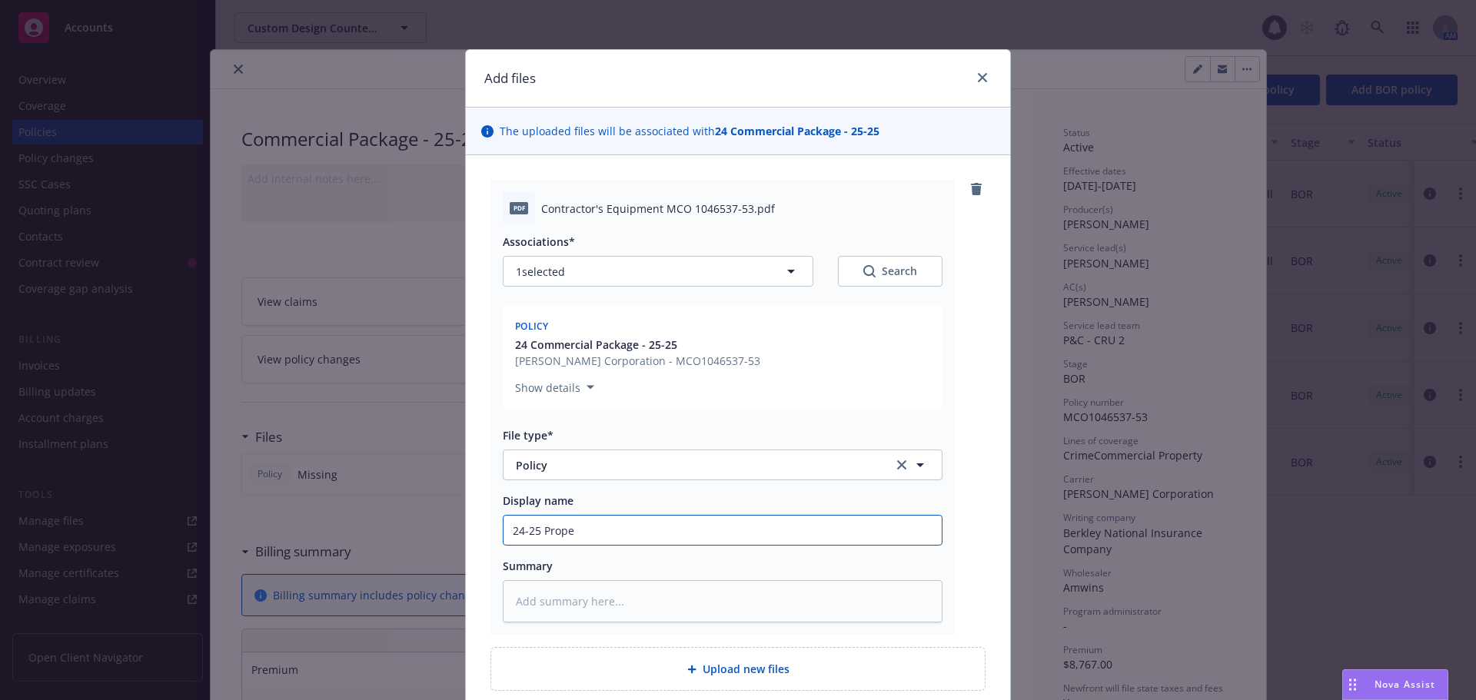
type input "24-25 Proper"
type textarea "x"
type input "24-25 Property"
type textarea "x"
type input "24-25 Property"
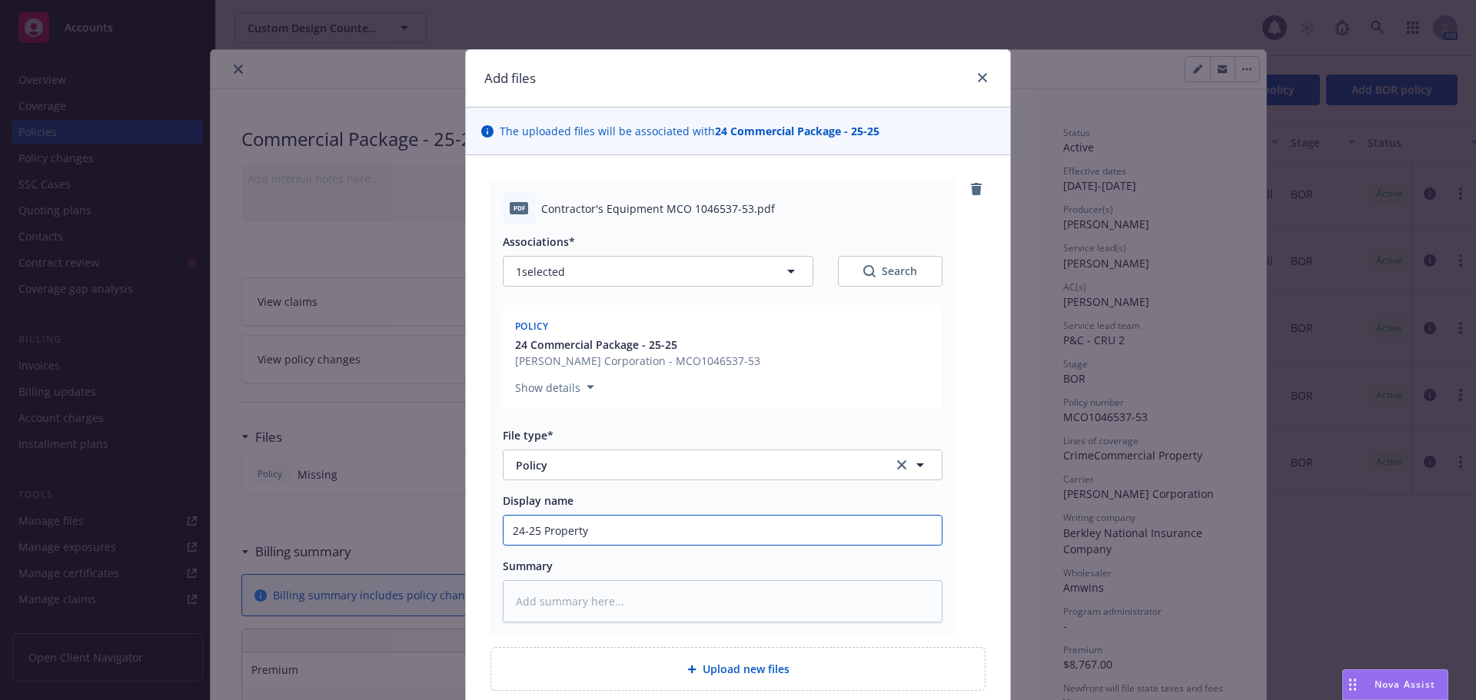
type textarea "x"
type input "24-25 Property &"
type textarea "x"
type input "24-25 Property &"
type textarea "x"
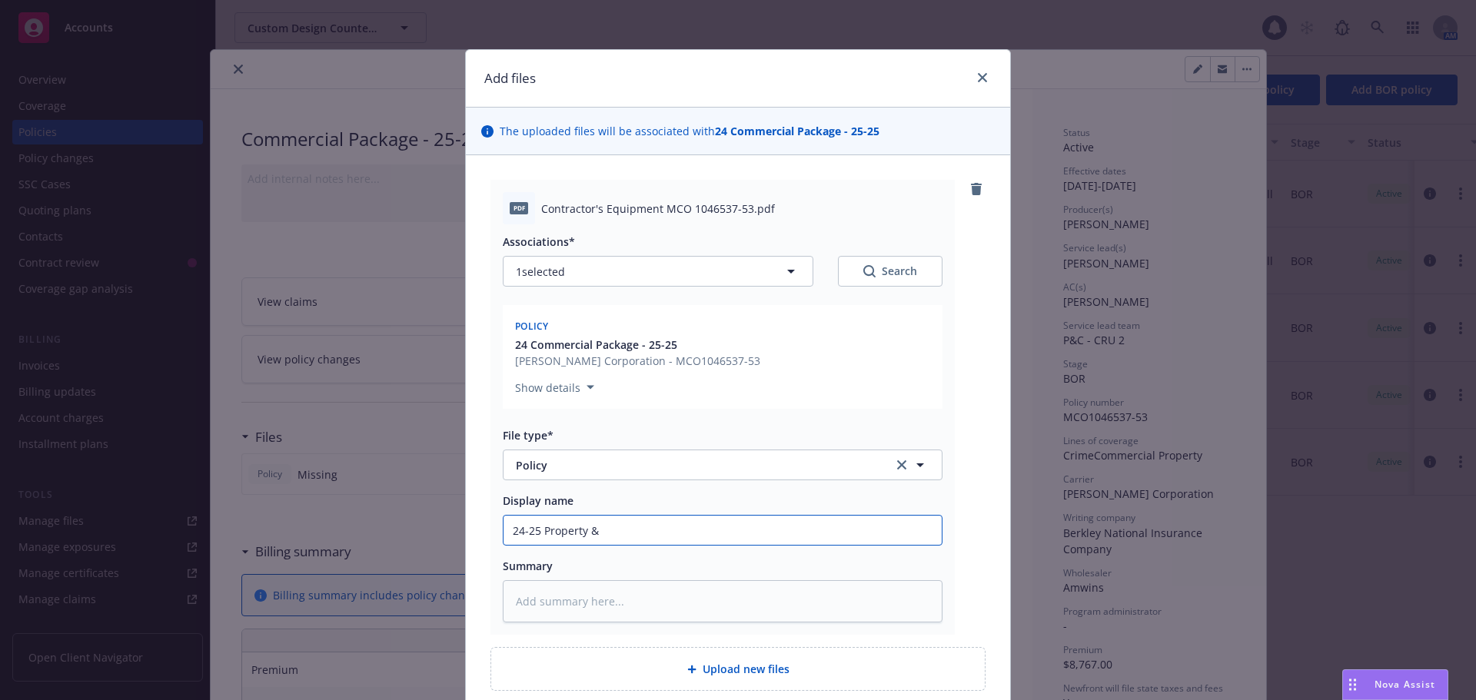
type input "24-25 Property & C"
type textarea "x"
type input "24-25 Property & Cr"
type textarea "x"
type input "24-25 Property & Cri"
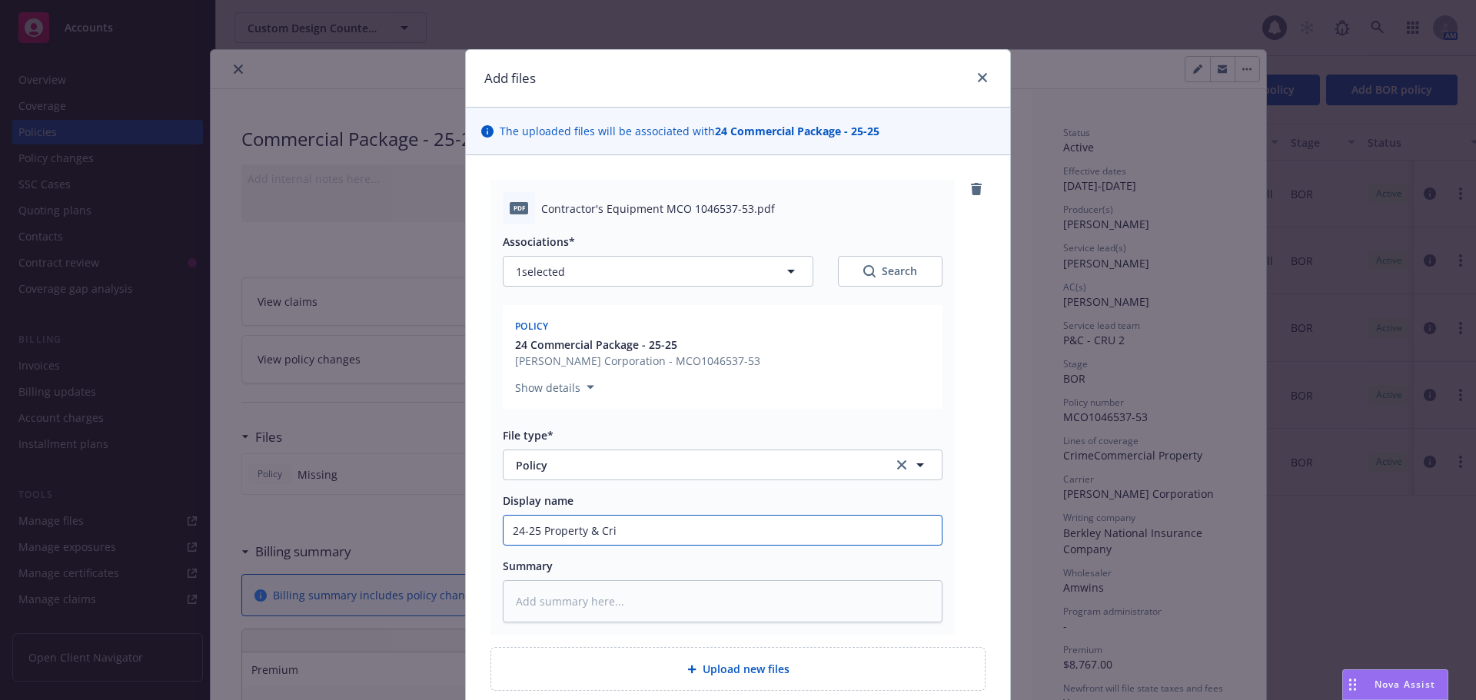
type textarea "x"
type input "24-25 Property & Crime"
type textarea "x"
type input "24-25 Property & Crime"
type textarea "x"
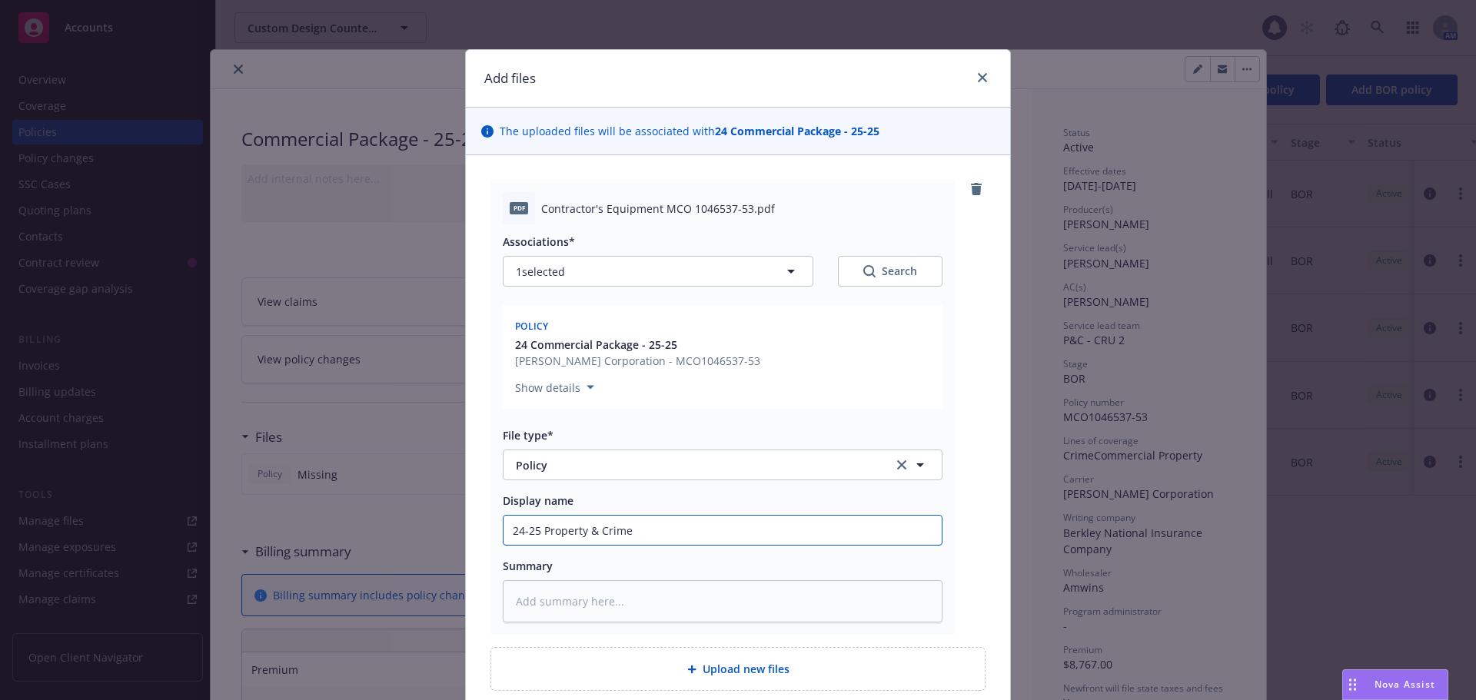
type input "24-25 Property & Crime P"
type textarea "x"
type input "24-25 Property & Crime Po"
type textarea "x"
type input "24-25 Property & Crime Polc"
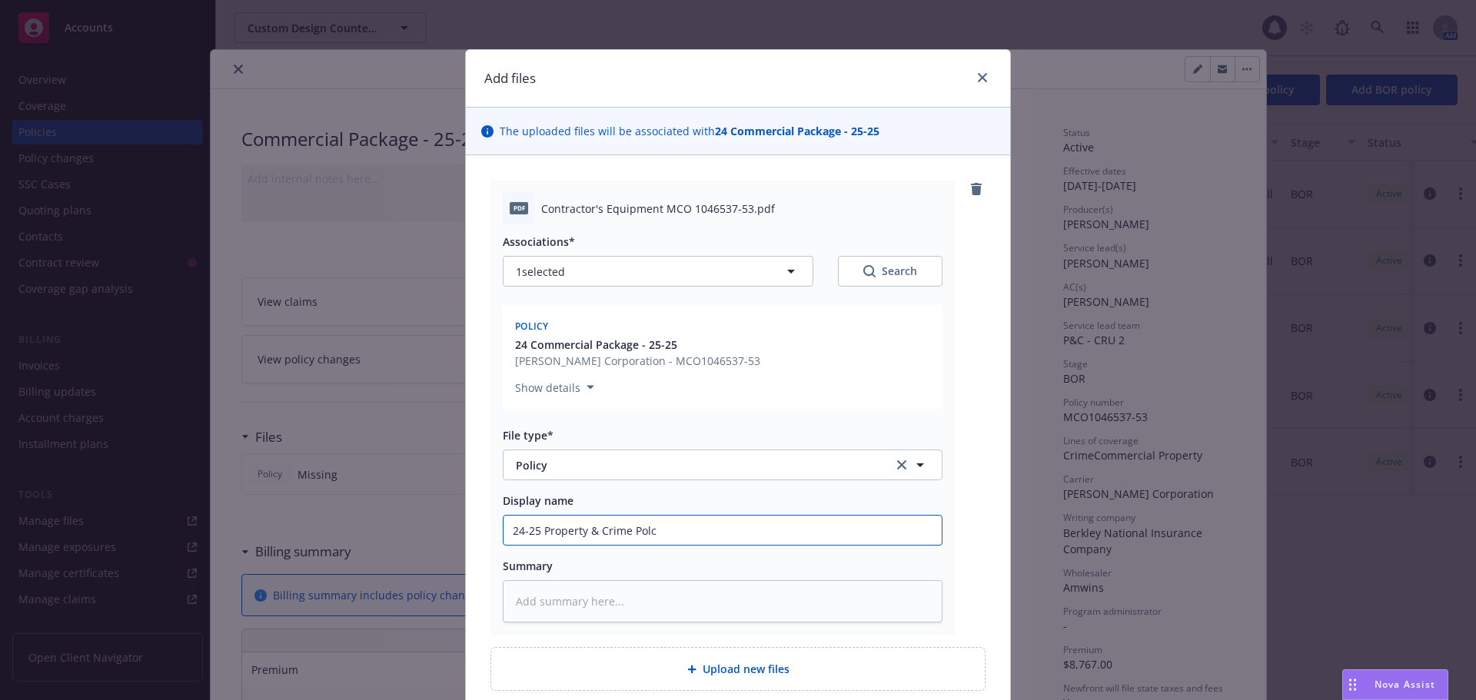
type textarea "x"
type input "24-25 Property & Crime Polci"
type textarea "x"
type input "24-25 Property & Crime Polciy"
type textarea "x"
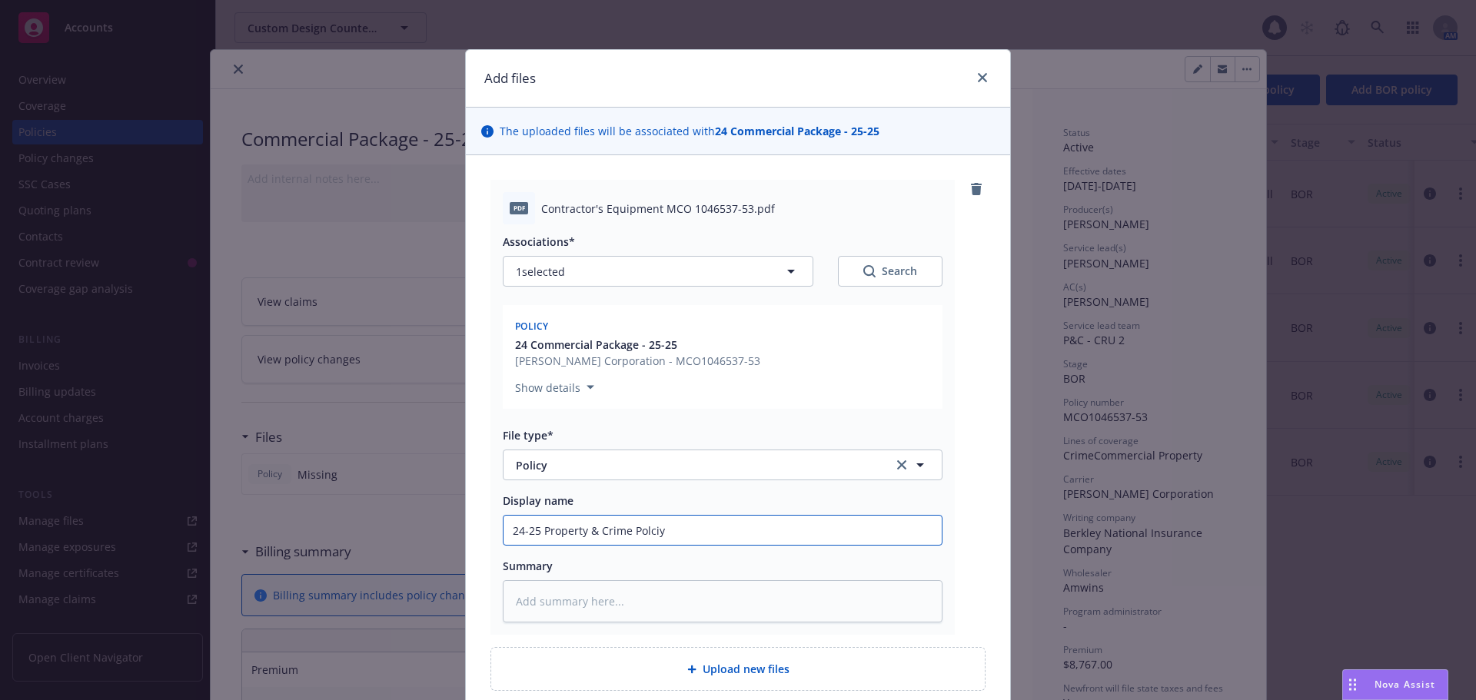
type input "24-25 Property & Crime Polciy"
type textarea "x"
type input "24-25 Property & Crime Polciy"
type textarea "x"
type input "24-25 Property & Crime Polci"
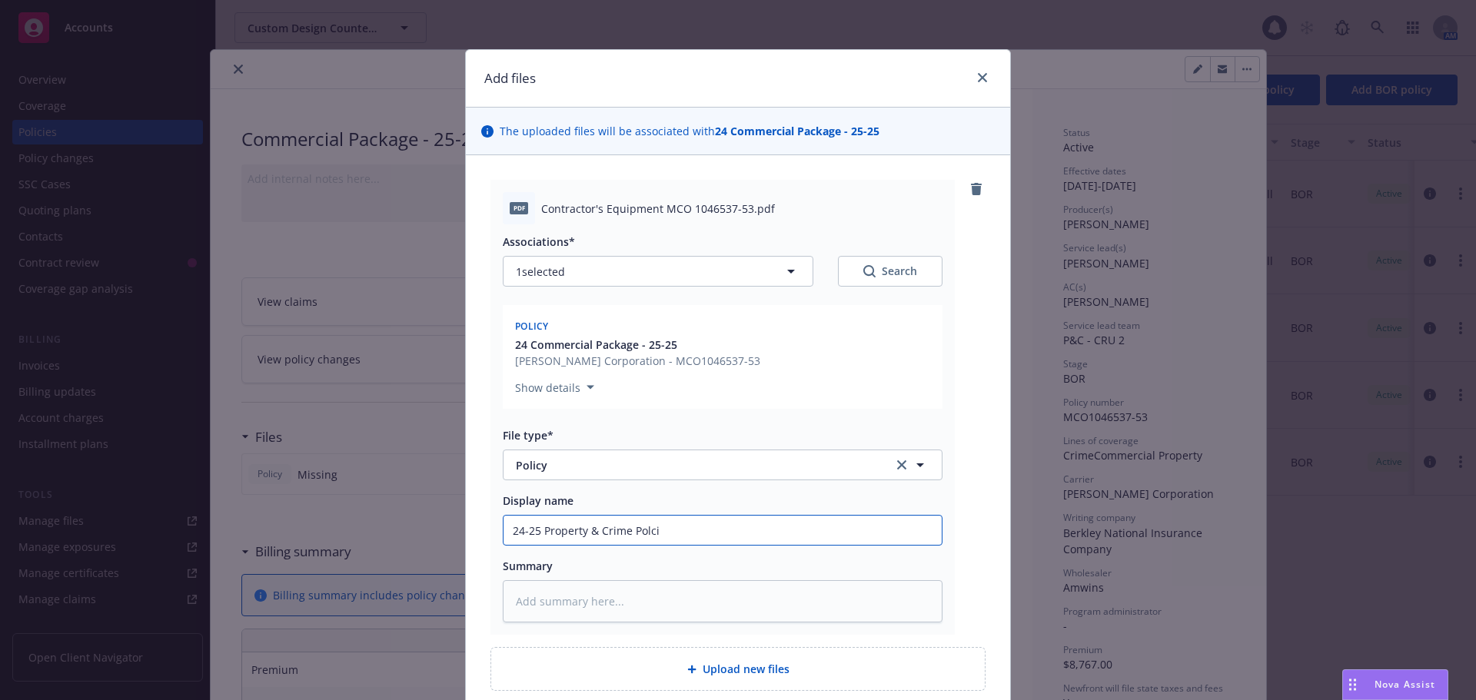
type textarea "x"
type input "24-25 Property & Crime Polc"
type textarea "x"
type input "24-25 Property & Crime Polci"
type textarea "x"
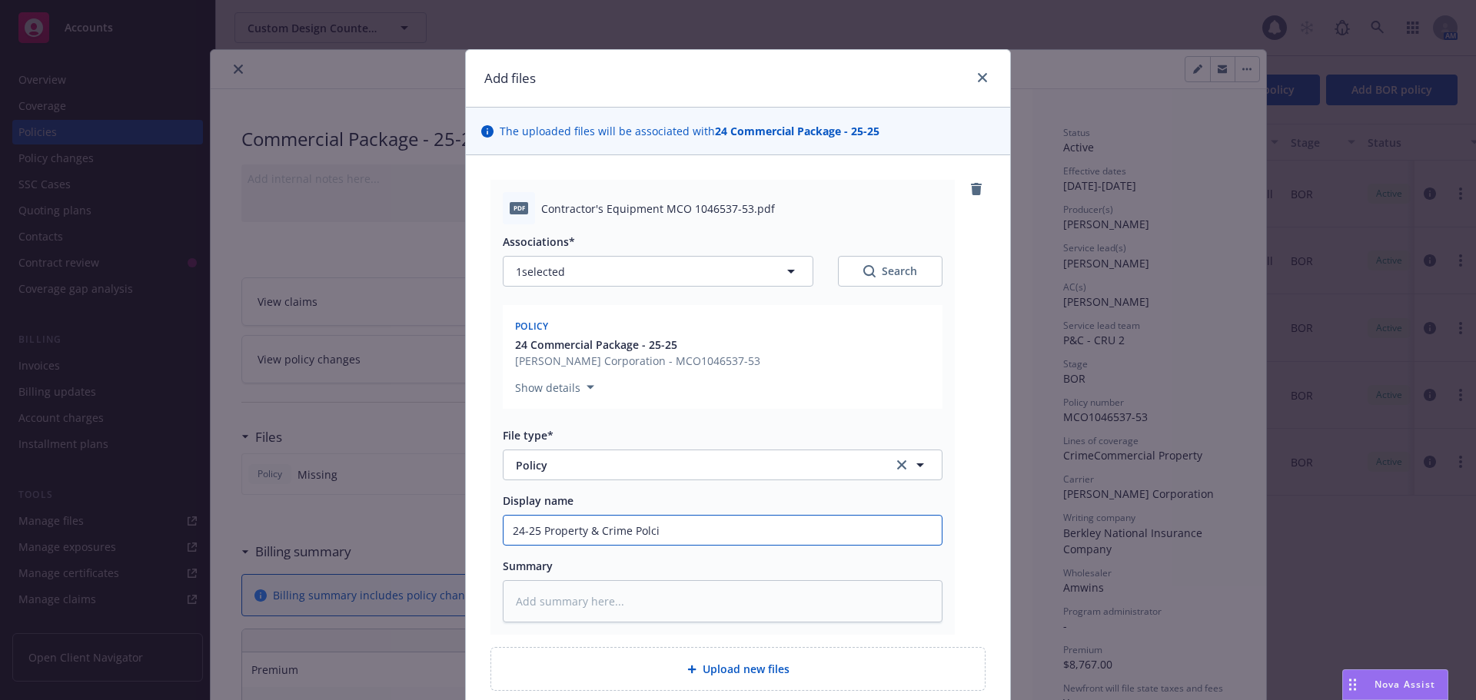
type input "24-25 Property & Crime Polcic"
type textarea "x"
type input "24-25 Property & Crime Polcicy"
type textarea "x"
type input "24-25 Property & Crime Polcicy"
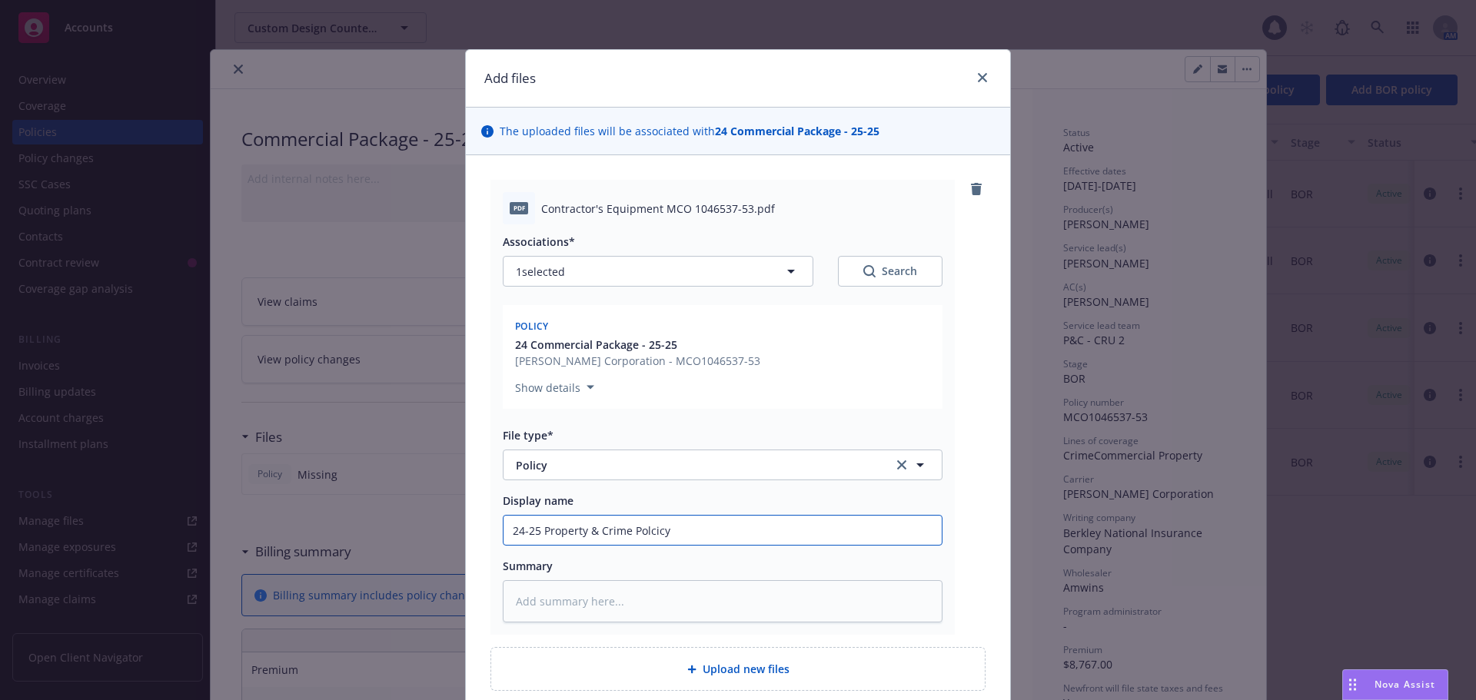
type textarea "x"
type input "24-25 Property & Crime Polcicy"
type textarea "x"
type input "24-25 Property & Crime Polcic"
type textarea "x"
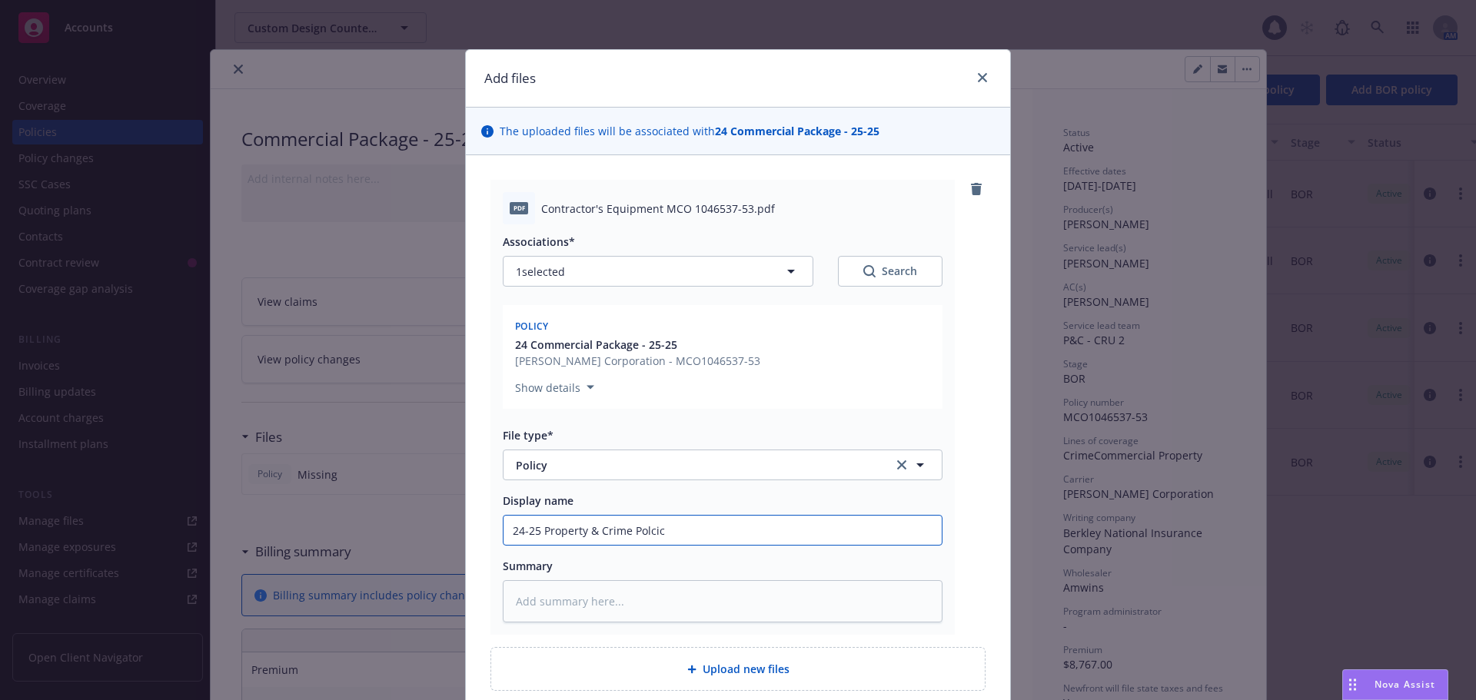
type input "24-25 Property & Crime Polci"
type textarea "x"
type input "24-25 Property & Crime Polc"
type textarea "x"
type input "24-25 Property & Crime Pol"
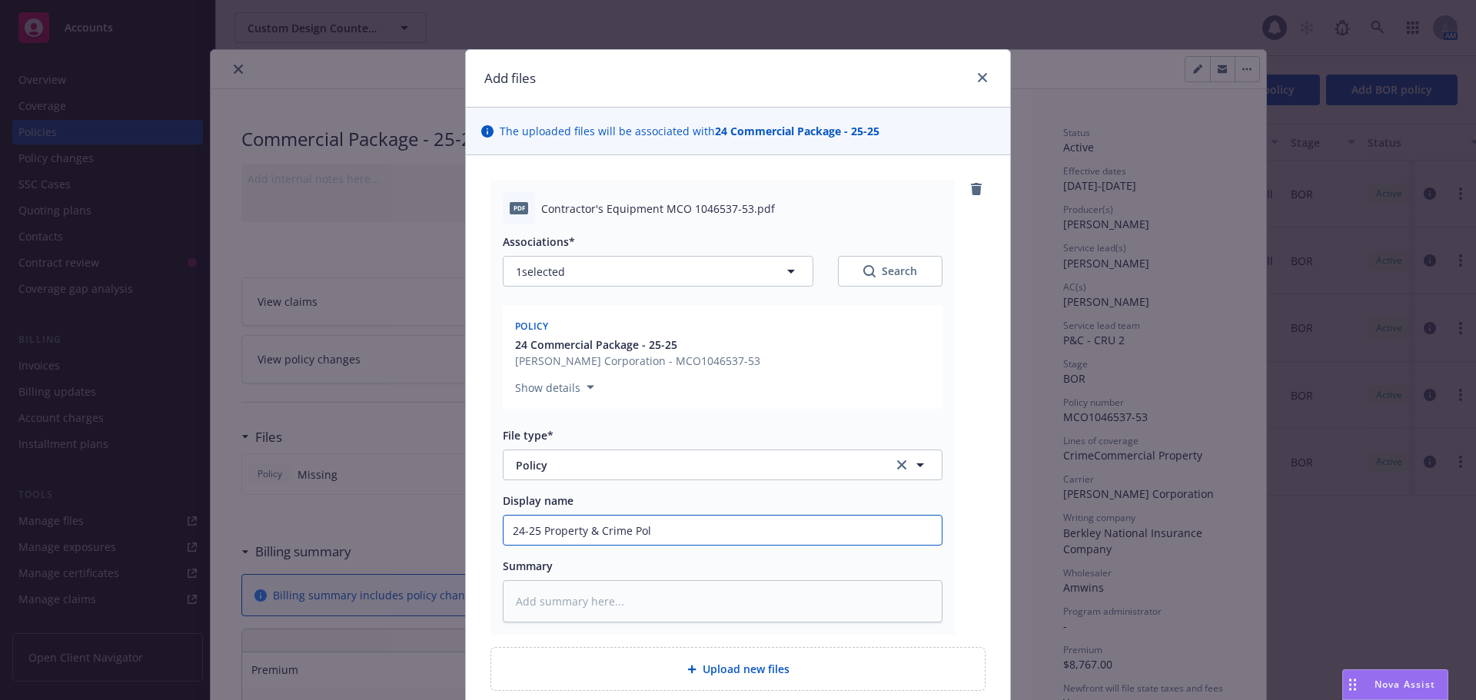
type textarea "x"
type input "24-25 Property & Crime Poli"
type textarea "x"
type input "24-25 Property & Crime Polic"
type textarea "x"
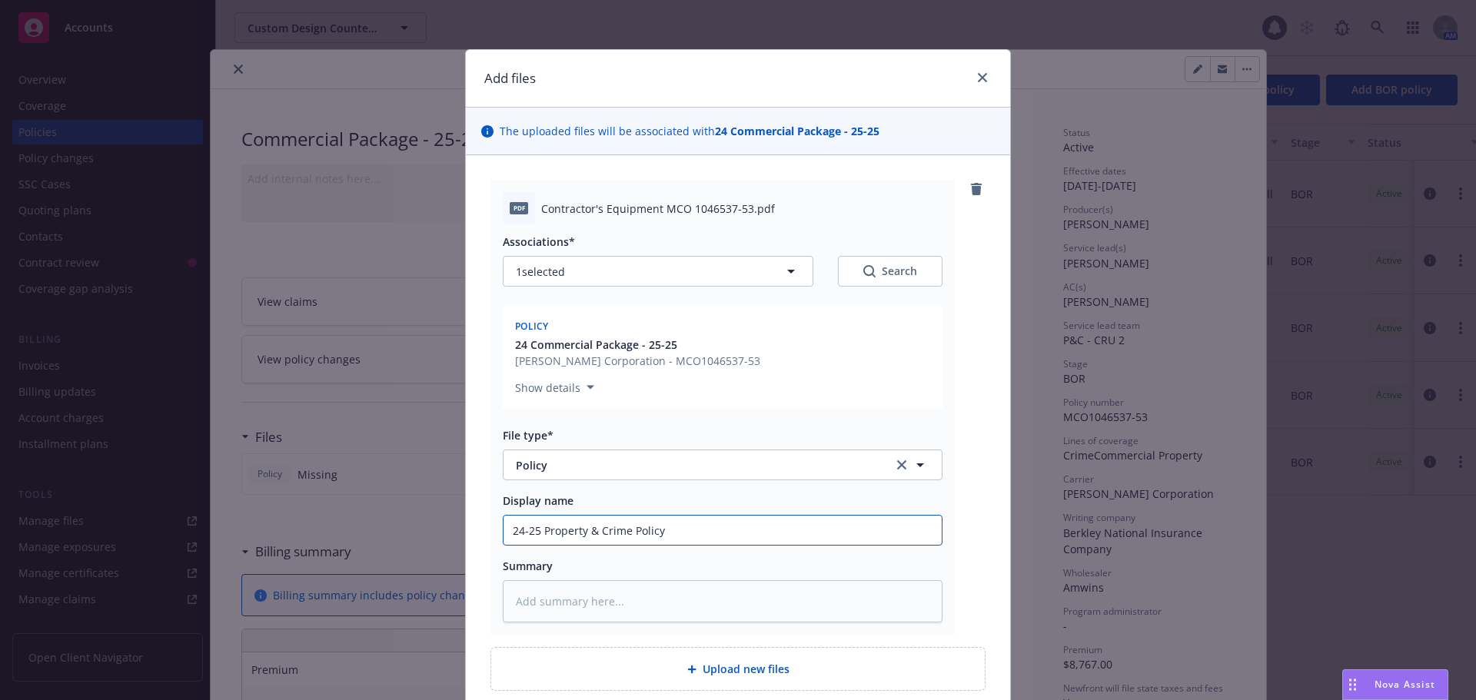
scroll to position [134, 0]
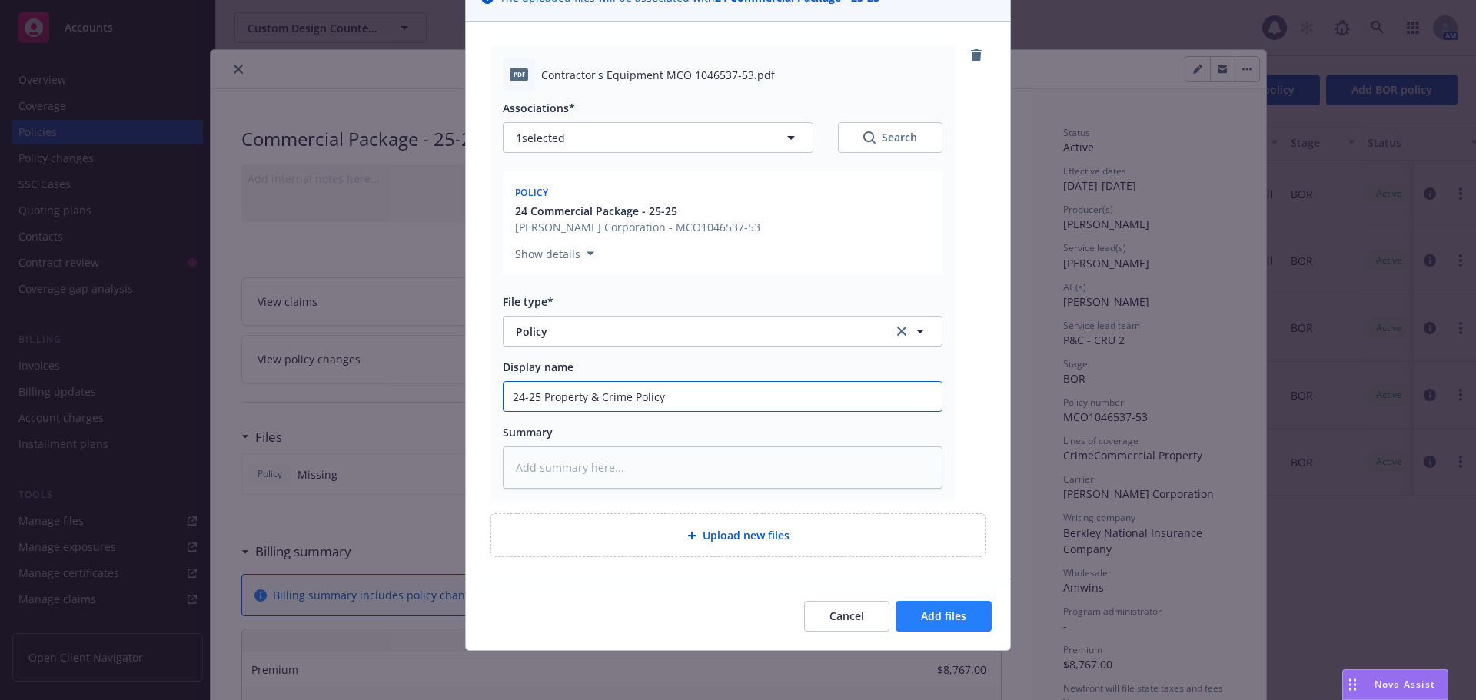
type input "24-25 Property & Crime Policy"
click at [950, 620] on span "Add files" at bounding box center [943, 616] width 45 height 15
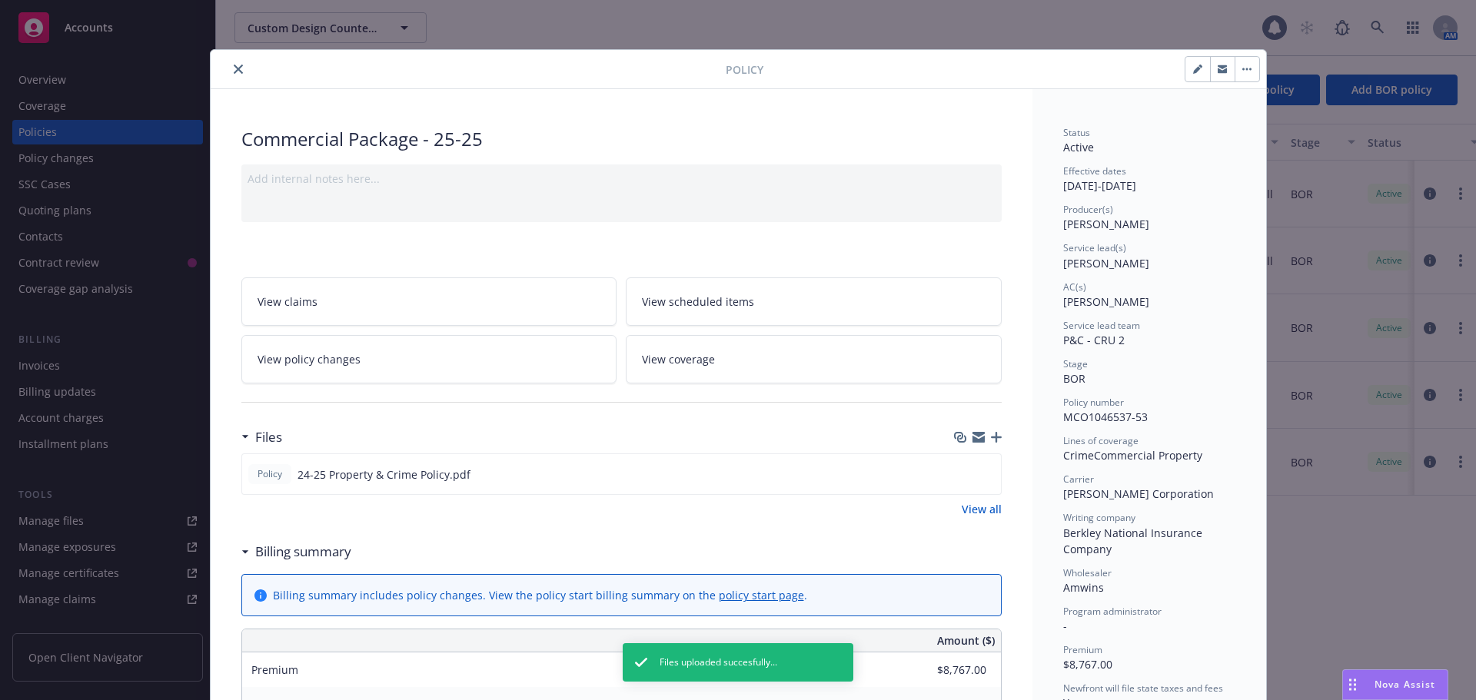
click at [991, 437] on icon "button" at bounding box center [996, 437] width 11 height 11
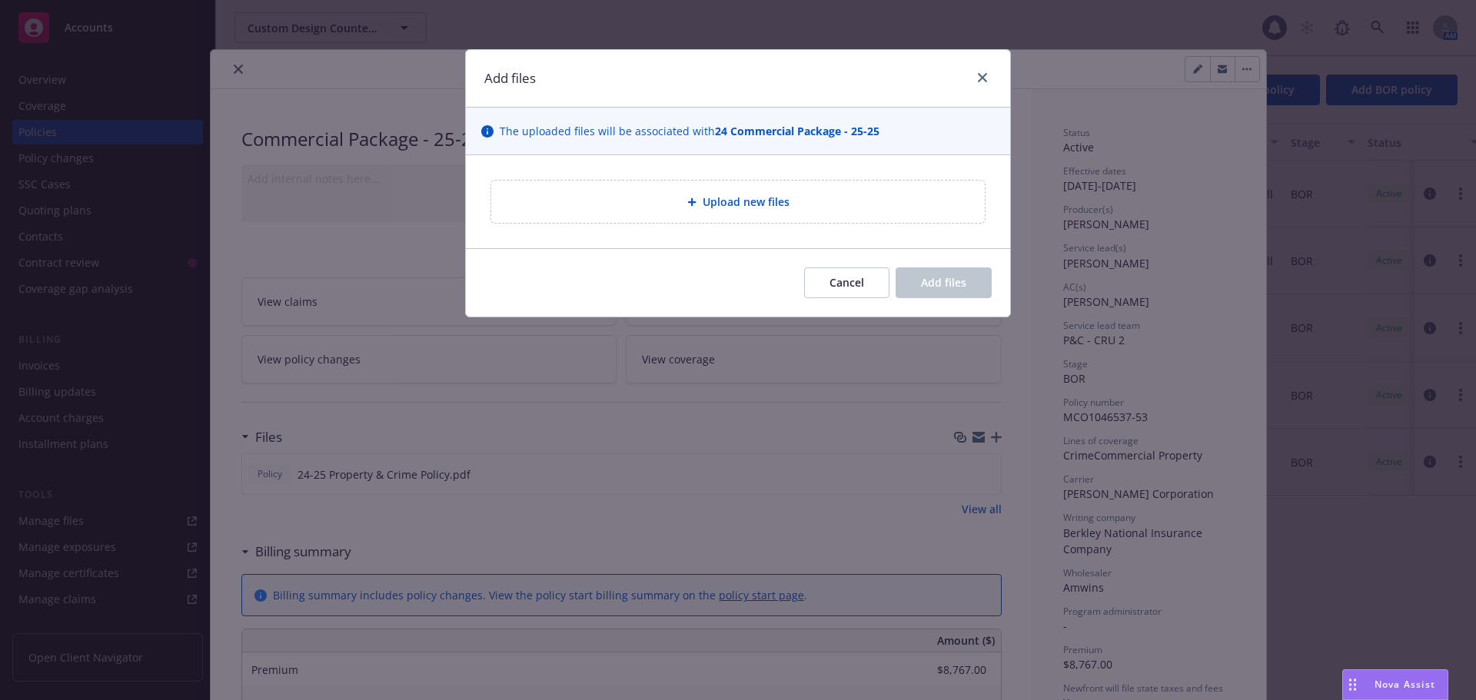
type textarea "x"
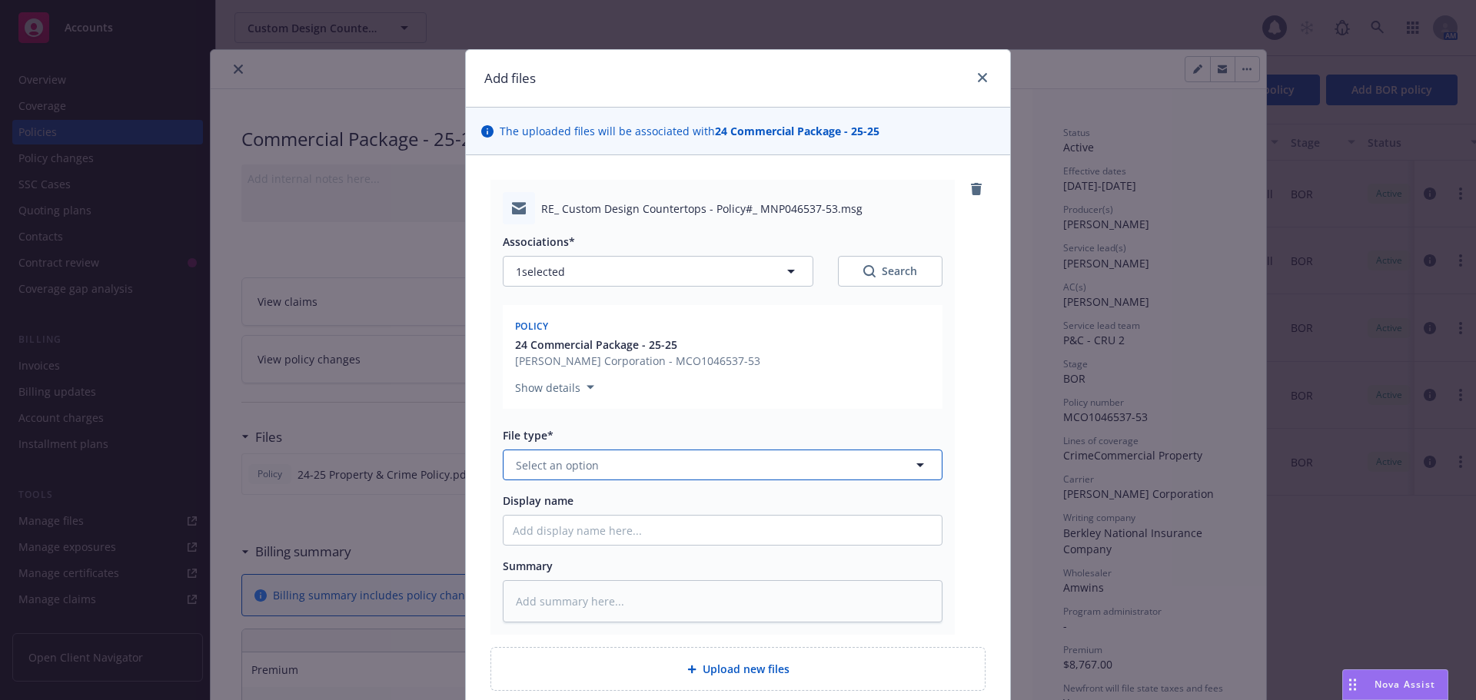
click at [630, 463] on button "Select an option" at bounding box center [723, 465] width 440 height 31
type input "email"
click at [606, 507] on div "Email" at bounding box center [723, 508] width 420 height 22
click at [566, 548] on div "Associations* 1 selected Search Policy 24 Commercial Package - 25-25 [PERSON_NA…" at bounding box center [723, 423] width 440 height 398
click at [566, 535] on input "Display name" at bounding box center [722, 530] width 438 height 29
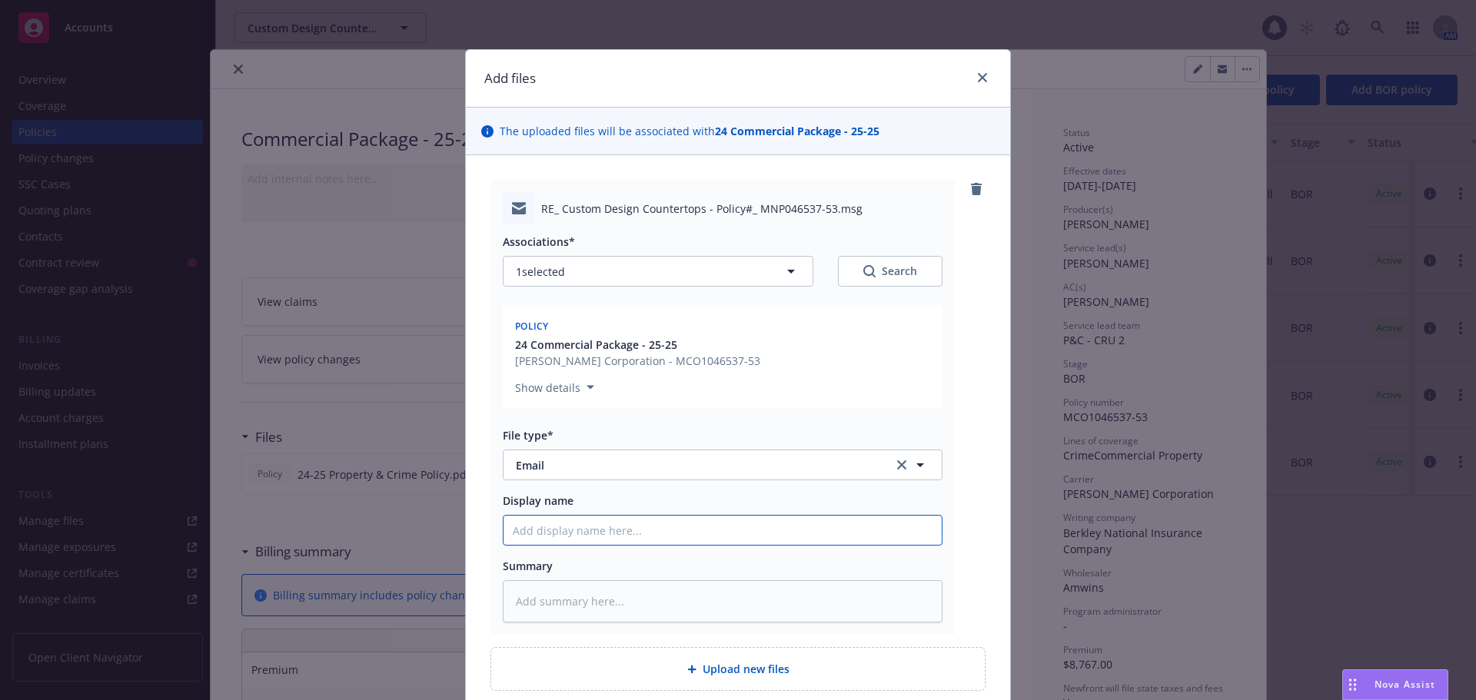
type textarea "x"
type input "R"
type textarea "x"
type input "Re"
type textarea "x"
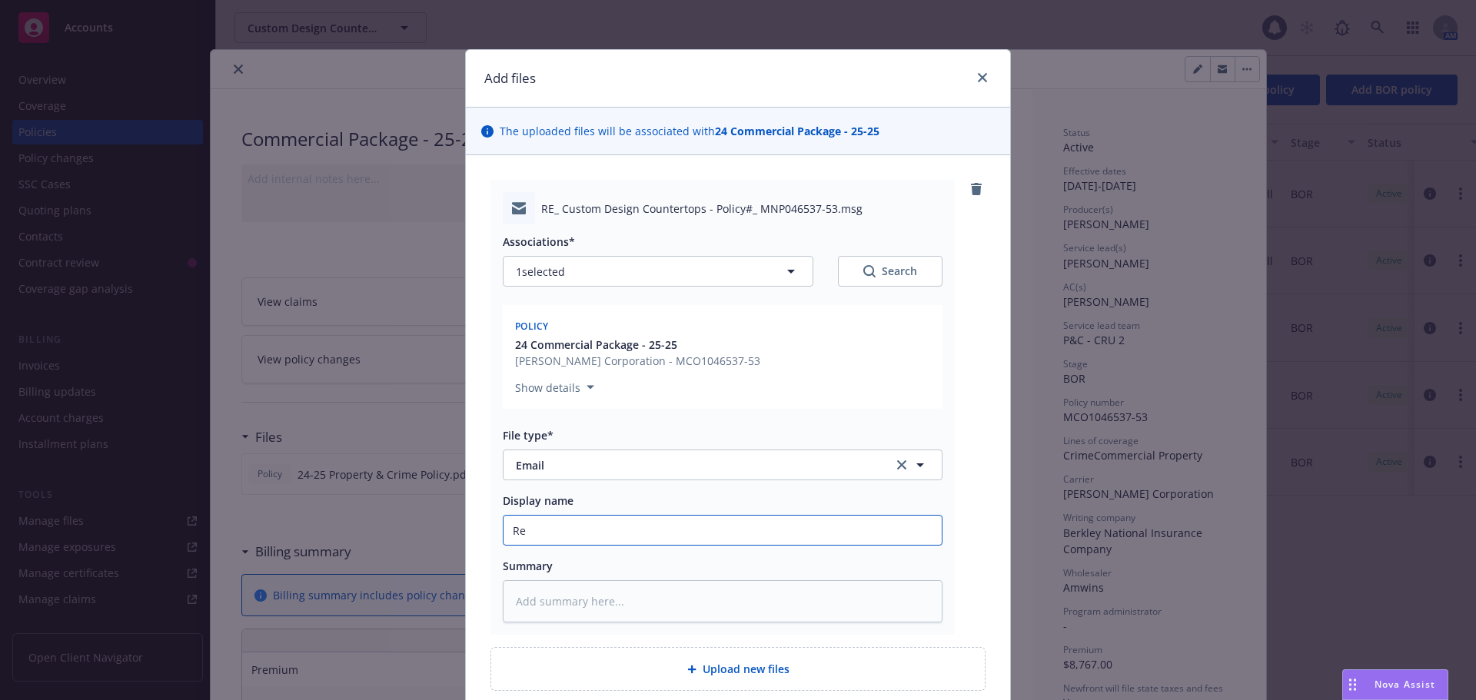
type input "Rec"
type textarea "x"
type input "Recd"
type textarea "x"
type input "Rec"
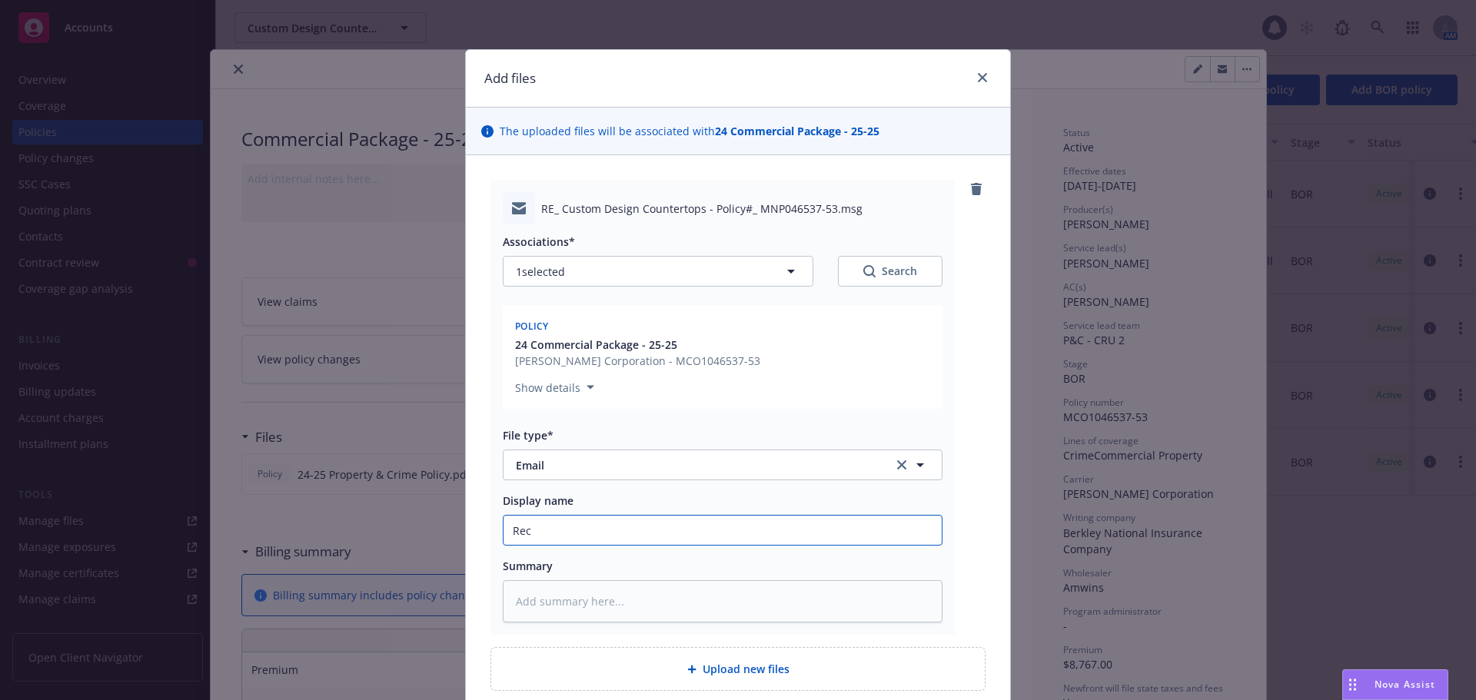
type textarea "x"
type input "Rec'"
type textarea "x"
type input "Rec'd"
type textarea "x"
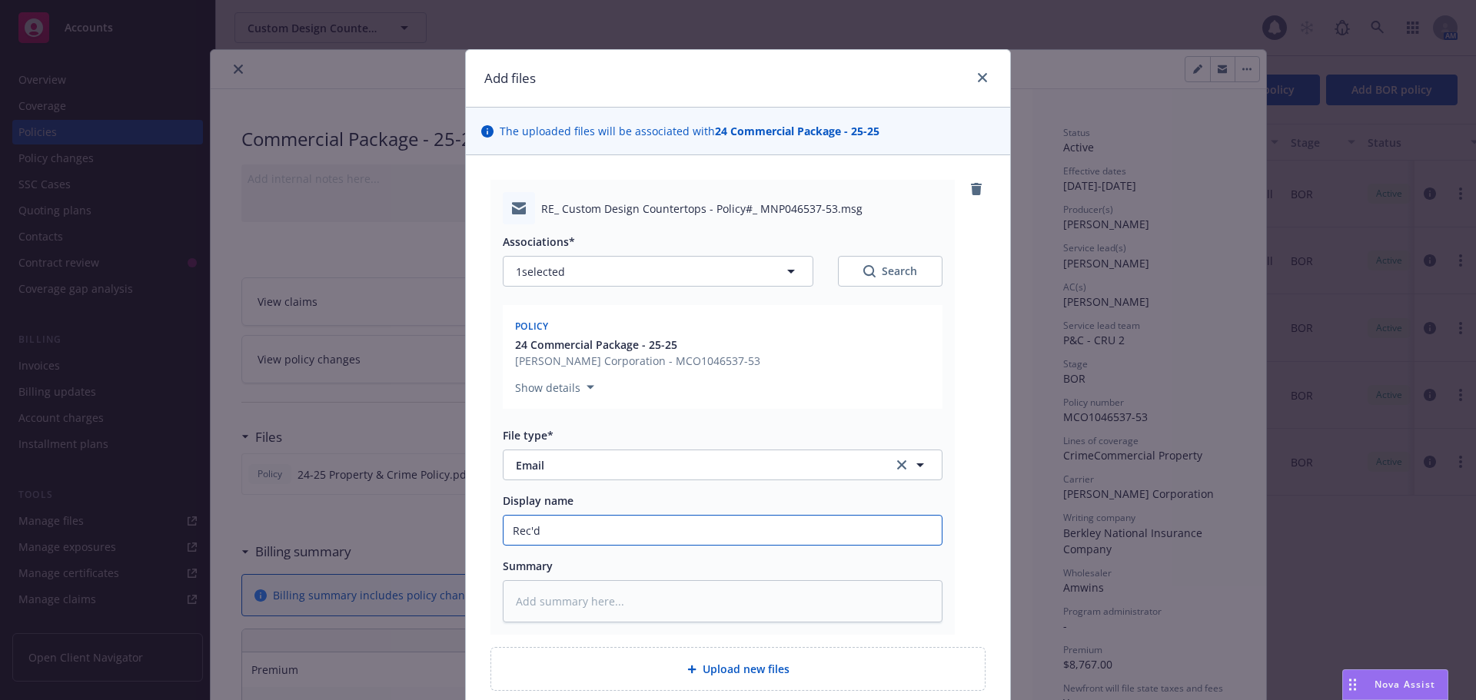
type input "Rec'd"
type textarea "x"
type input "Rec'd c"
type textarea "x"
type input "Rec'd co"
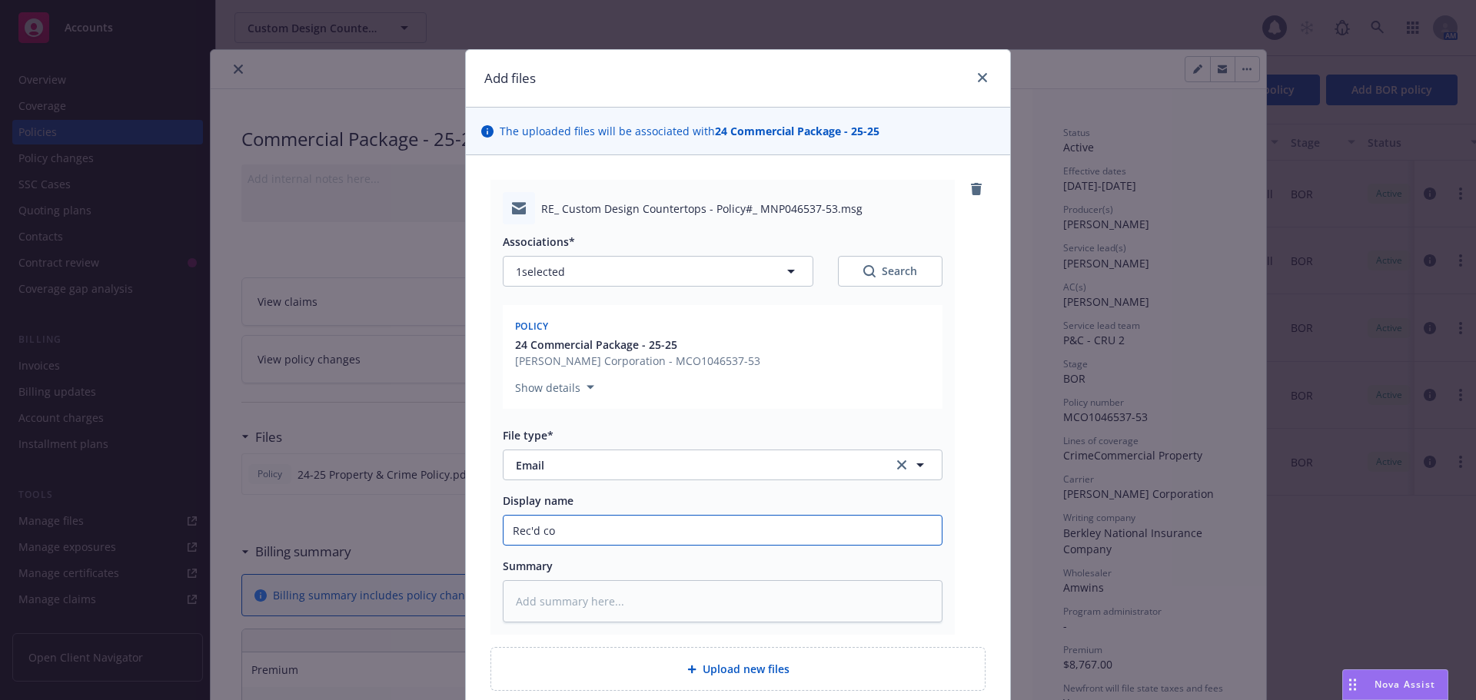
type textarea "x"
type input "Rec'd cop"
type textarea "x"
type input "Rec'd copy"
type textarea "x"
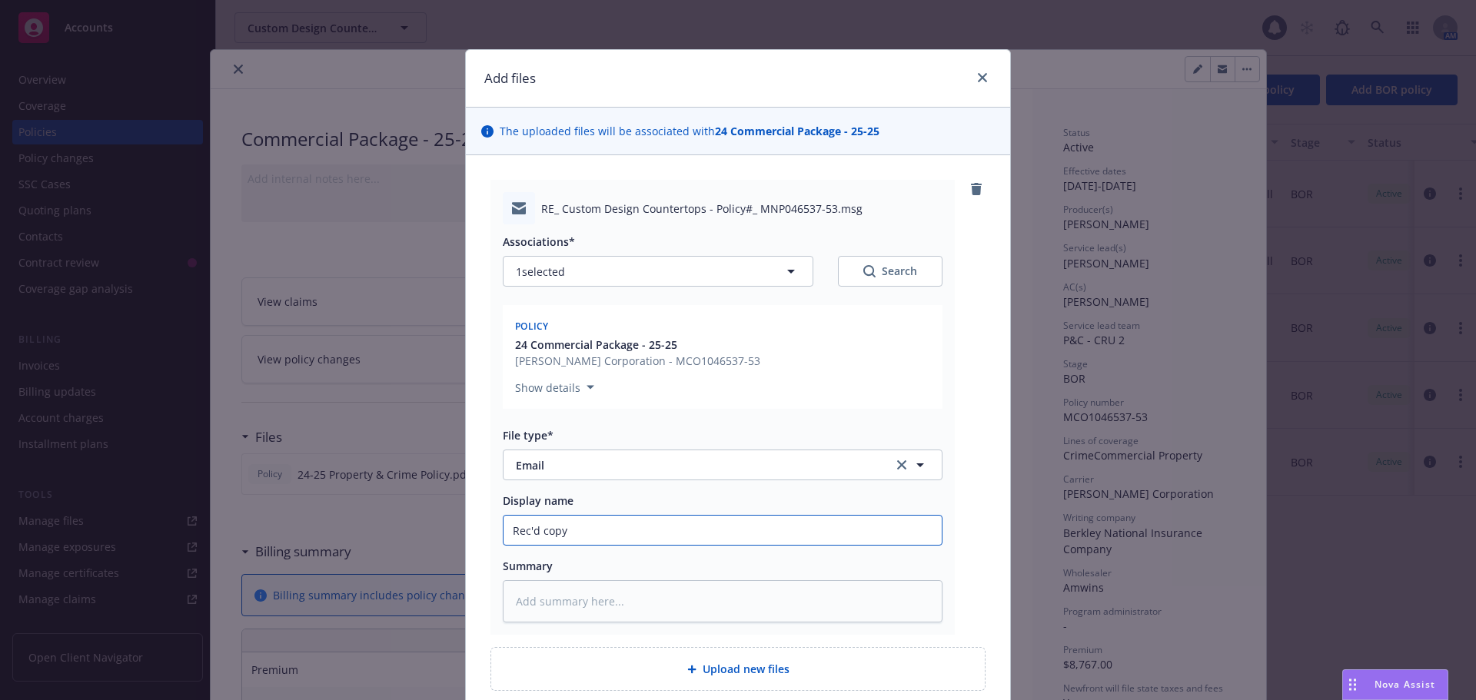
type input "Rec'd copy"
type textarea "x"
type input "Rec'd copy of"
type textarea "x"
type input "Rec'd copy of t"
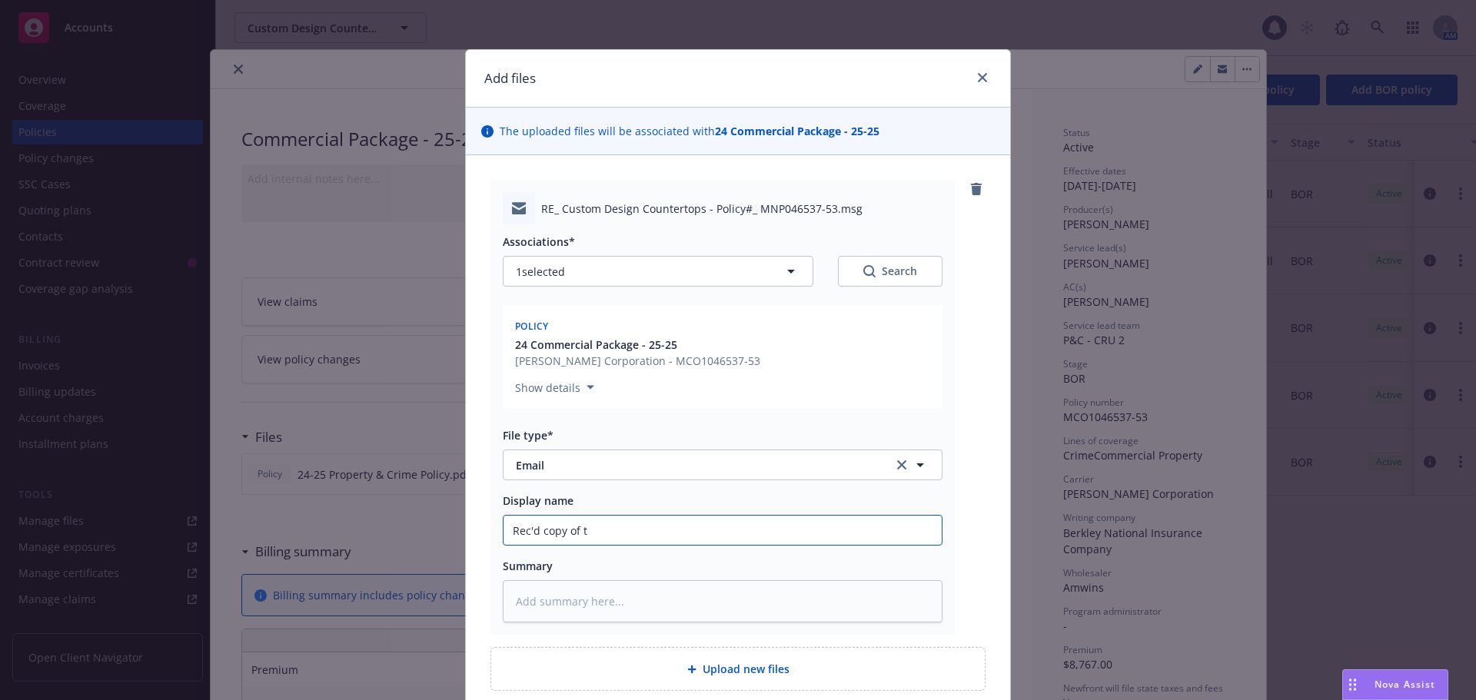
type textarea "x"
type input "Rec'd copy of th"
type textarea "x"
type input "Rec'd copy of the"
type textarea "x"
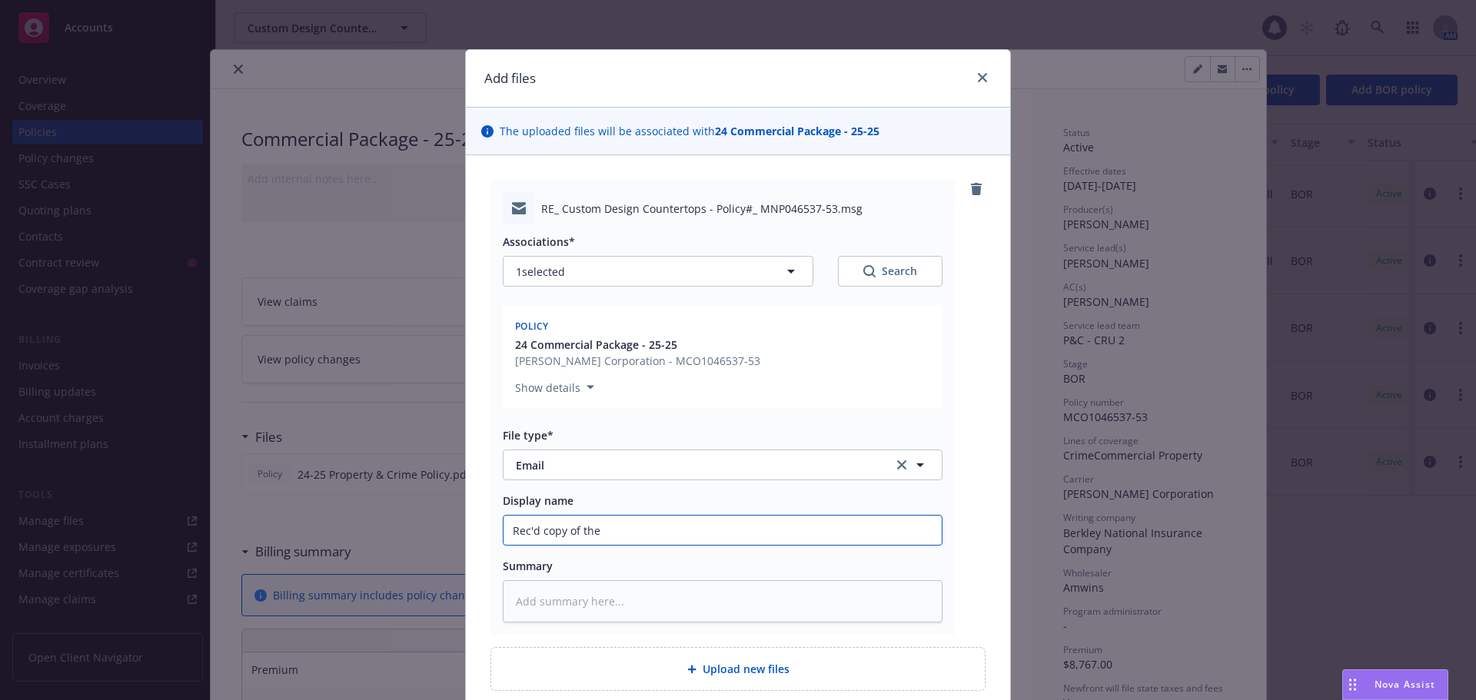
type input "Rec'd copy of the"
type textarea "x"
type input "Rec'd copy of the 2"
type textarea "x"
type input "Rec'd copy of the 24"
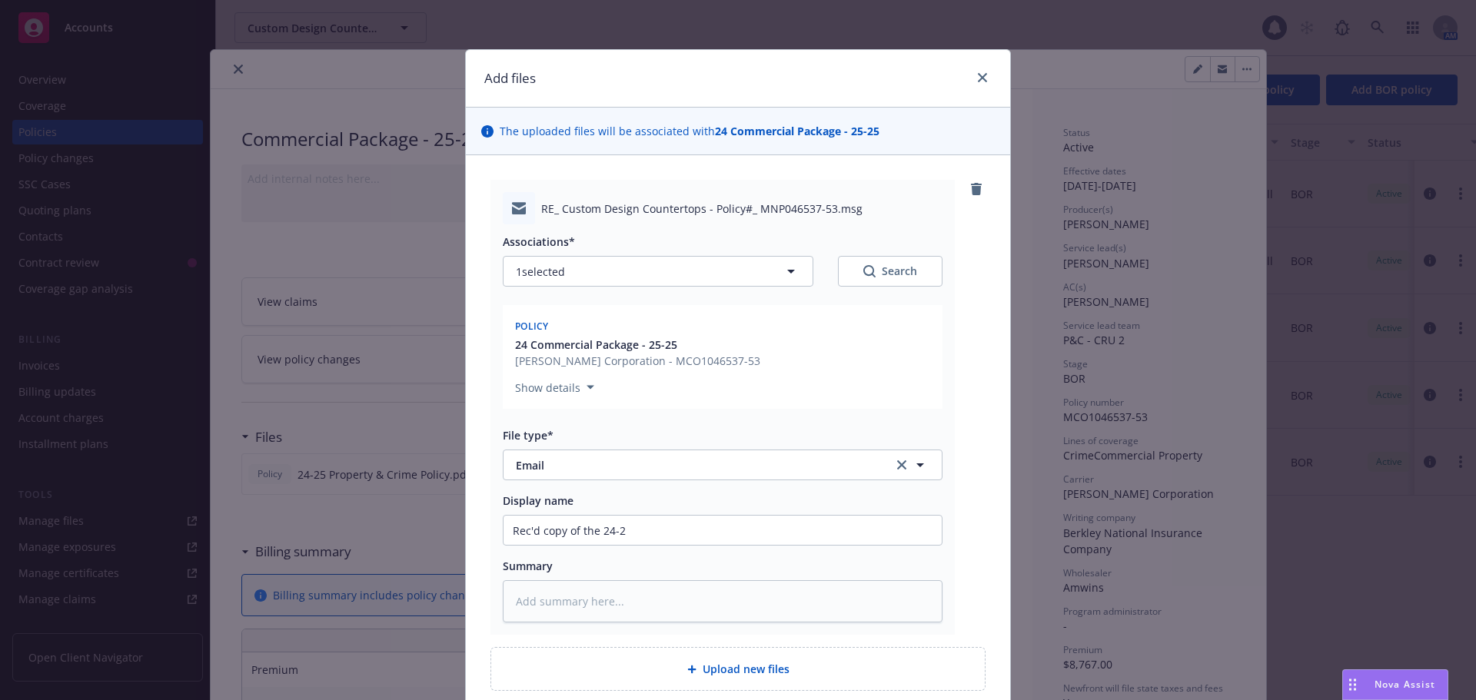
click at [637, 513] on div "Display name Rec'd copy of the 24-2" at bounding box center [723, 519] width 440 height 53
click at [635, 536] on input "Rec'd copy of the 24-2" at bounding box center [722, 530] width 438 height 29
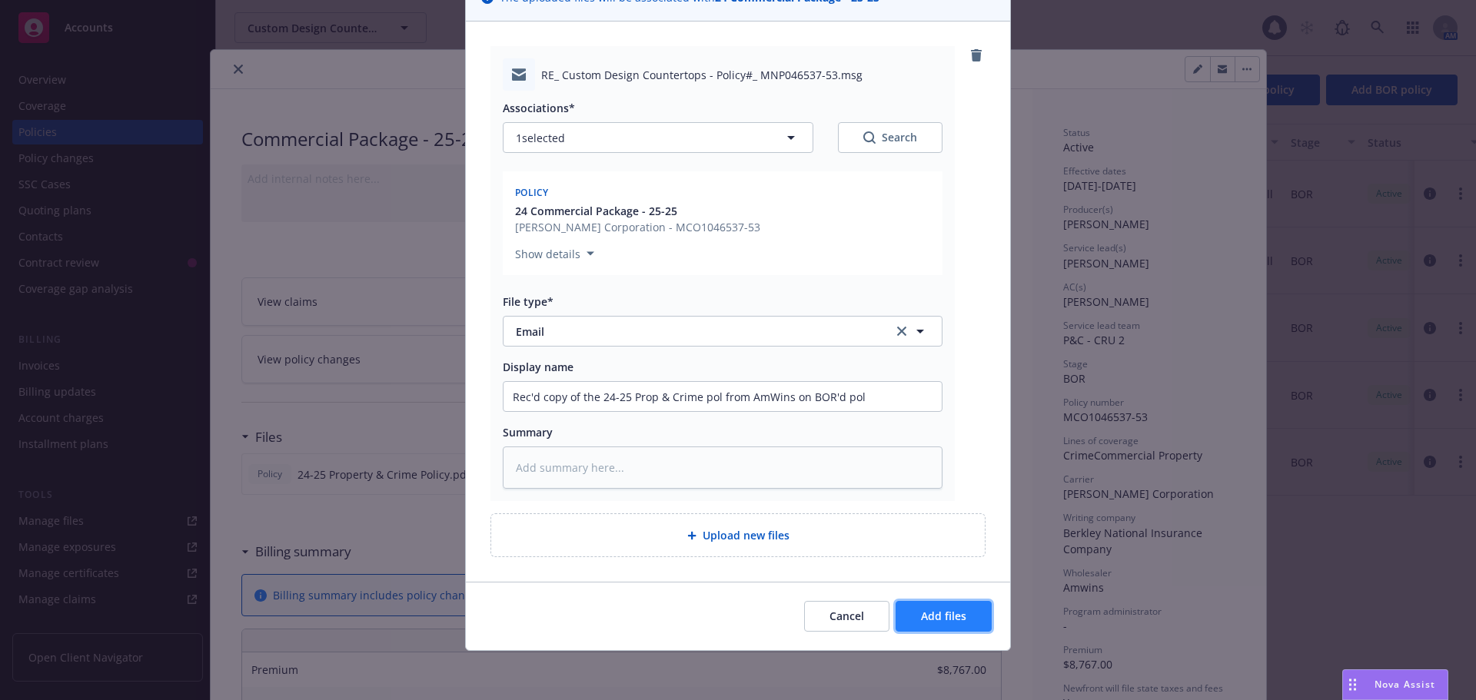
click at [944, 621] on span "Add files" at bounding box center [943, 616] width 45 height 15
